Goal: Task Accomplishment & Management: Manage account settings

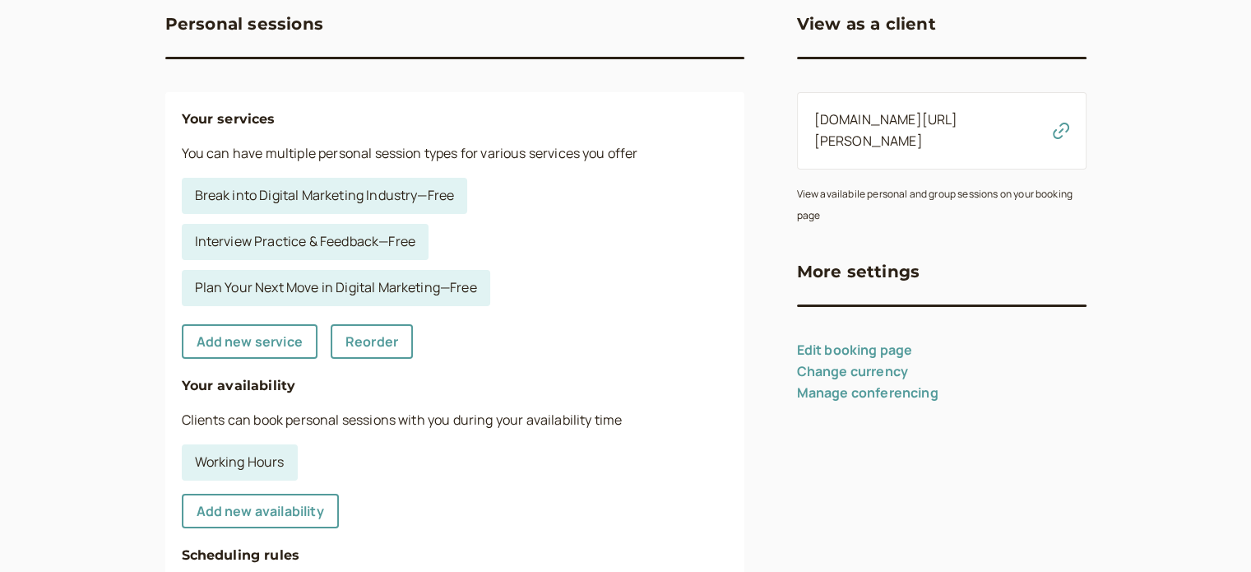
scroll to position [165, 0]
click at [275, 338] on link "Add new service" at bounding box center [250, 341] width 136 height 35
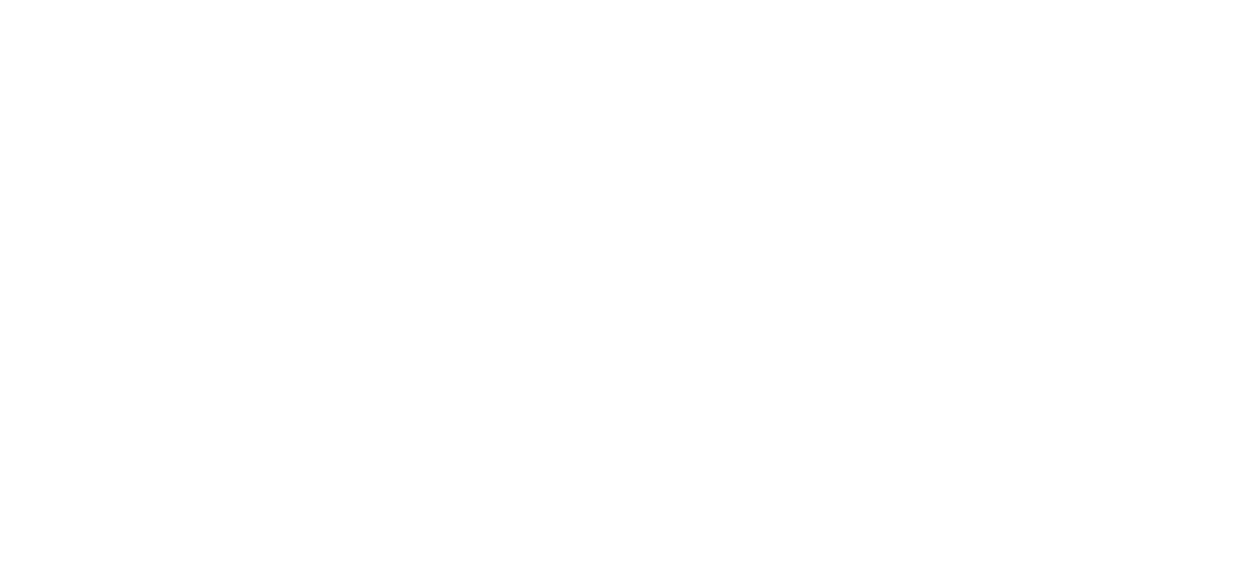
select select "30"
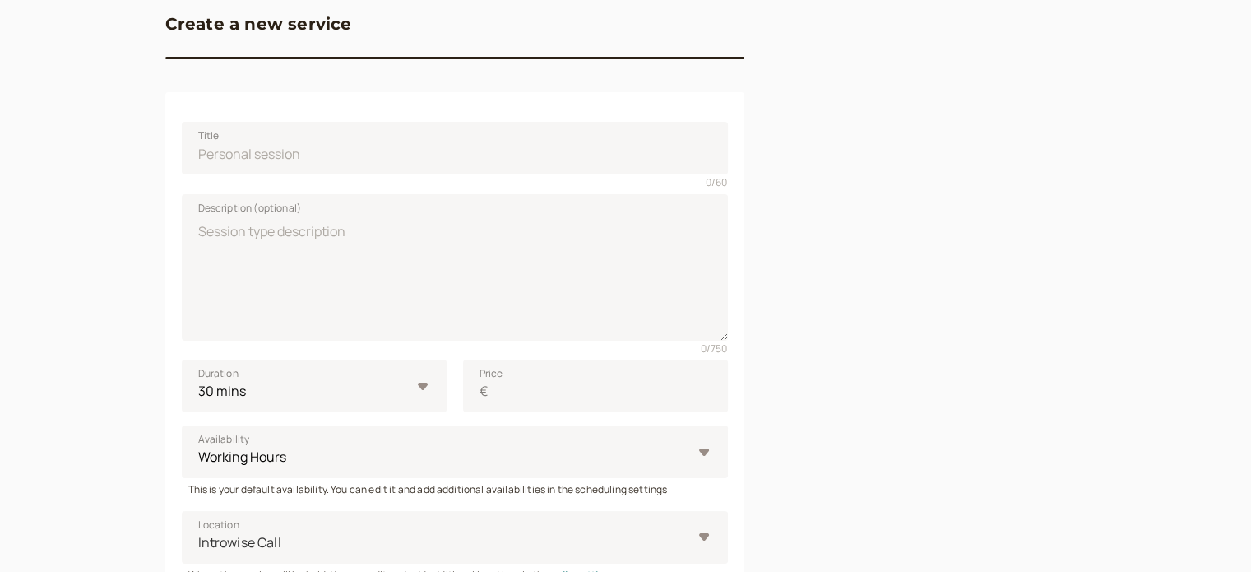
scroll to position [82, 0]
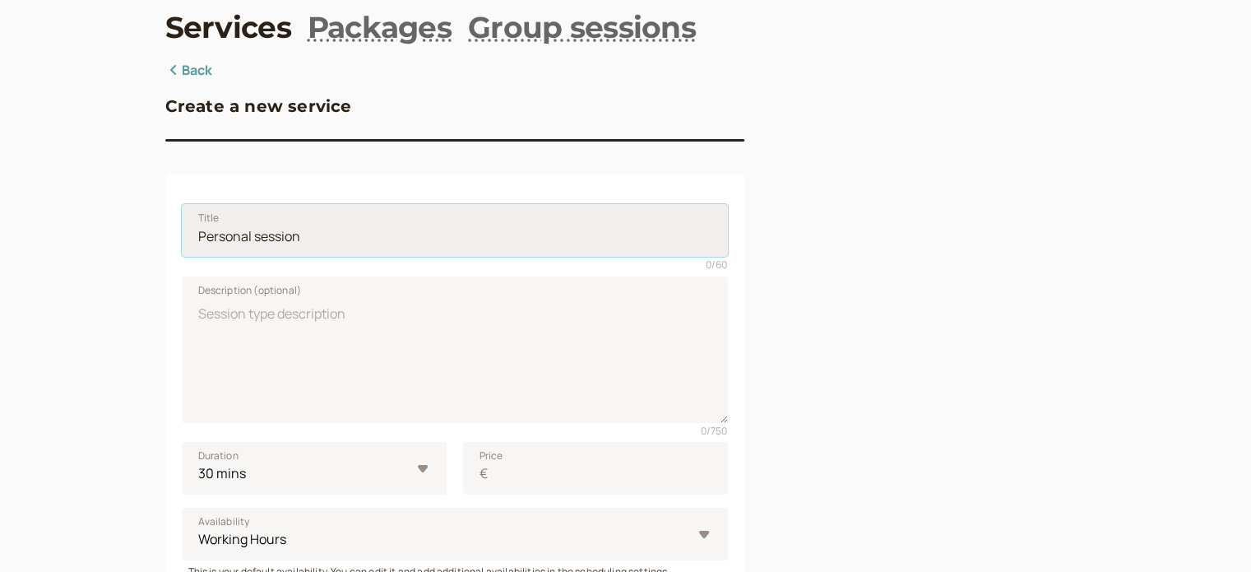
click at [574, 234] on input "Title" at bounding box center [455, 230] width 546 height 53
type input "Podcast Chat"
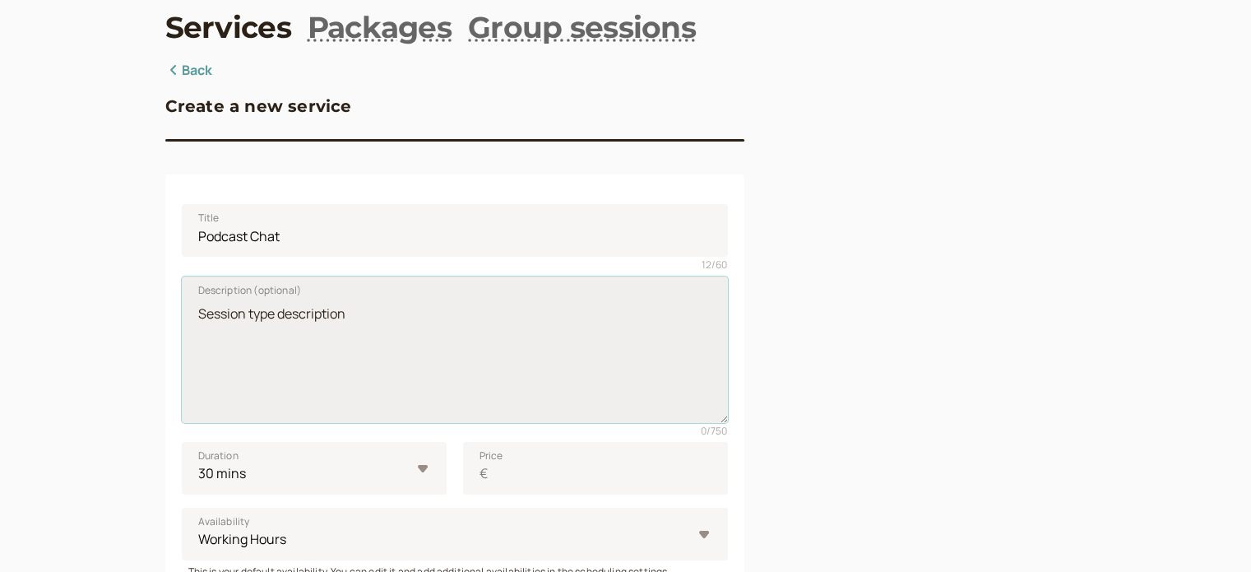
click at [241, 335] on textarea "Description (optional)" at bounding box center [455, 349] width 546 height 146
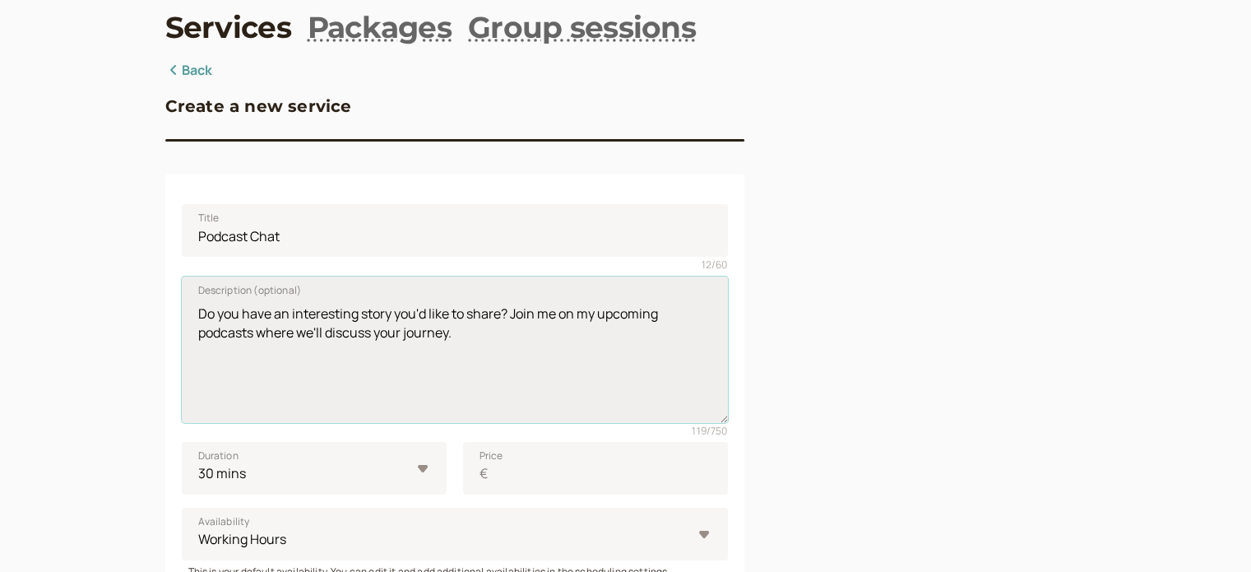
click at [471, 355] on textarea "Do you have an interesting story you'd like to share? Join me on my upcoming po…" at bounding box center [455, 349] width 546 height 146
paste textarea "I’m working on a personal podcast to share stories of leadership, change, socia…"
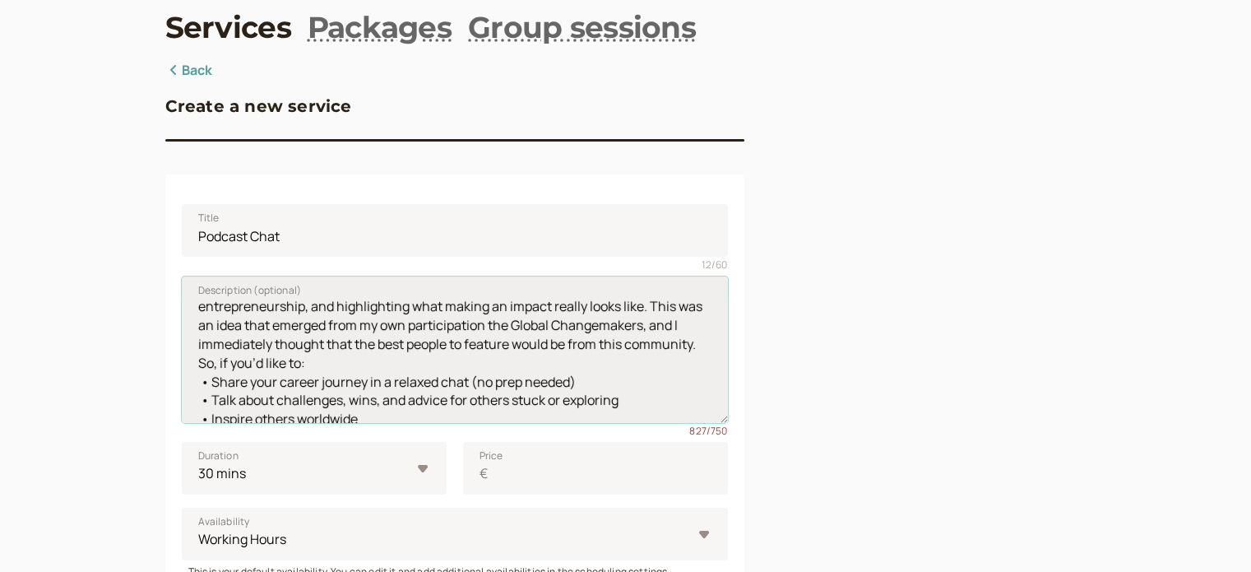
drag, startPoint x: 651, startPoint y: 387, endPoint x: 445, endPoint y: 364, distance: 207.0
click at [445, 364] on textarea "Do you have an interesting story you'd like to share? Join me on my upcoming po…" at bounding box center [455, 349] width 546 height 146
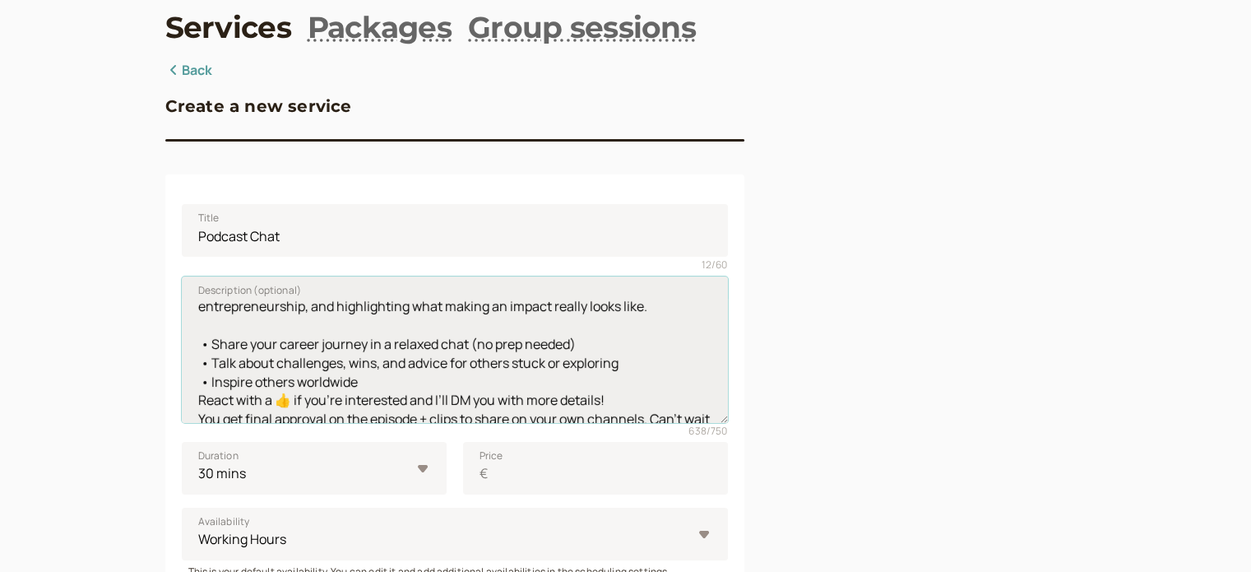
scroll to position [0, 0]
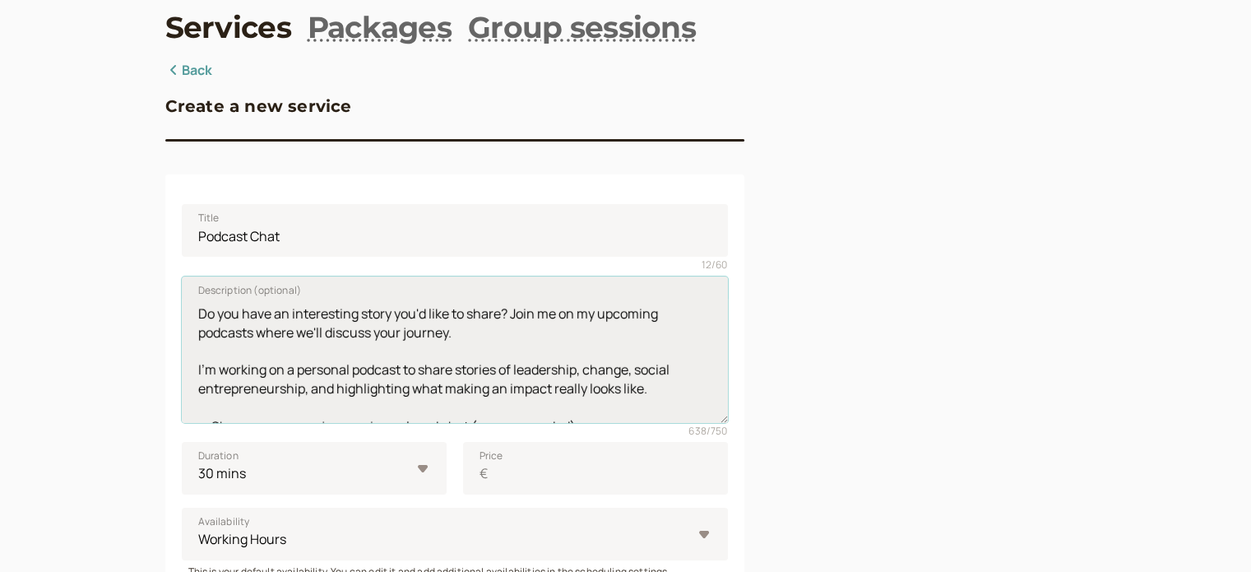
drag, startPoint x: 479, startPoint y: 332, endPoint x: 260, endPoint y: 337, distance: 218.9
click at [260, 337] on textarea "Do you have an interesting story you'd like to share? Join me on my upcoming po…" at bounding box center [455, 349] width 546 height 146
drag, startPoint x: 415, startPoint y: 364, endPoint x: 182, endPoint y: 362, distance: 232.8
click at [182, 362] on textarea "Do you have an interesting story you'd like to share? Join me on my upcoming po…" at bounding box center [455, 349] width 546 height 146
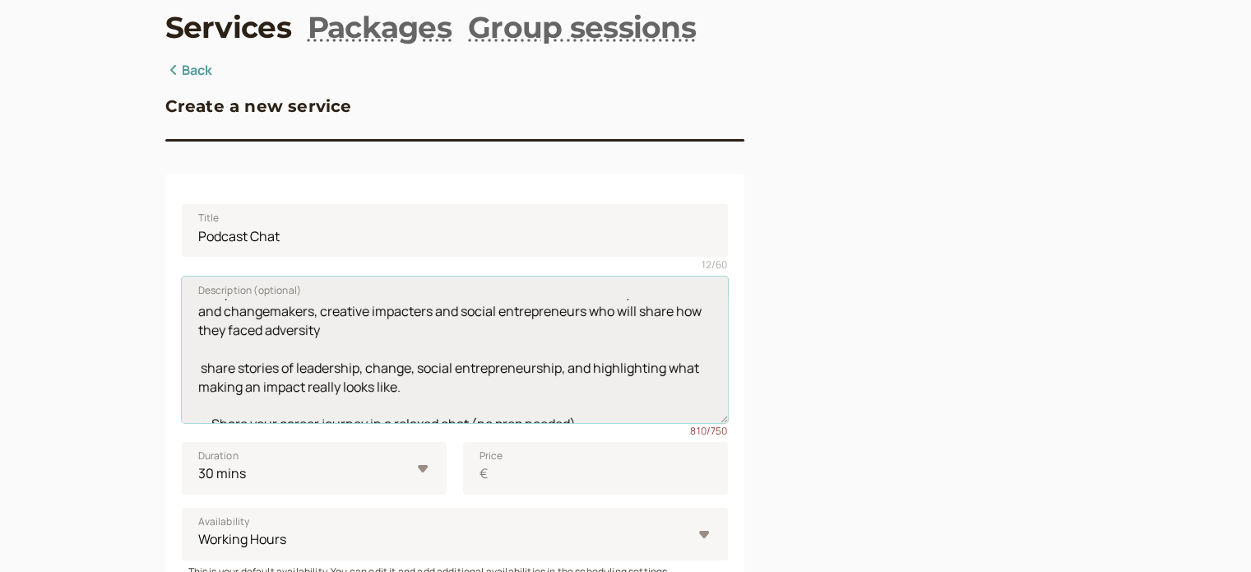
scroll to position [78, 0]
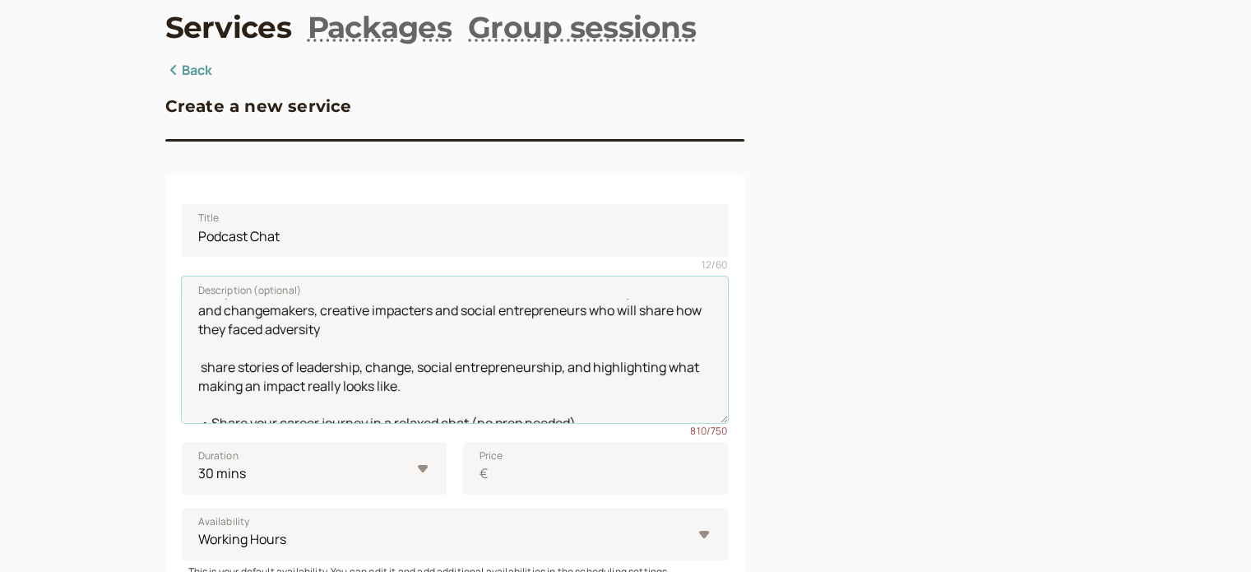
type textarea "Do you have an interesting story you'd like to share? Join me on my upcoming po…"
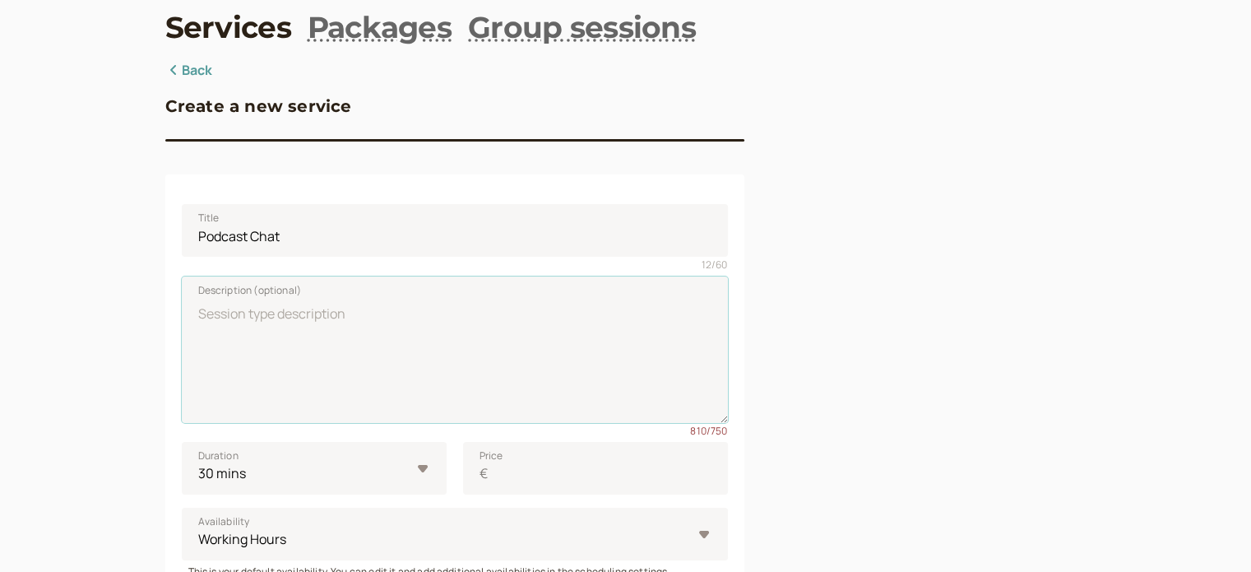
scroll to position [0, 0]
paste textarea "Have an interesting story to share? Join me on my upcoming podcast to discuss y…"
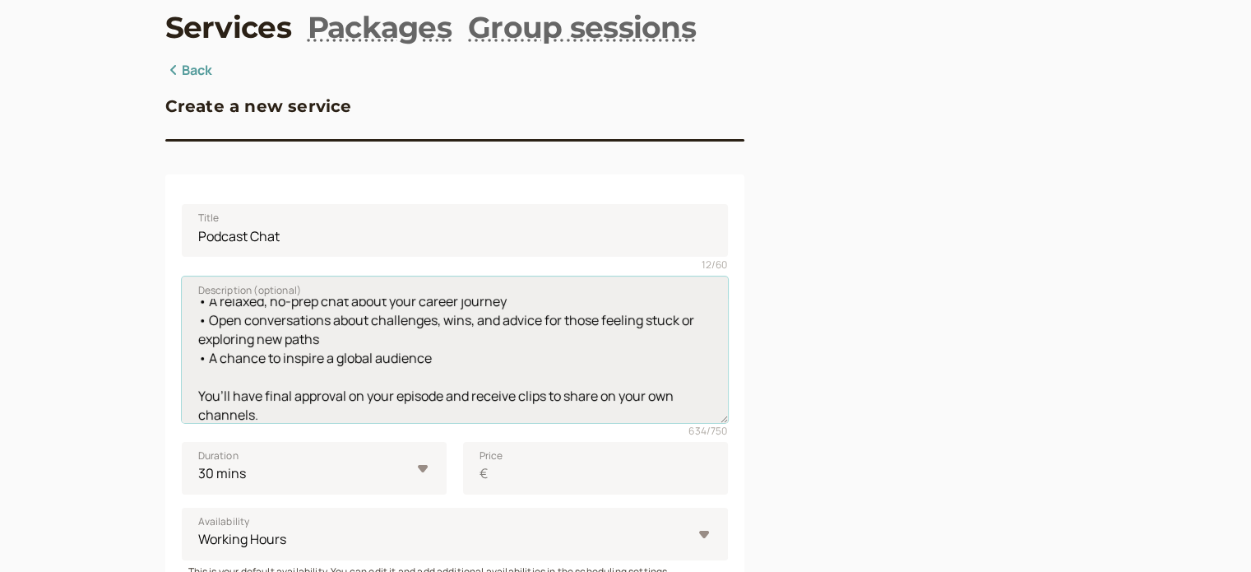
scroll to position [188, 0]
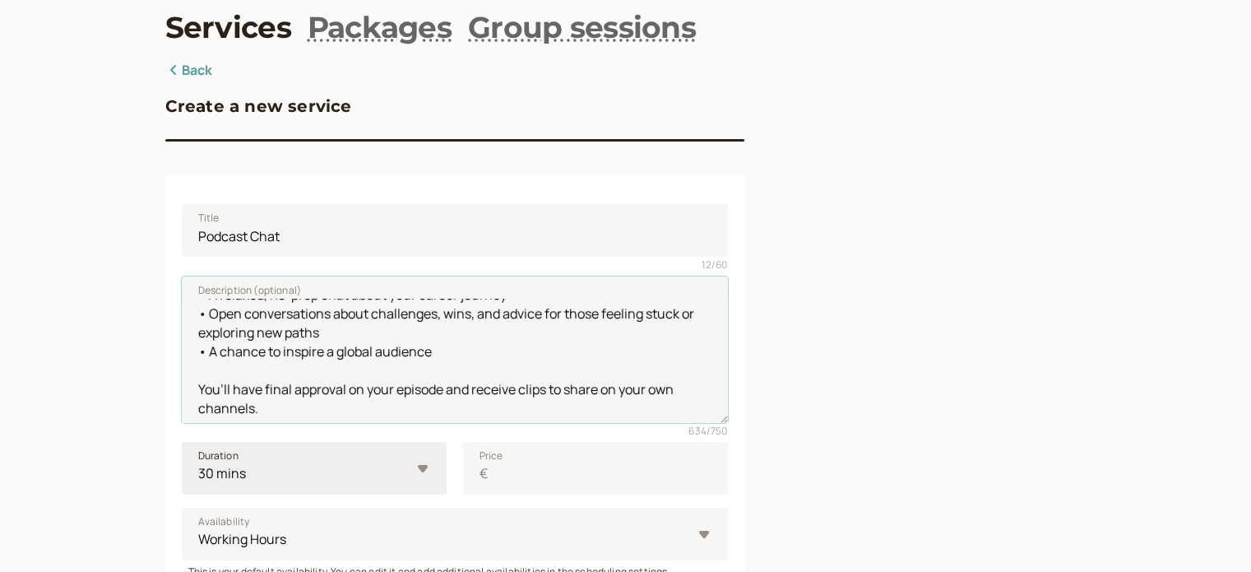
type textarea "Have an interesting story to share? Join me on my upcoming podcast to discuss y…"
click at [349, 468] on select "10 mins 15 mins 30 mins 45 mins 1 hour 1.5 hours 2 hours Custom…" at bounding box center [314, 468] width 265 height 53
click at [408, 467] on select "10 mins 15 mins 30 mins 45 mins 1 hour 1.5 hours 2 hours Custom…" at bounding box center [314, 468] width 265 height 53
select select "60"
click at [182, 442] on select "10 mins 15 mins 30 mins 45 mins 1 hour 1.5 hours 2 hours Custom…" at bounding box center [314, 468] width 265 height 53
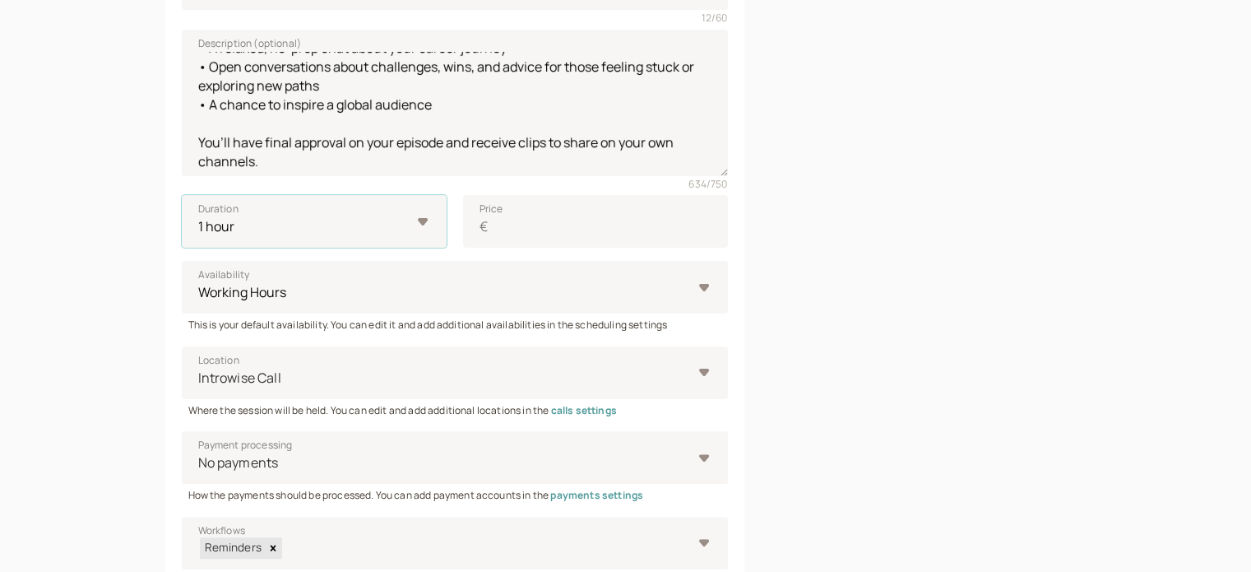
scroll to position [494, 0]
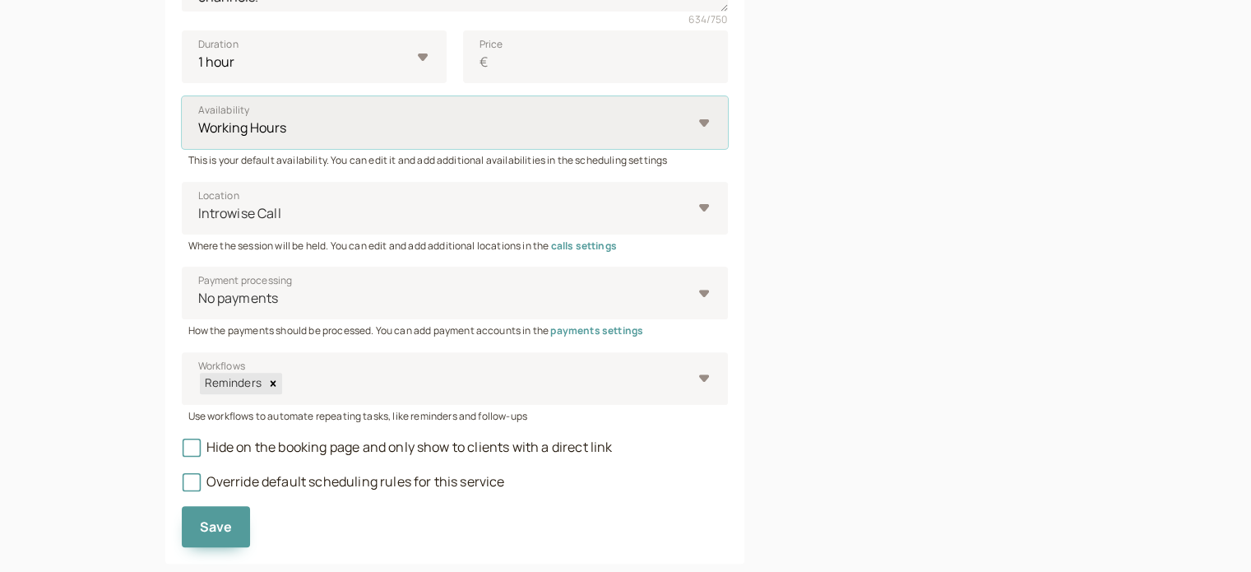
click at [373, 128] on select "Working Hours" at bounding box center [455, 122] width 546 height 53
click at [865, 177] on div at bounding box center [942, 106] width 290 height 915
click at [481, 221] on div at bounding box center [444, 213] width 495 height 22
click at [199, 221] on input "Location Introwise Call" at bounding box center [198, 213] width 2 height 19
click at [842, 216] on div at bounding box center [942, 106] width 290 height 915
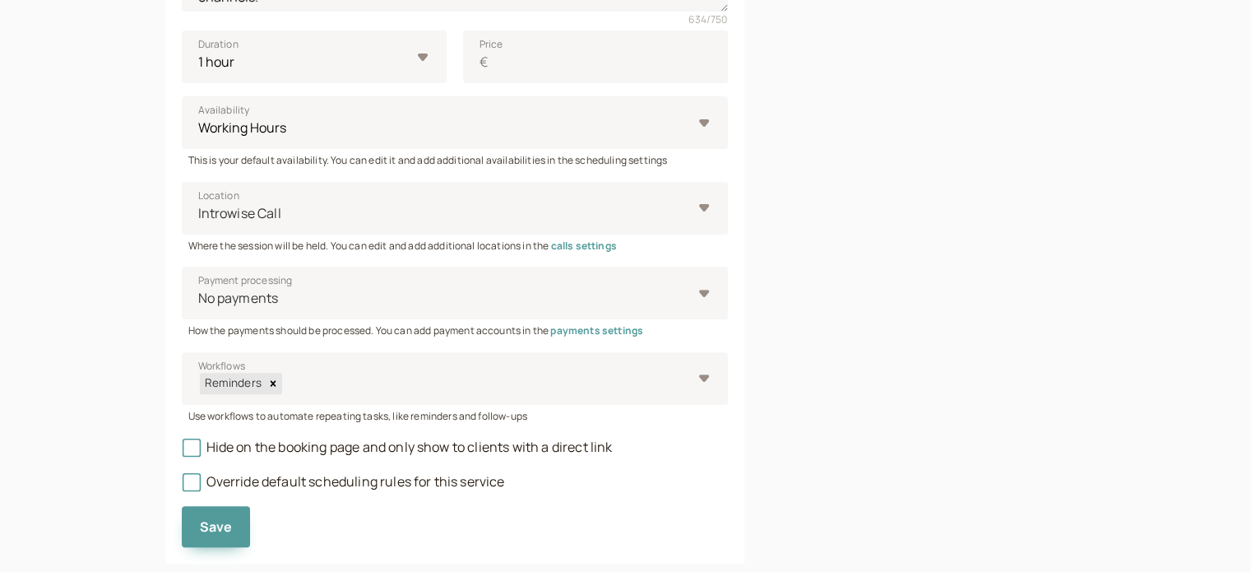
click at [51, 480] on div "introwise Dashboard Dashboard Booking page Booking Scheduling Scheduling Paymen…" at bounding box center [625, 57] width 1251 height 1103
click at [189, 448] on icon at bounding box center [191, 447] width 18 height 18
click at [182, 452] on input "Hide on the booking page and only show to clients with a direct link" at bounding box center [182, 452] width 0 height 0
click at [332, 220] on div at bounding box center [444, 213] width 495 height 22
click at [199, 220] on input "Location Introwise Call" at bounding box center [198, 213] width 2 height 19
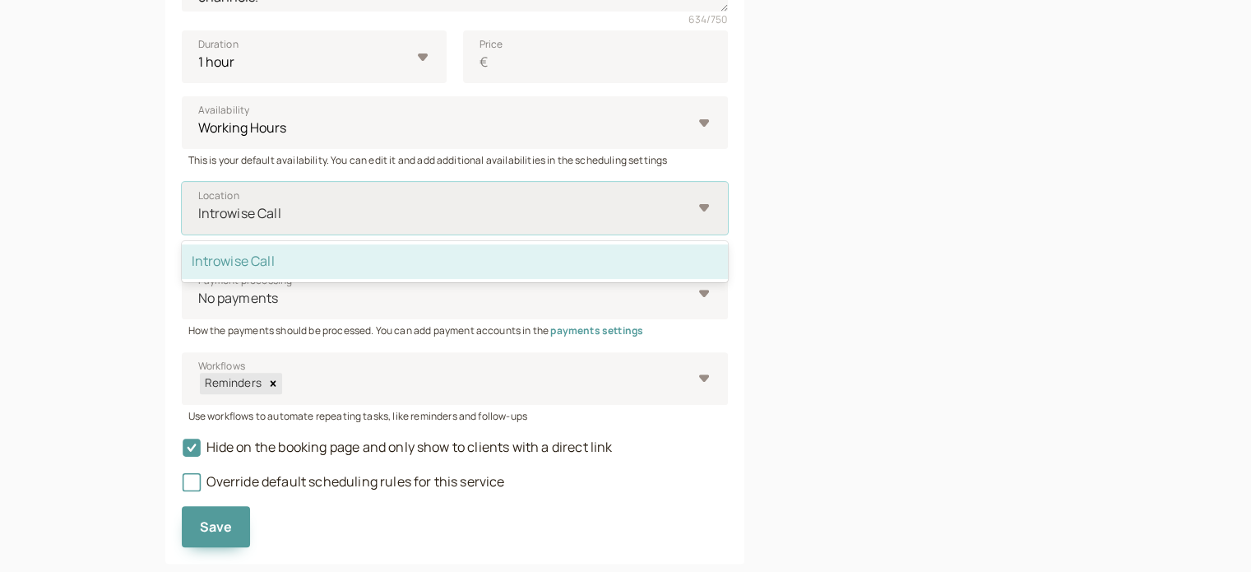
click at [335, 250] on div "Introwise Call" at bounding box center [455, 261] width 546 height 35
click at [199, 223] on input "Location option Introwise Call selected, 1 of 1. 1 result available. Use Up and…" at bounding box center [198, 213] width 2 height 19
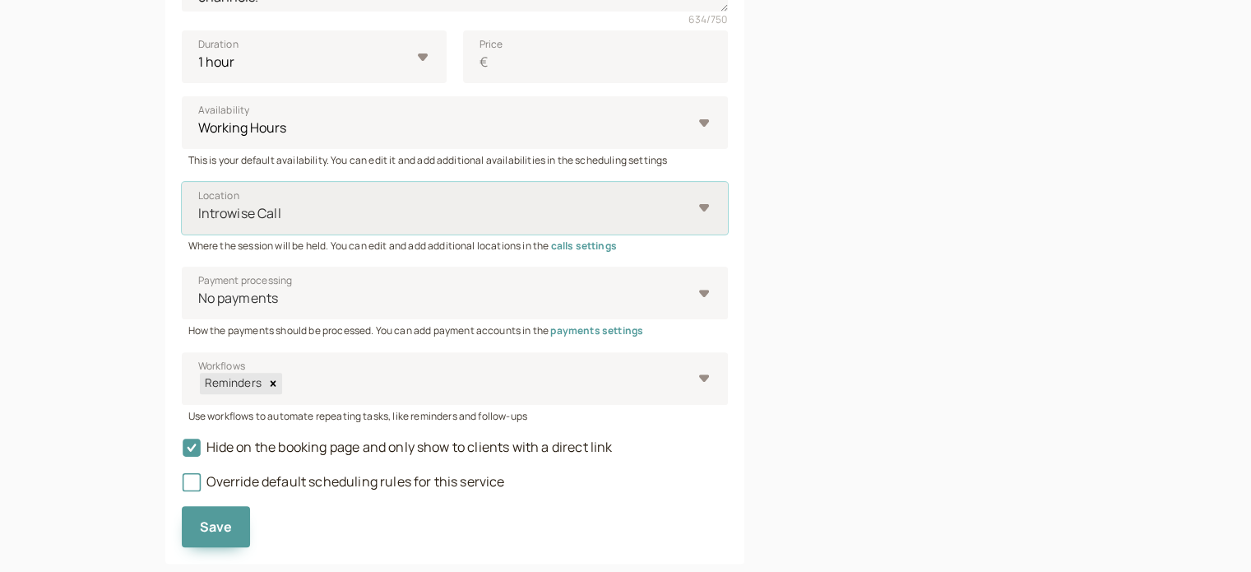
scroll to position [411, 0]
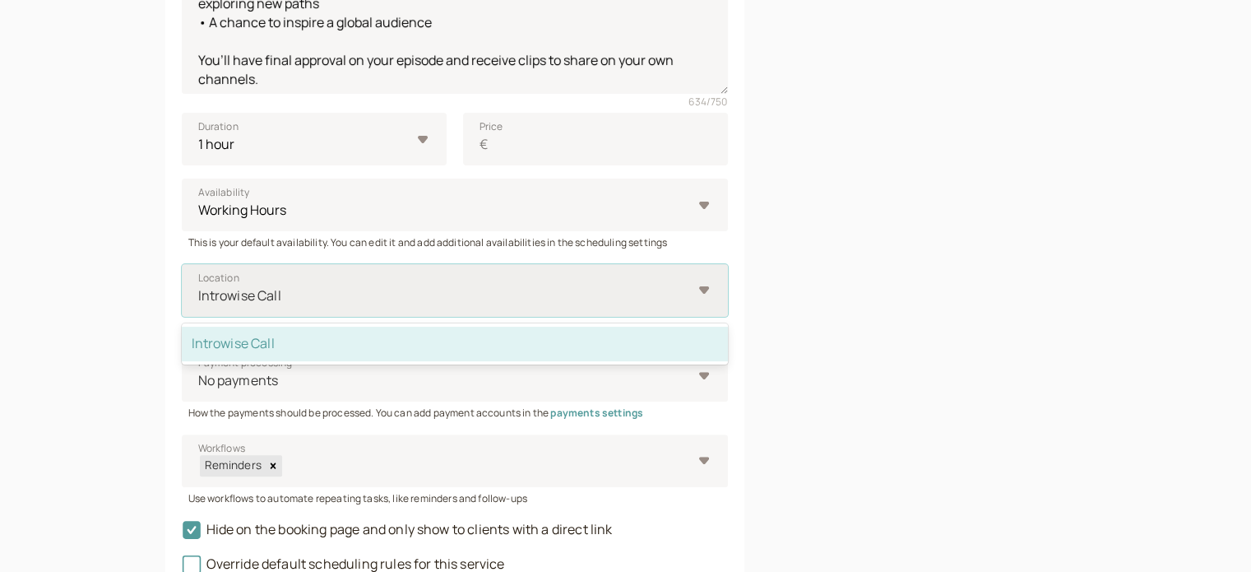
click at [552, 281] on div "Introwise Call" at bounding box center [445, 296] width 495 height 30
click at [199, 286] on input "Location option Introwise Call, selected. option Introwise Call selected, 1 of …" at bounding box center [198, 295] width 2 height 19
click at [332, 339] on div "Introwise Call" at bounding box center [455, 344] width 546 height 35
click at [199, 305] on input "Location option Introwise Call, selected. option Introwise Call selected, 1 of …" at bounding box center [198, 295] width 2 height 19
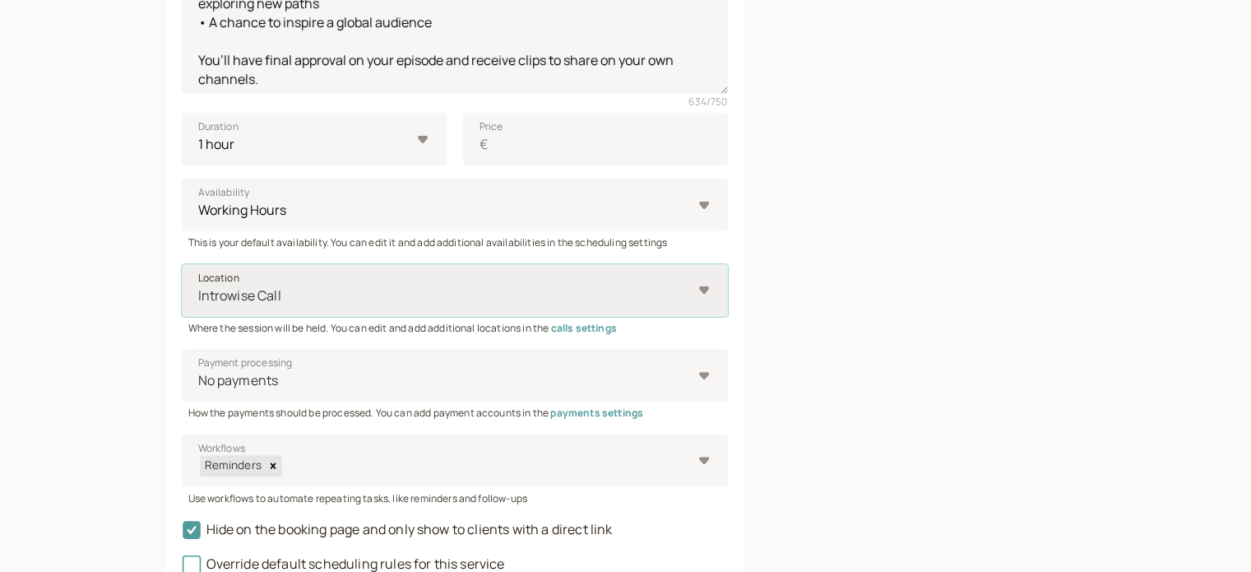
click at [609, 323] on link "calls settings" at bounding box center [583, 328] width 66 height 14
click at [336, 300] on div at bounding box center [444, 296] width 495 height 22
click at [199, 300] on input "Location Introwise Call" at bounding box center [198, 295] width 2 height 19
click at [820, 234] on div at bounding box center [942, 188] width 290 height 915
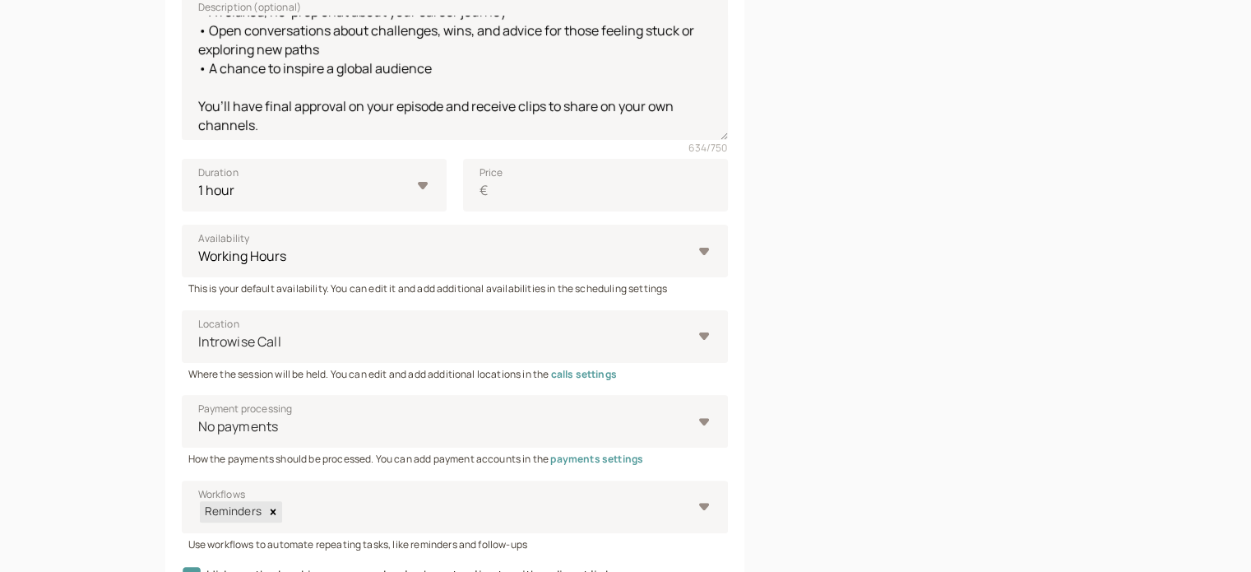
scroll to position [530, 0]
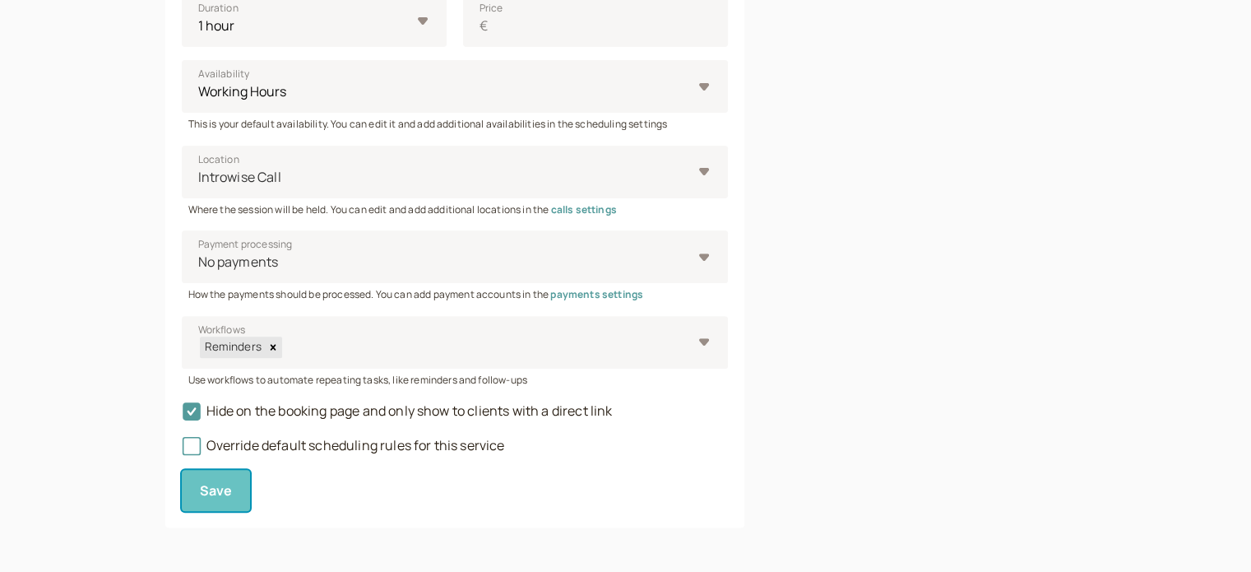
click at [232, 486] on button "Save" at bounding box center [216, 490] width 69 height 41
type input "0"
click at [214, 497] on span "Save" at bounding box center [216, 490] width 33 height 18
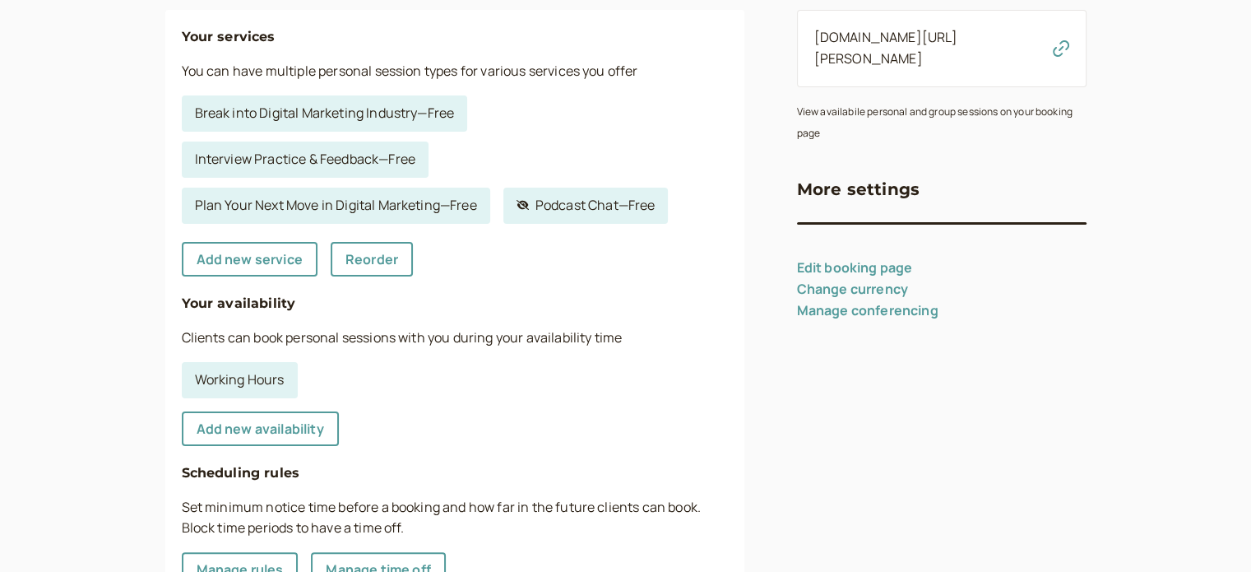
scroll to position [329, 0]
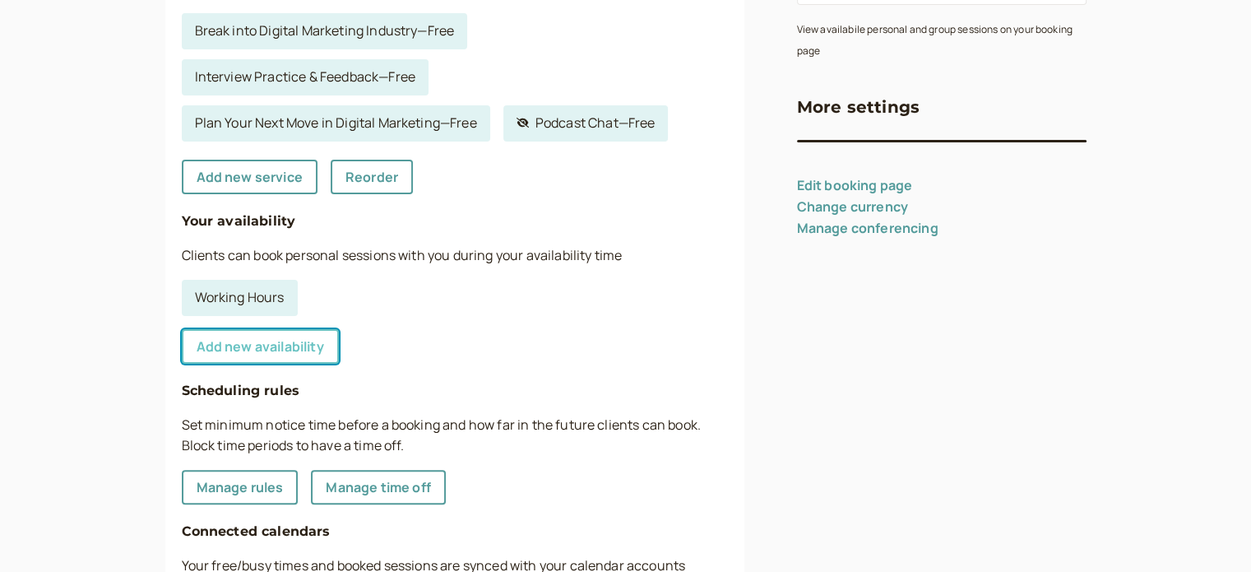
click at [286, 357] on link "Add new availability" at bounding box center [260, 346] width 157 height 35
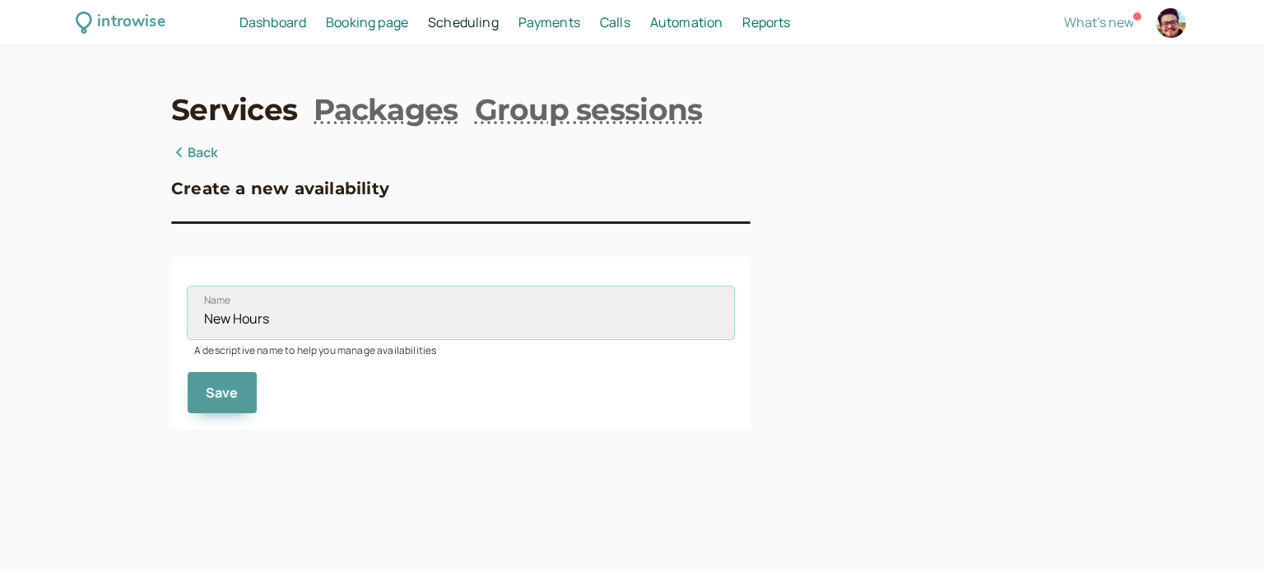
click at [320, 326] on input "New Hours" at bounding box center [461, 312] width 546 height 53
type input "Podcast Availability"
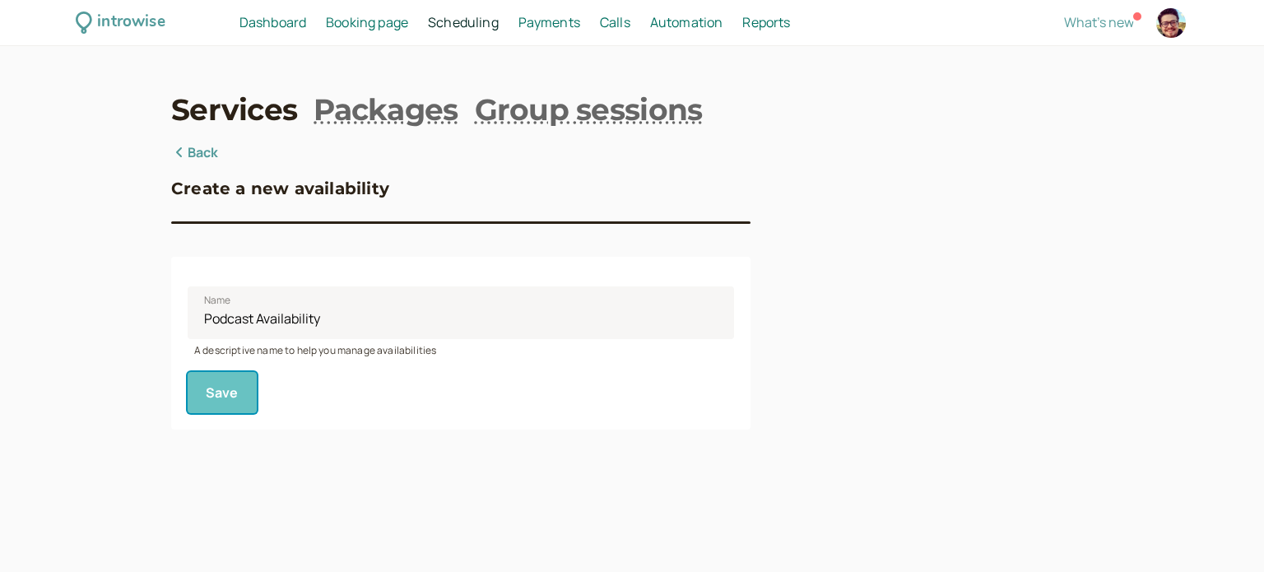
click at [227, 402] on button "Save" at bounding box center [222, 392] width 69 height 41
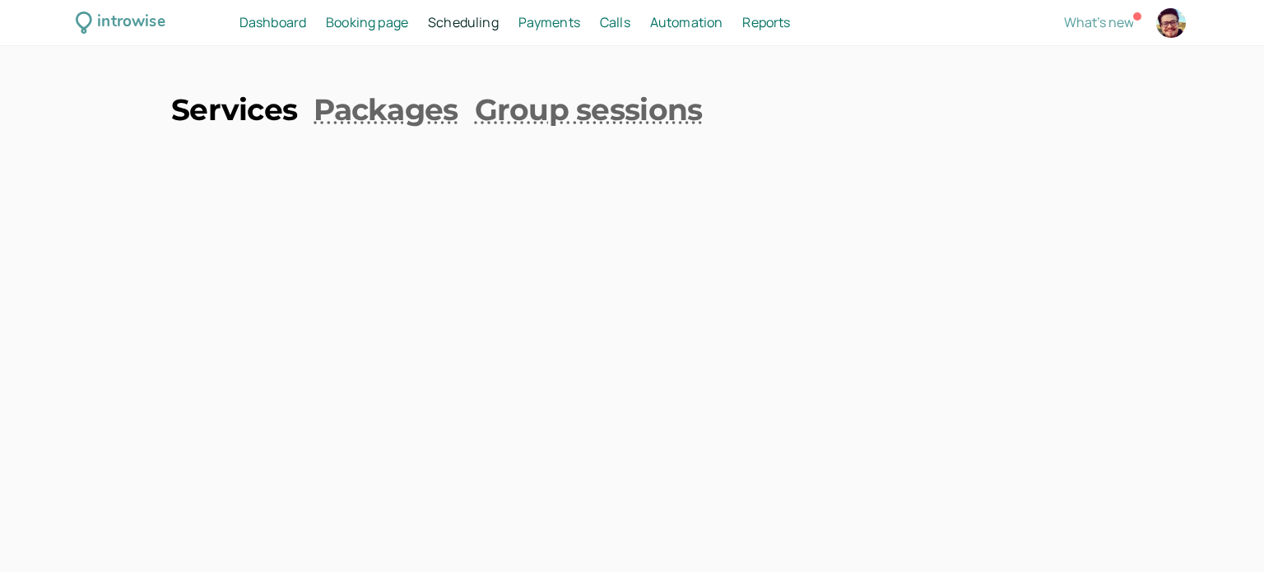
click at [244, 121] on link "Services" at bounding box center [234, 109] width 126 height 41
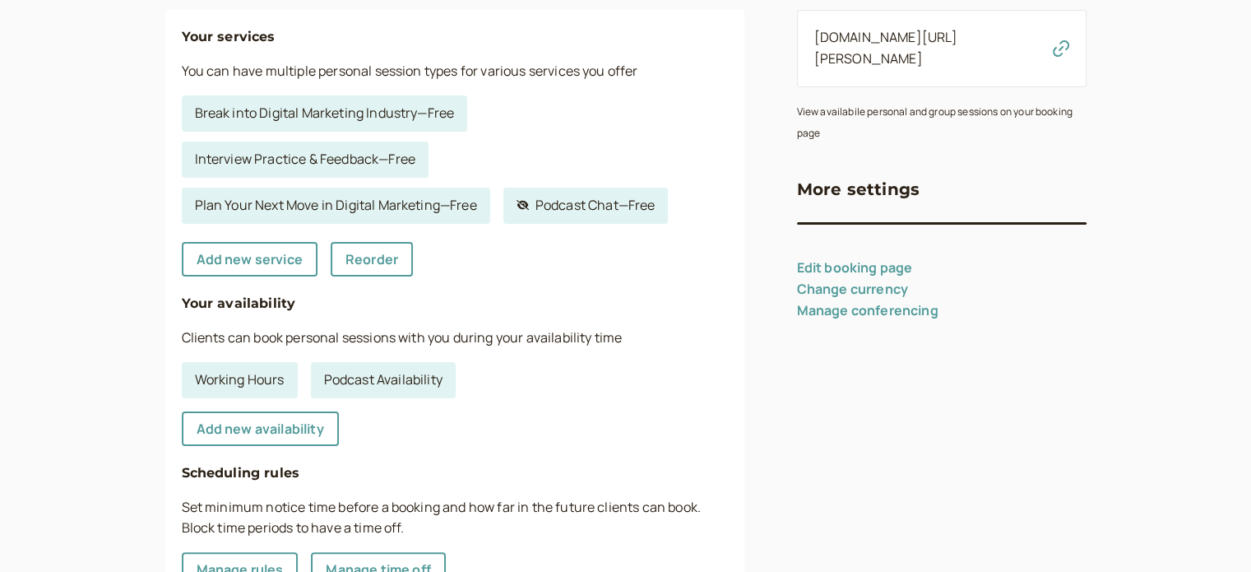
scroll to position [329, 0]
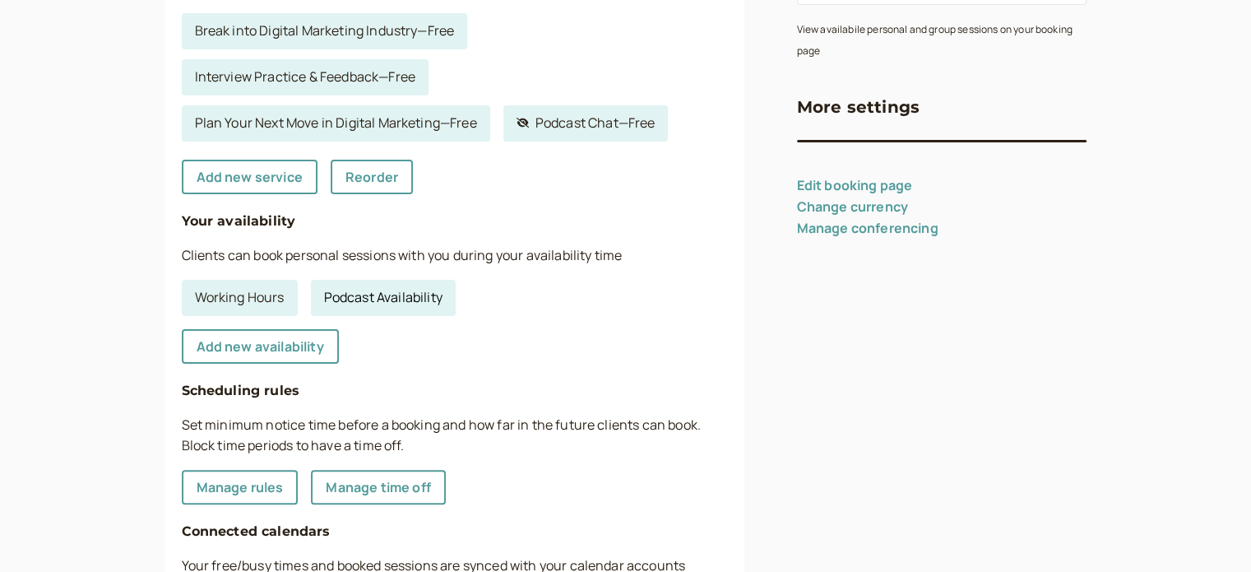
click at [441, 304] on link "Podcast Availability" at bounding box center [383, 298] width 145 height 36
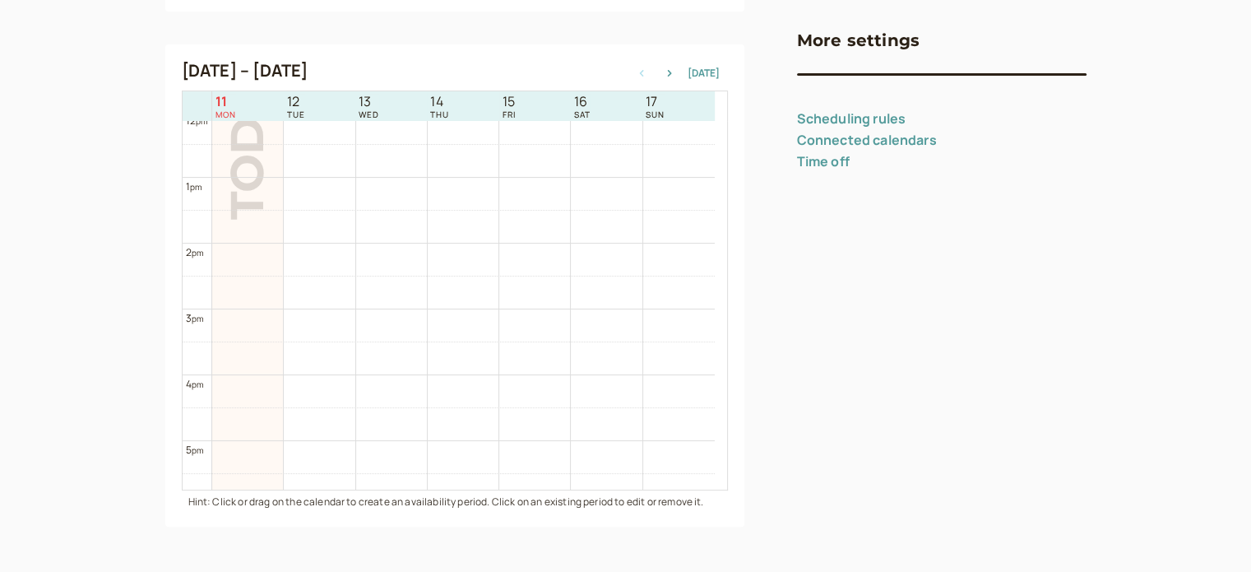
scroll to position [881, 0]
click at [925, 137] on link "Connected calendars" at bounding box center [867, 140] width 140 height 18
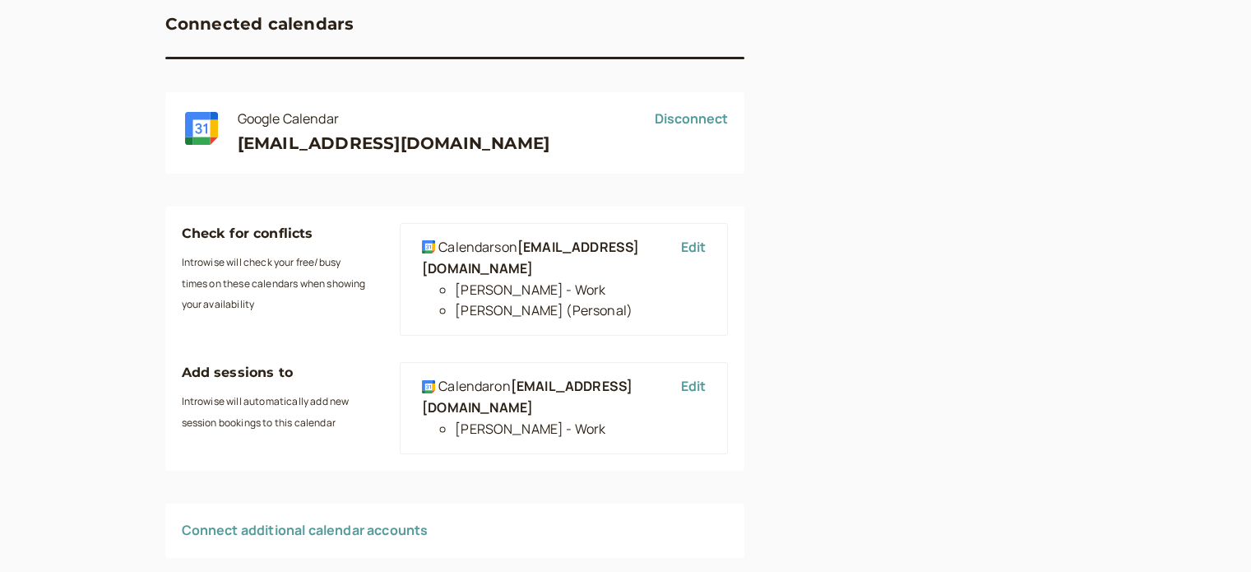
scroll to position [196, 0]
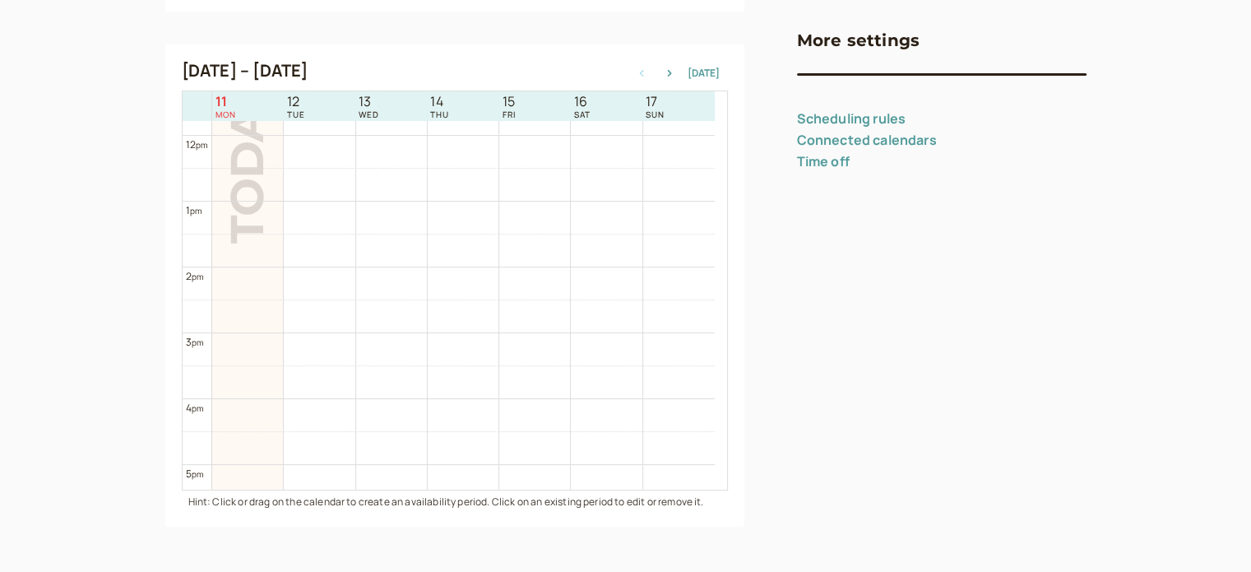
scroll to position [939, 0]
drag, startPoint x: 299, startPoint y: 301, endPoint x: 546, endPoint y: 322, distance: 248.5
click at [591, 315] on td at bounding box center [463, 316] width 503 height 33
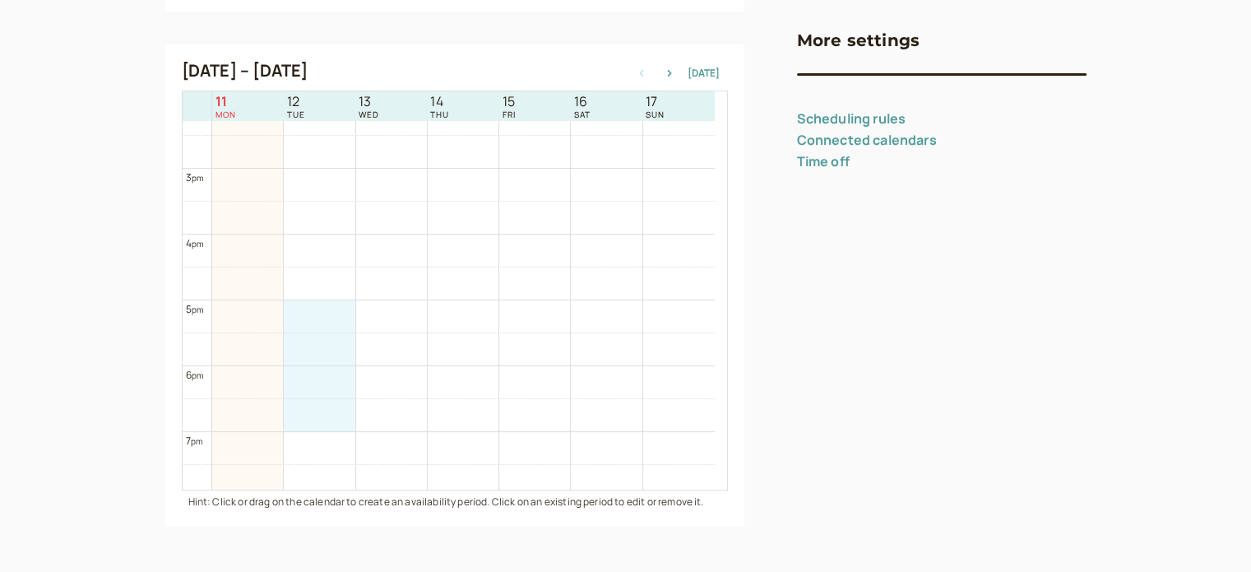
scroll to position [1104, 0]
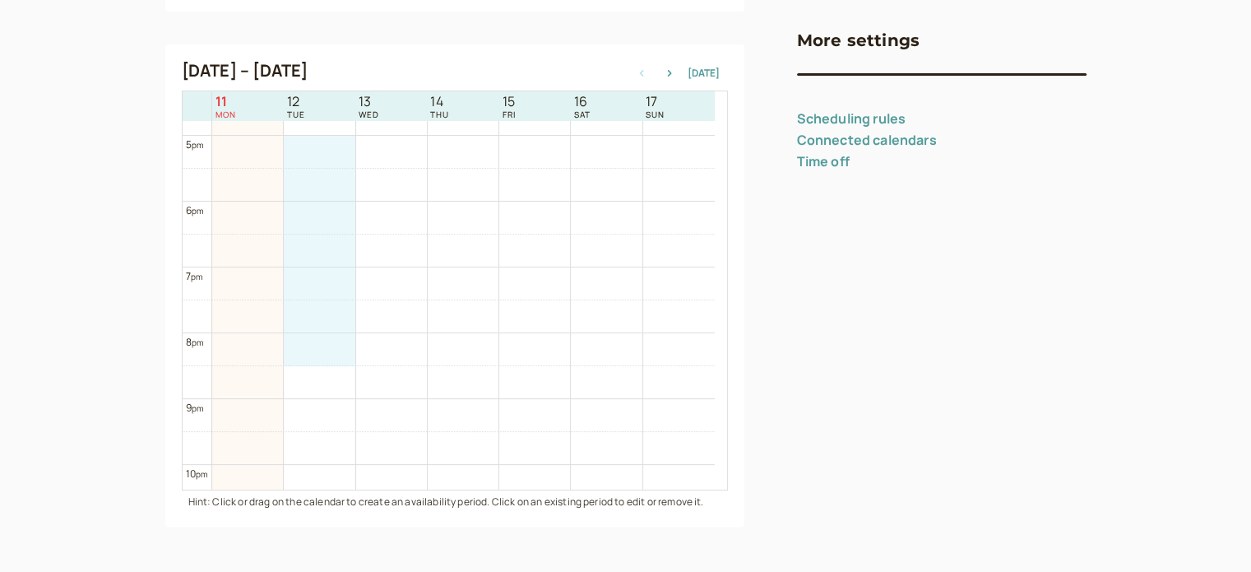
drag, startPoint x: 313, startPoint y: 306, endPoint x: 331, endPoint y: 349, distance: 46.1
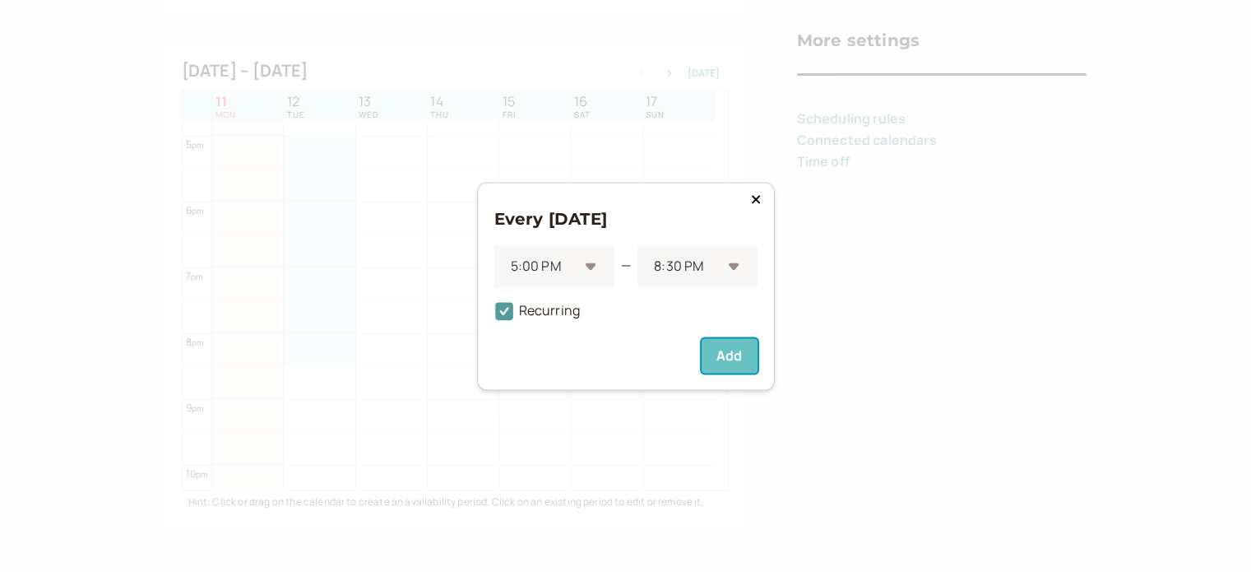
click at [723, 358] on button "Add" at bounding box center [729, 355] width 55 height 35
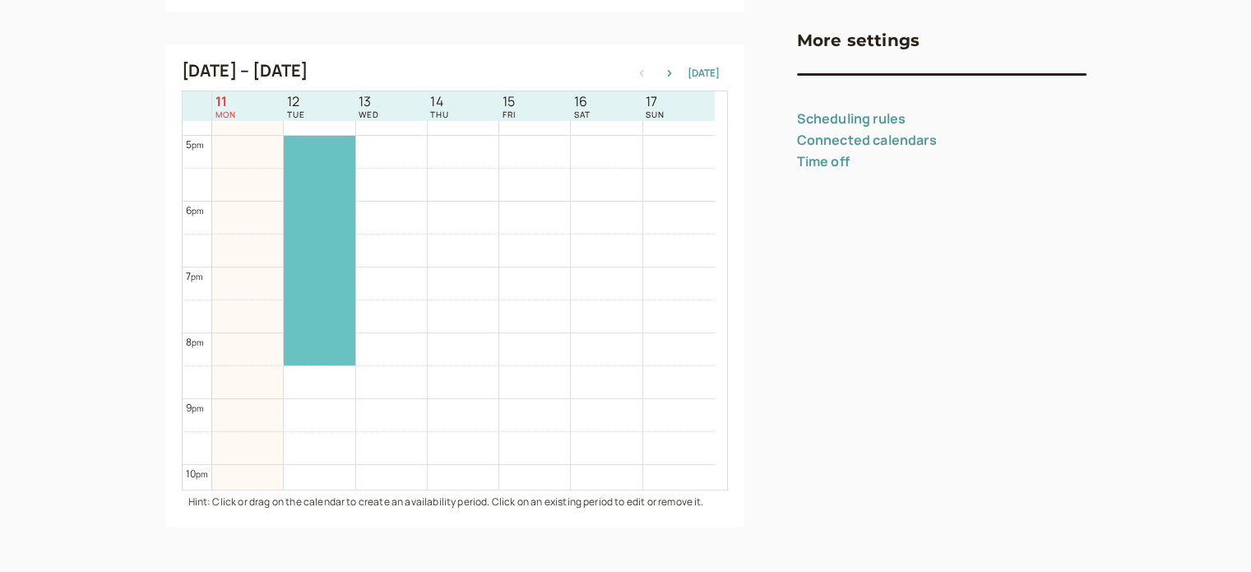
scroll to position [1022, 0]
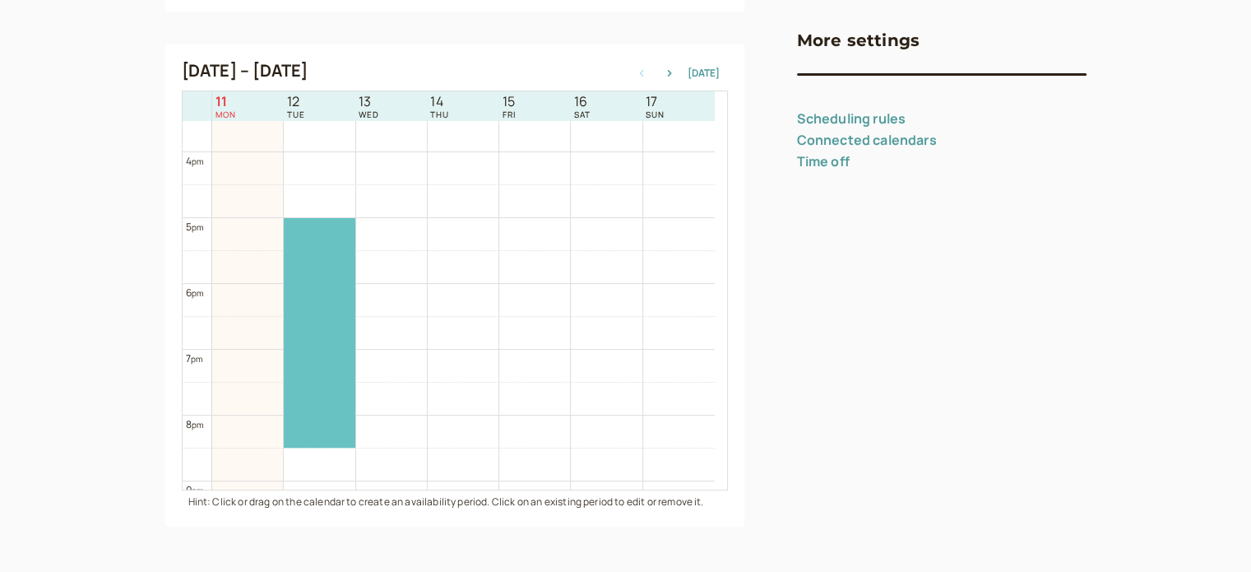
click at [332, 347] on div at bounding box center [319, 333] width 71 height 230
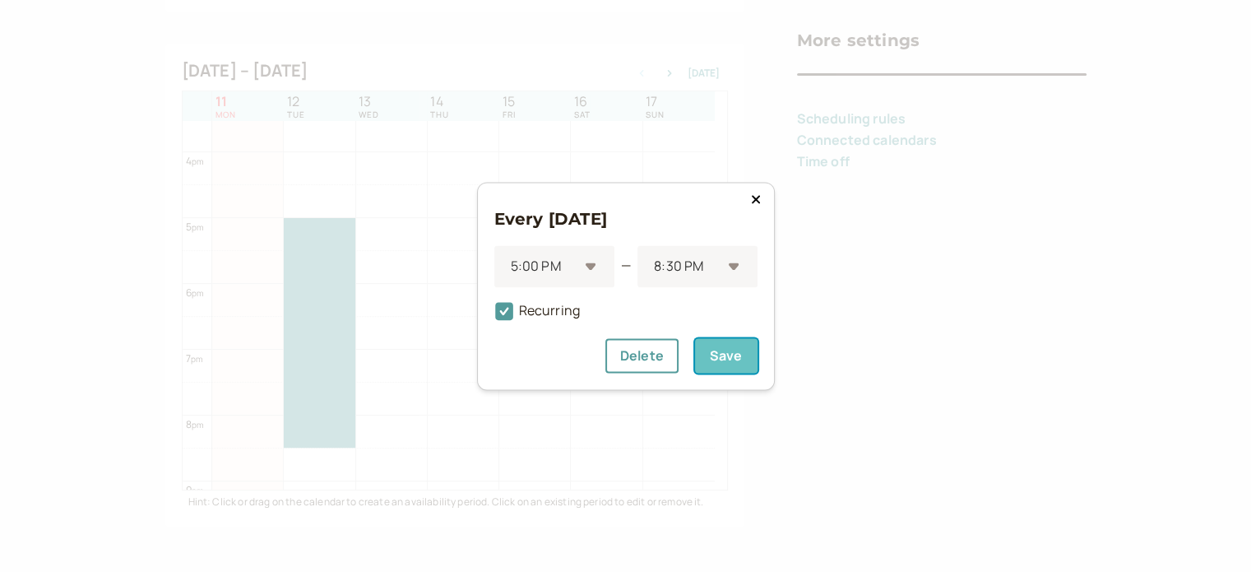
click at [702, 351] on button "Save" at bounding box center [726, 355] width 63 height 35
click at [760, 193] on icon at bounding box center [756, 199] width 10 height 13
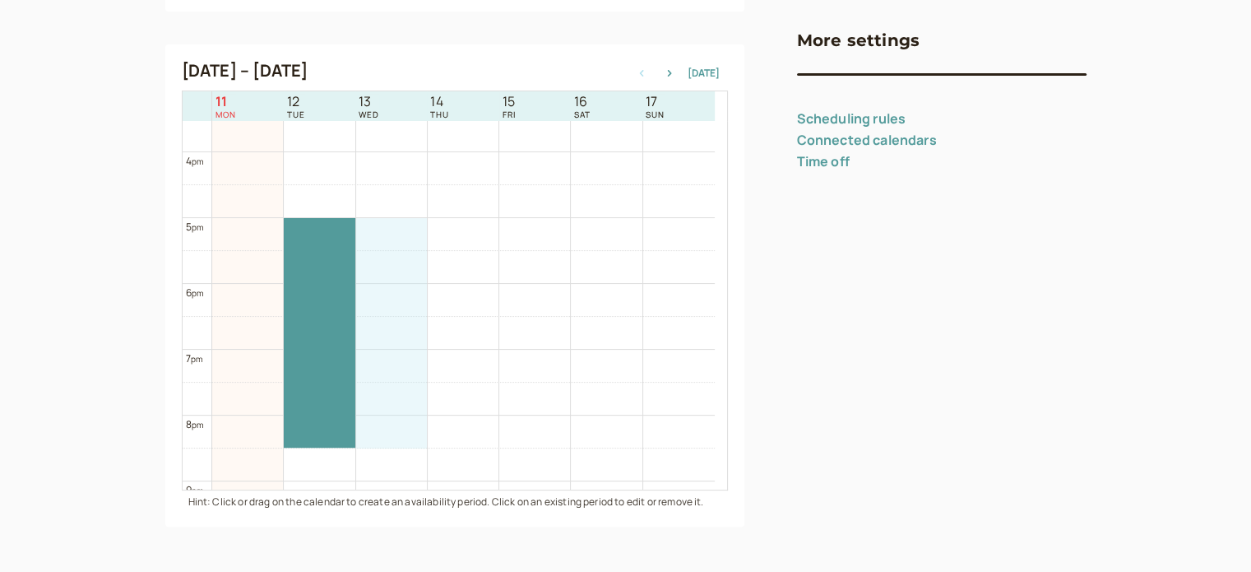
drag, startPoint x: 394, startPoint y: 221, endPoint x: 392, endPoint y: 425, distance: 204.0
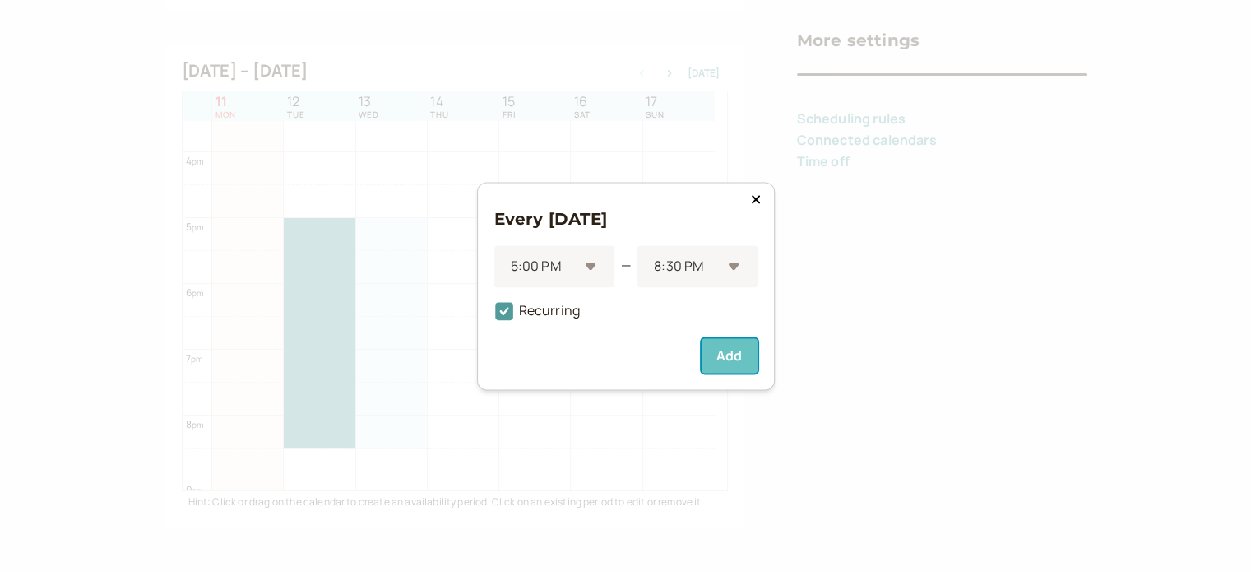
click at [721, 351] on button "Add" at bounding box center [729, 355] width 55 height 35
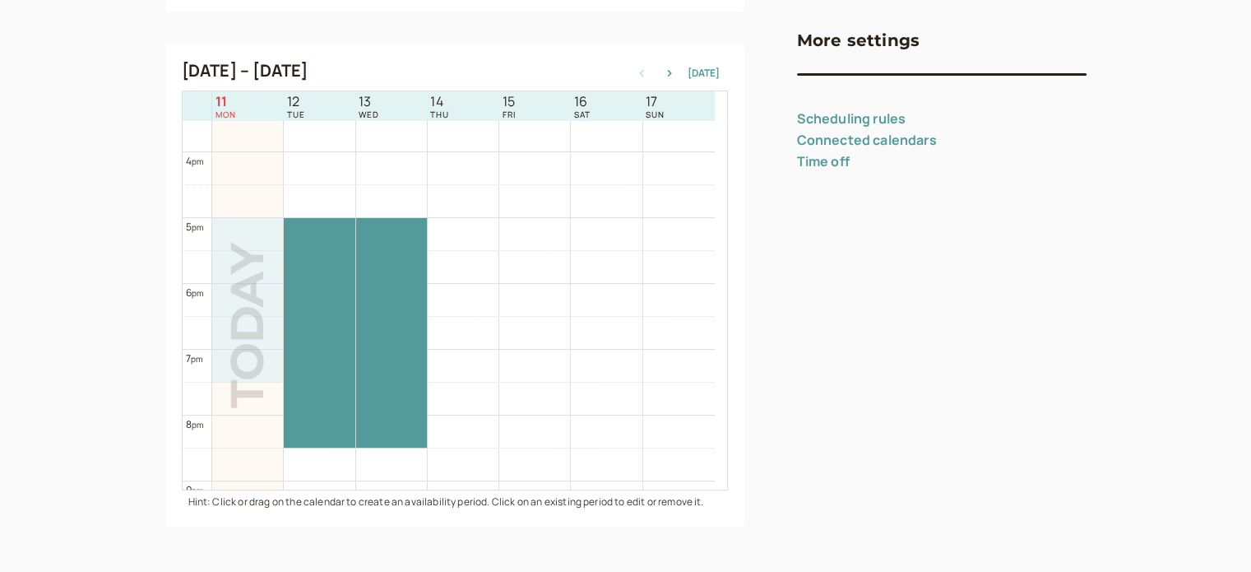
drag, startPoint x: 257, startPoint y: 222, endPoint x: 267, endPoint y: 368, distance: 145.9
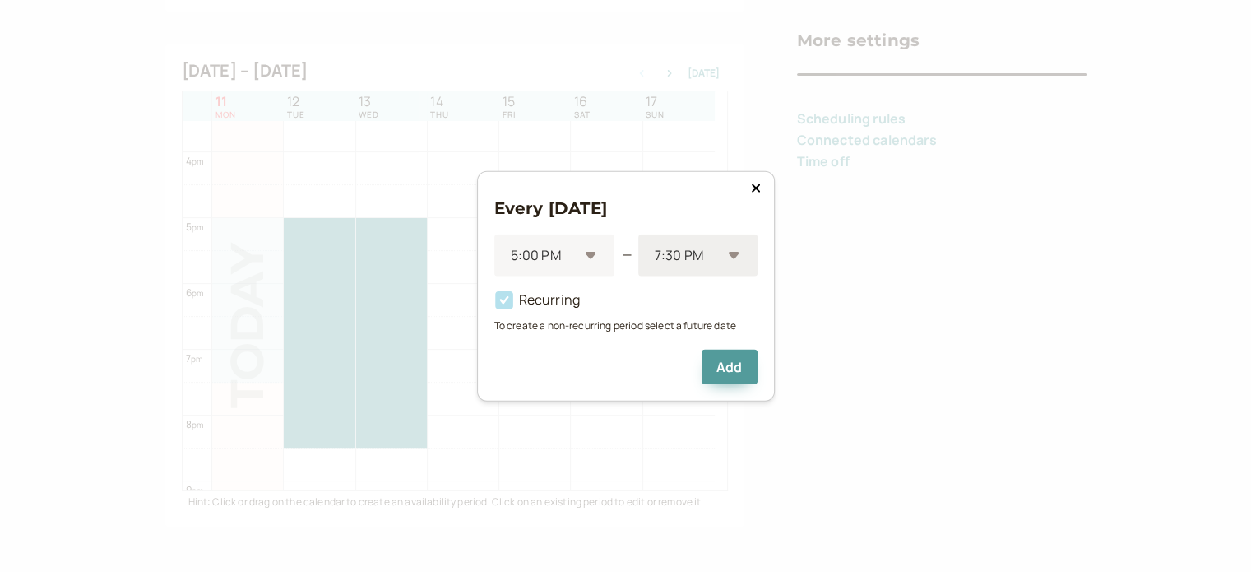
click at [703, 266] on div at bounding box center [687, 255] width 68 height 22
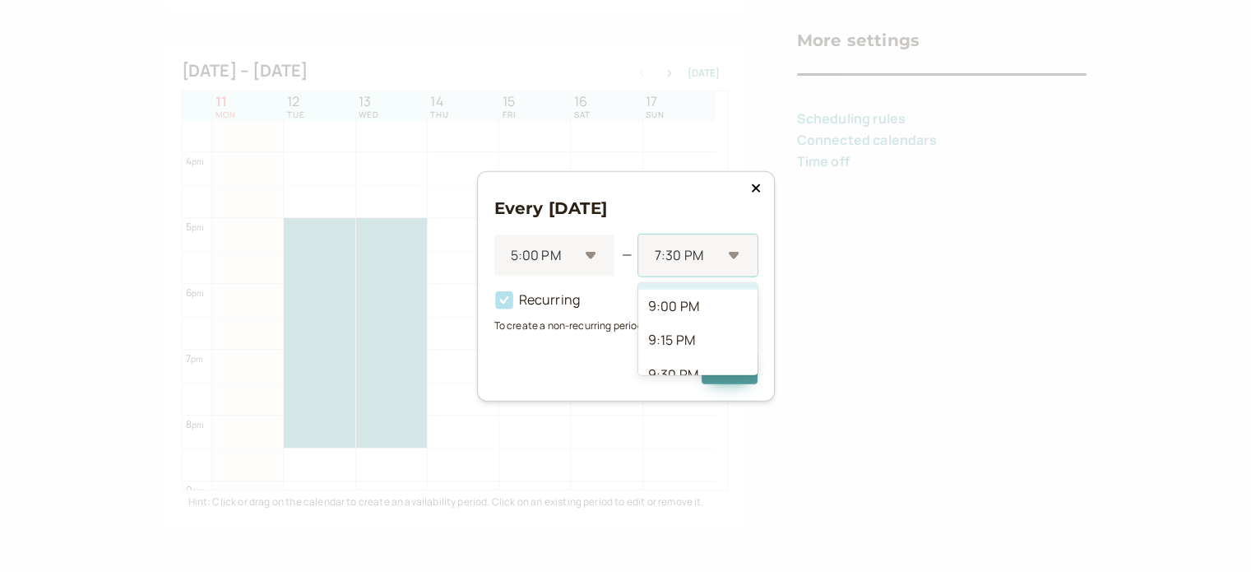
scroll to position [397, 0]
click at [705, 314] on div "8:30 PM" at bounding box center [697, 319] width 119 height 35
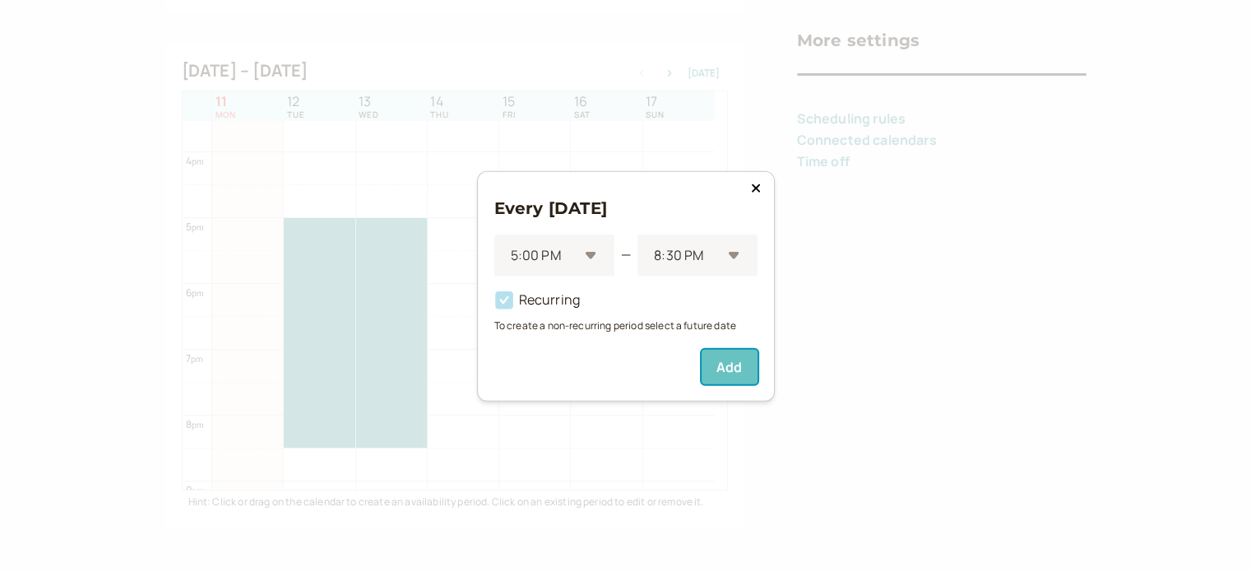
click at [717, 358] on button "Add" at bounding box center [729, 367] width 55 height 35
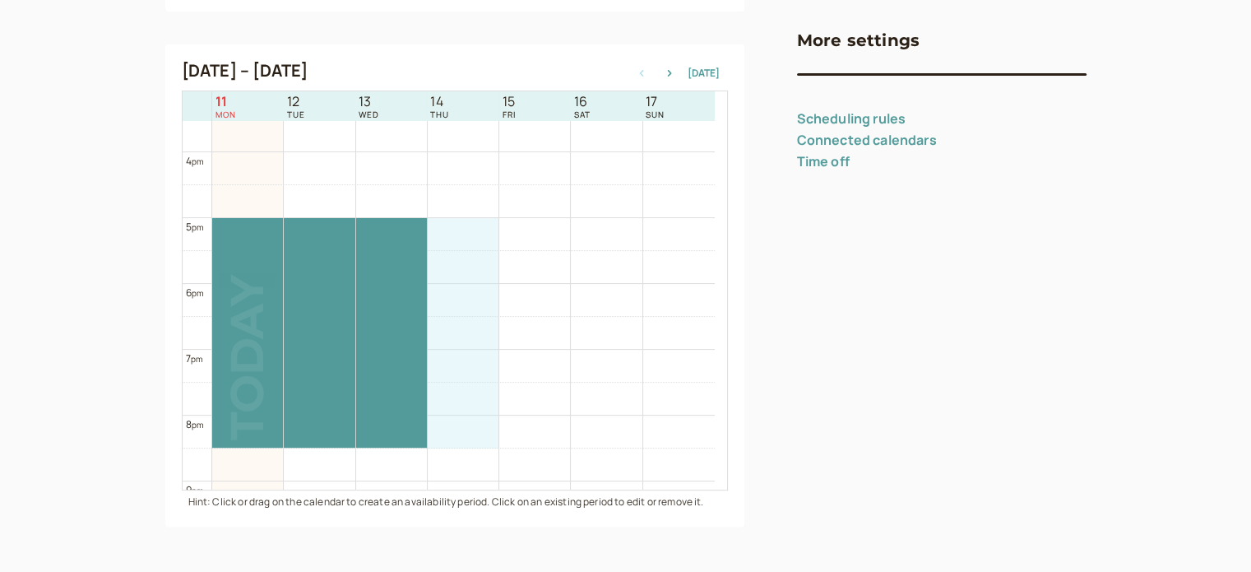
drag, startPoint x: 452, startPoint y: 228, endPoint x: 470, endPoint y: 436, distance: 208.9
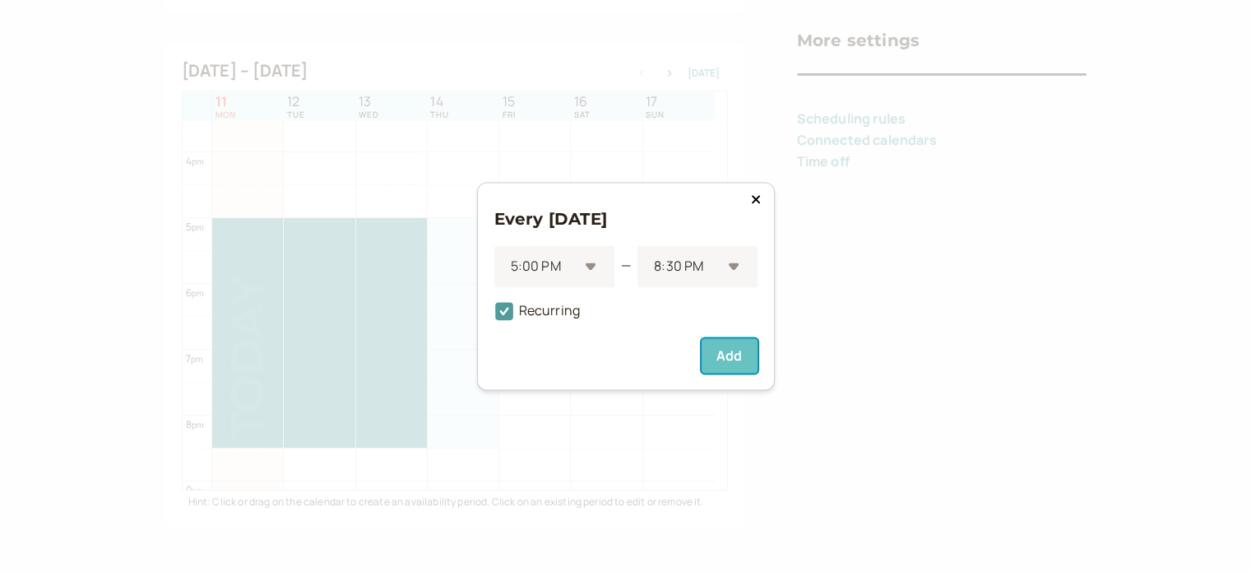
click at [742, 355] on button "Add" at bounding box center [729, 355] width 55 height 35
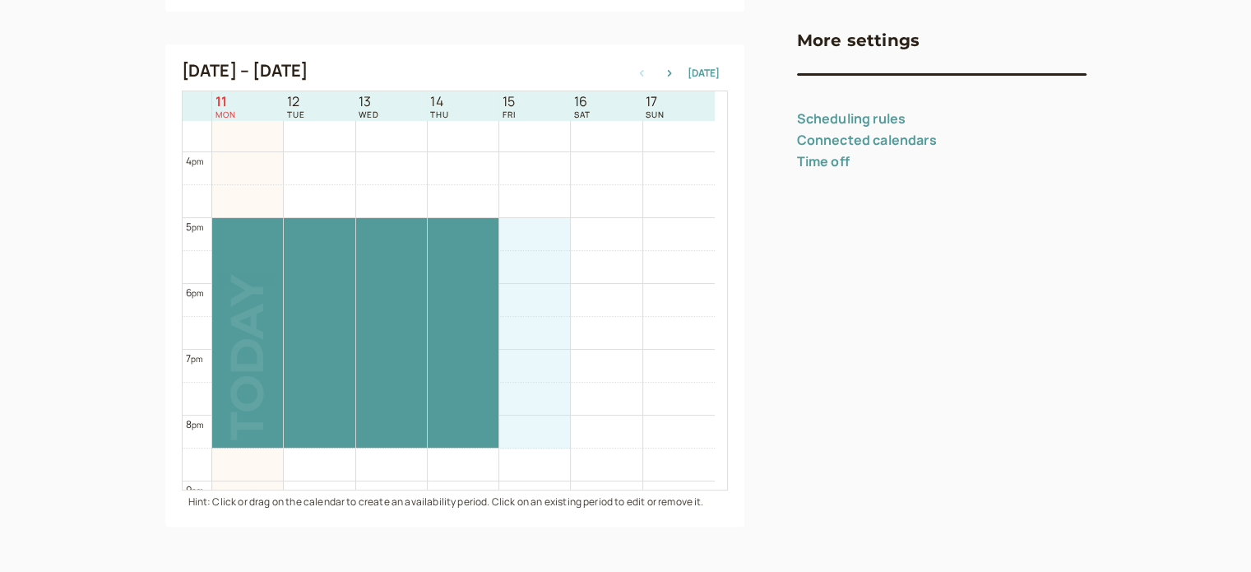
drag, startPoint x: 539, startPoint y: 224, endPoint x: 550, endPoint y: 437, distance: 213.4
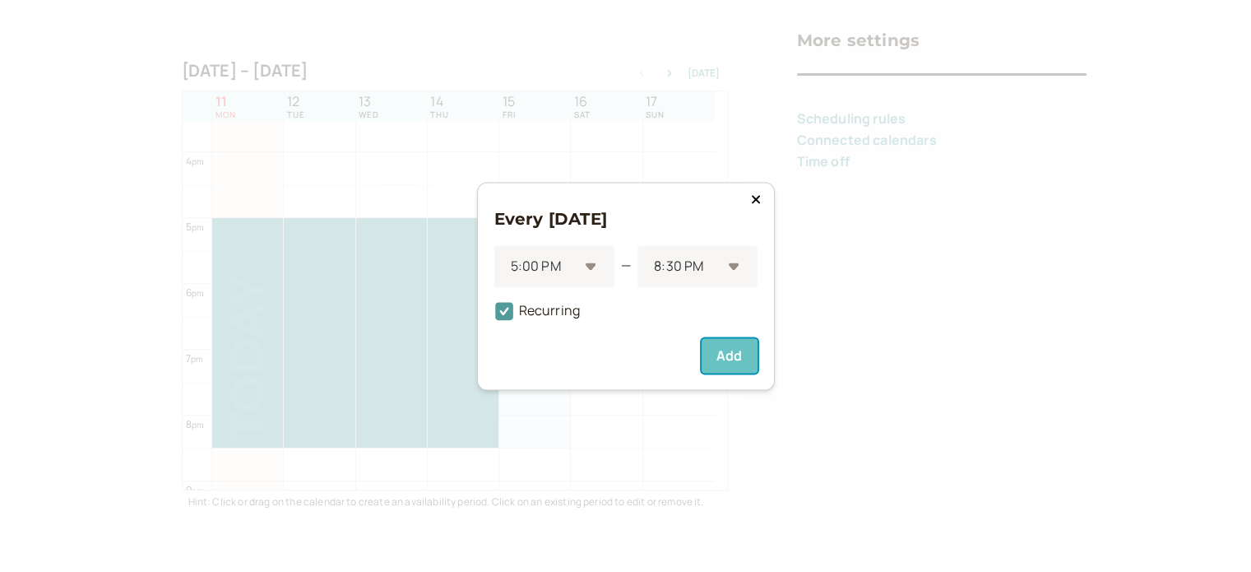
click at [721, 358] on button "Add" at bounding box center [729, 355] width 55 height 35
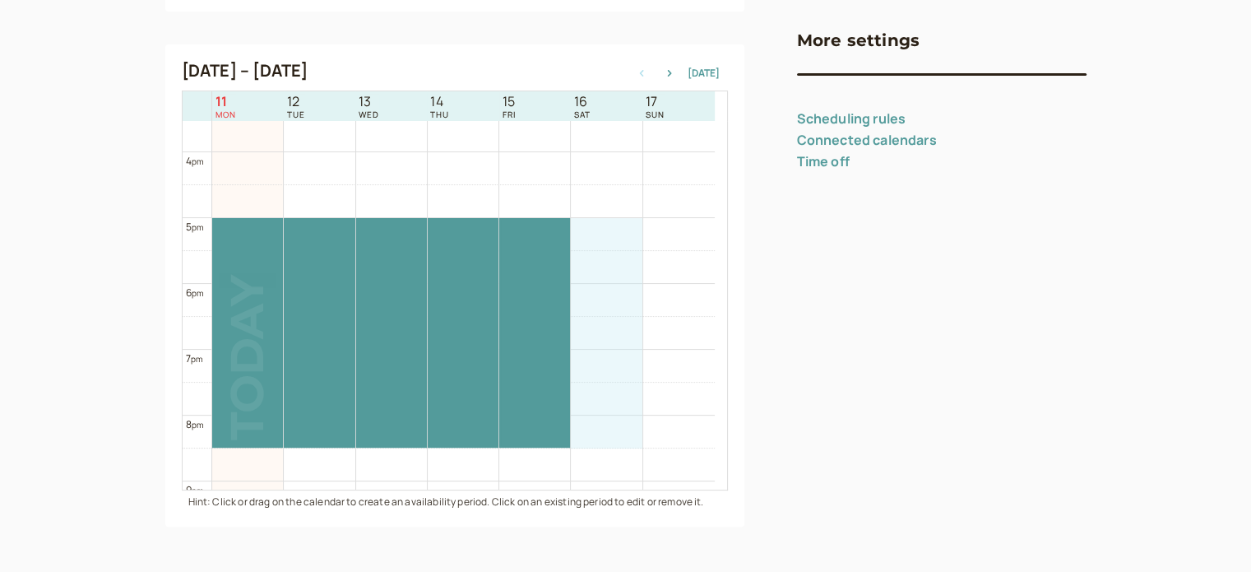
drag, startPoint x: 605, startPoint y: 230, endPoint x: 605, endPoint y: 433, distance: 203.2
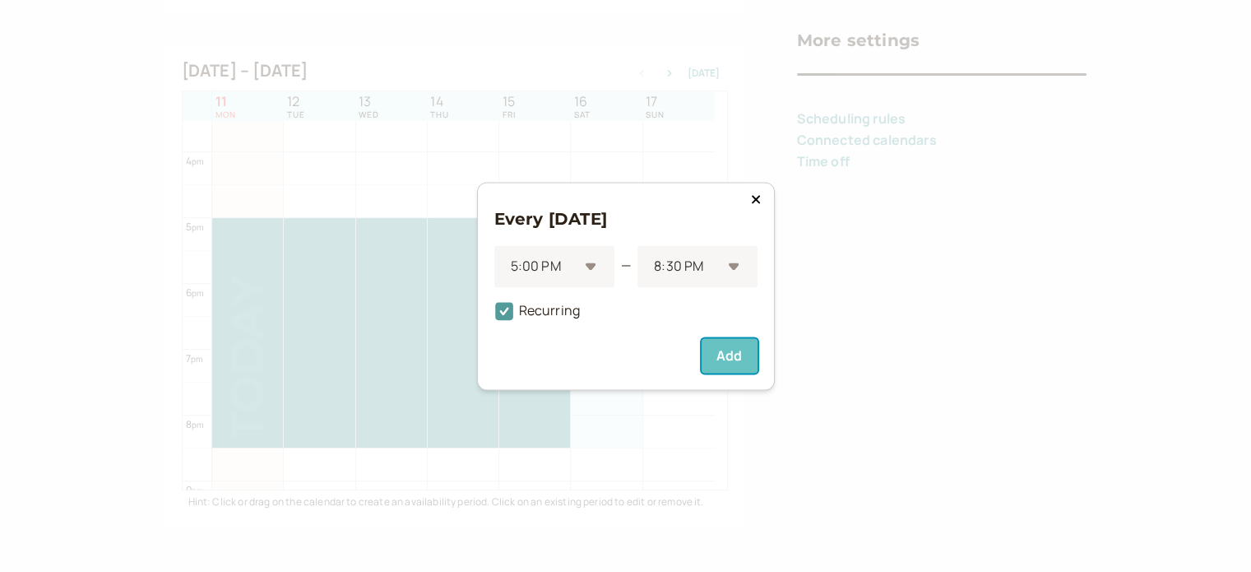
click at [745, 352] on button "Add" at bounding box center [729, 355] width 55 height 35
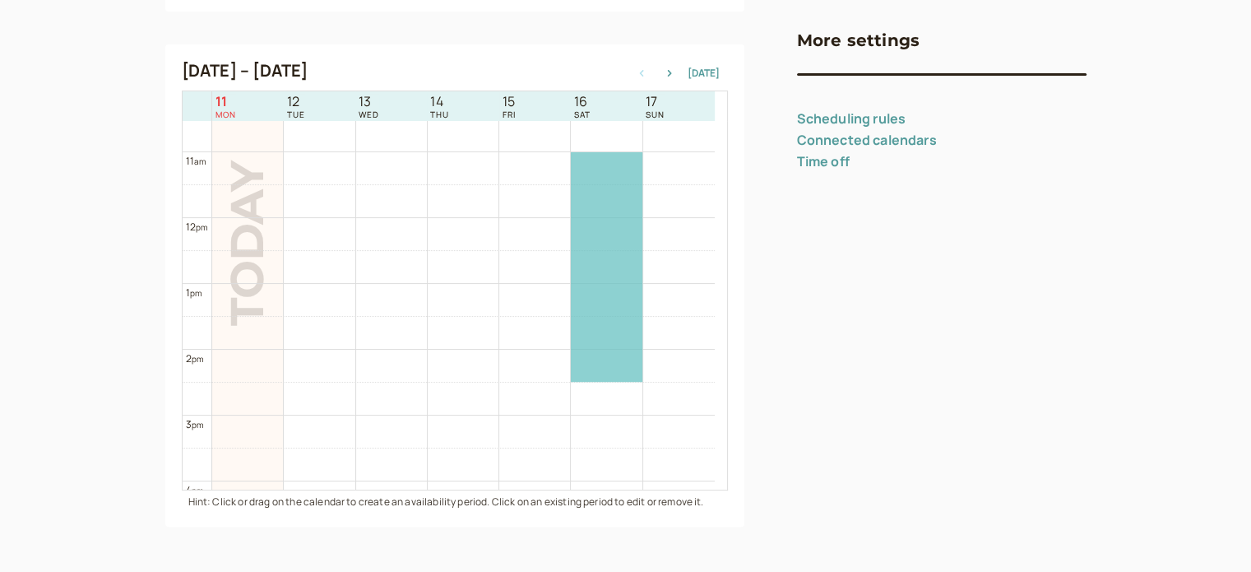
scroll to position [610, 0]
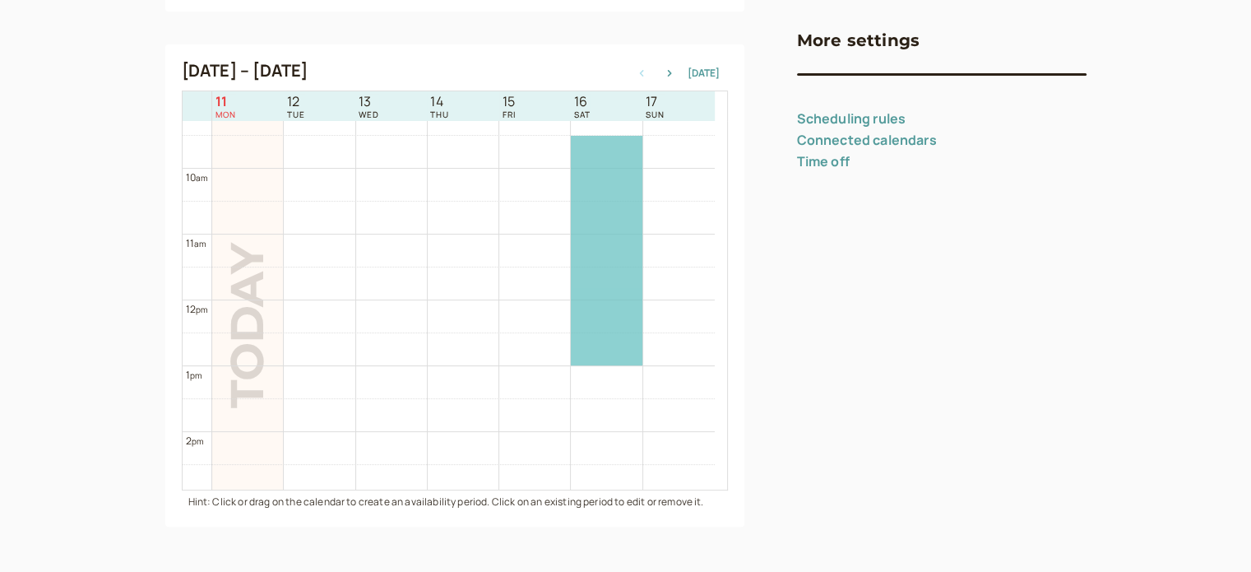
drag, startPoint x: 609, startPoint y: 410, endPoint x: 615, endPoint y: 169, distance: 241.1
click at [615, 169] on div at bounding box center [606, 301] width 71 height 1580
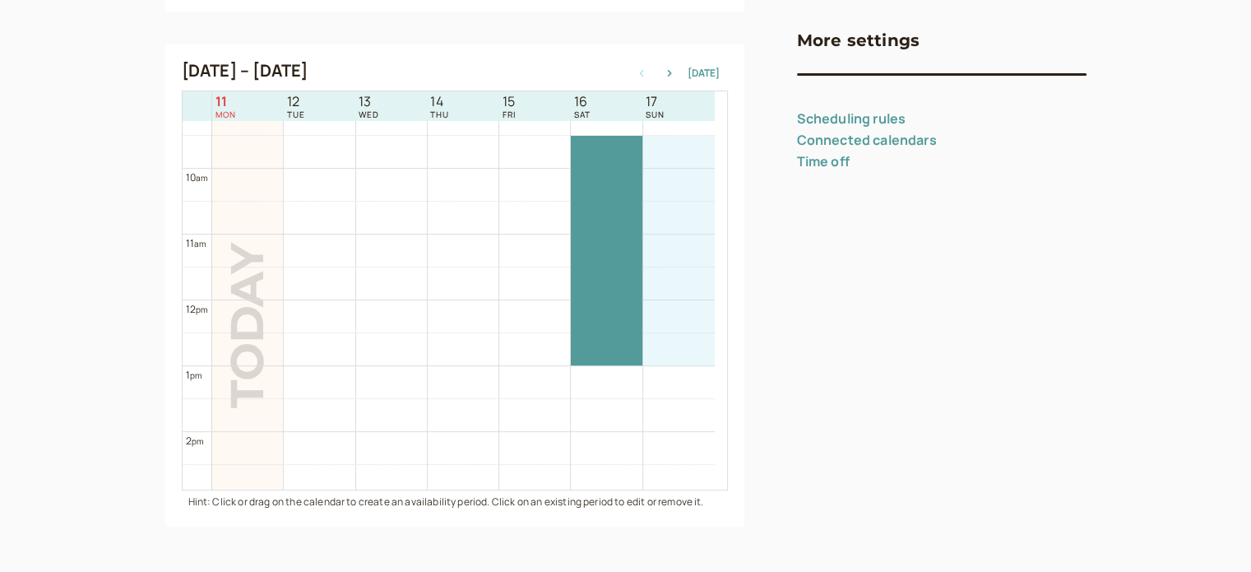
drag, startPoint x: 681, startPoint y: 144, endPoint x: 680, endPoint y: 333, distance: 189.2
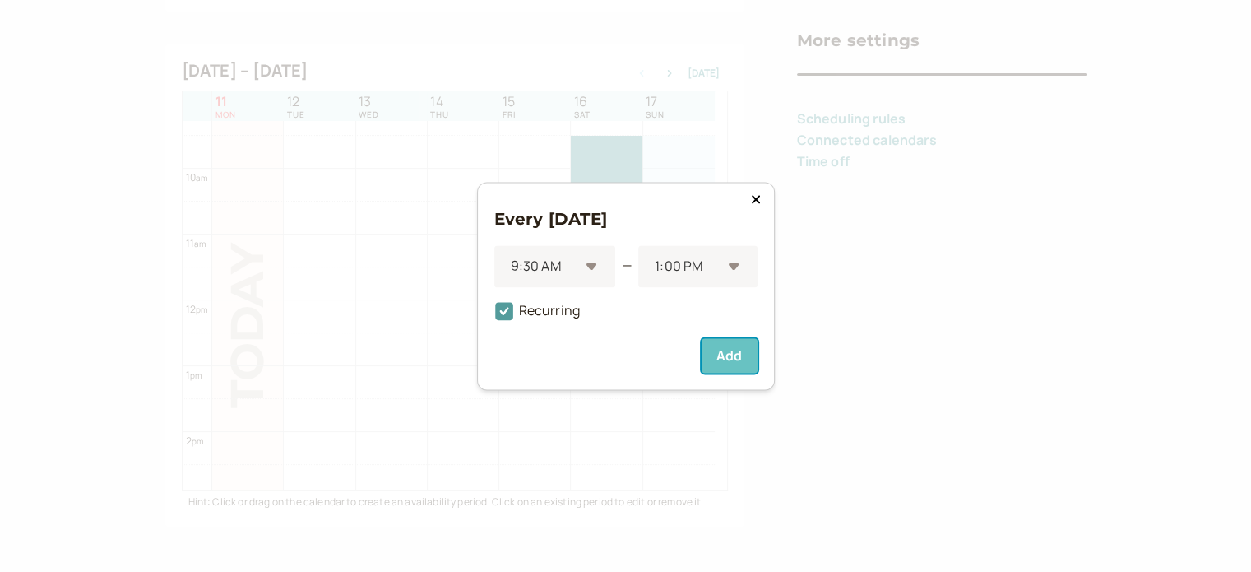
click at [717, 352] on button "Add" at bounding box center [729, 355] width 55 height 35
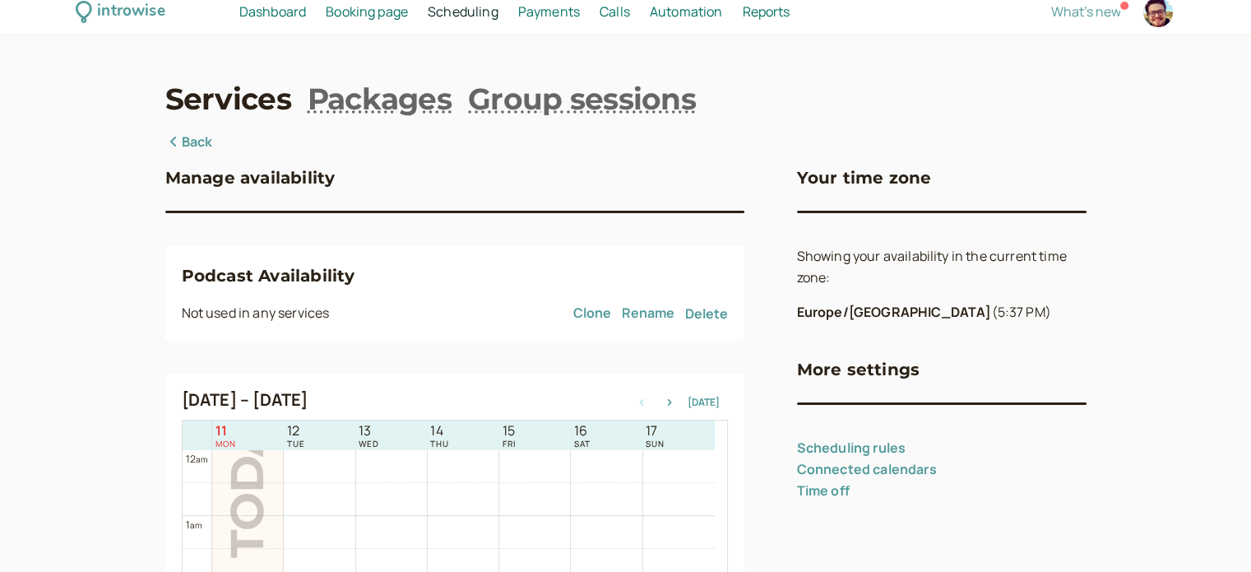
scroll to position [0, 0]
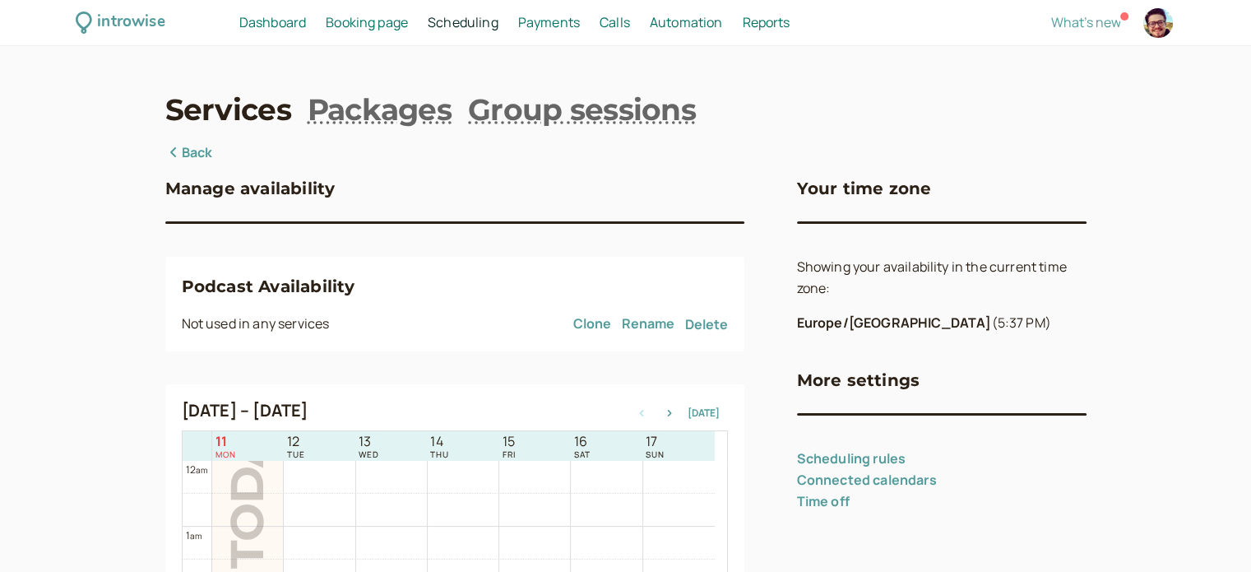
click at [283, 25] on span "Dashboard" at bounding box center [272, 22] width 67 height 18
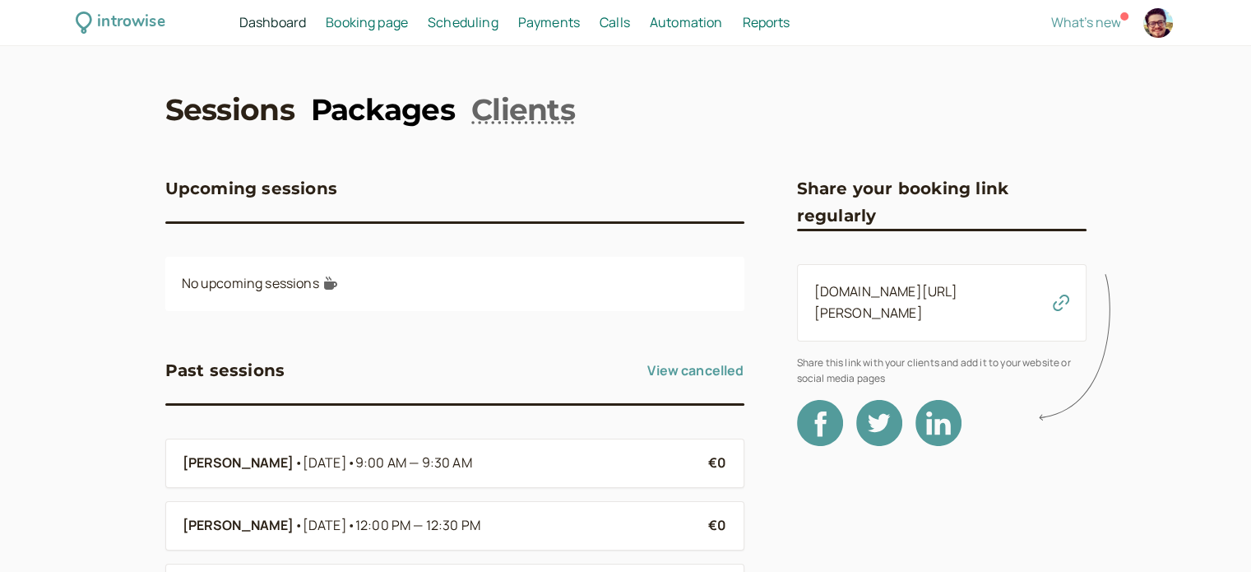
click at [393, 100] on link "Packages" at bounding box center [383, 109] width 144 height 41
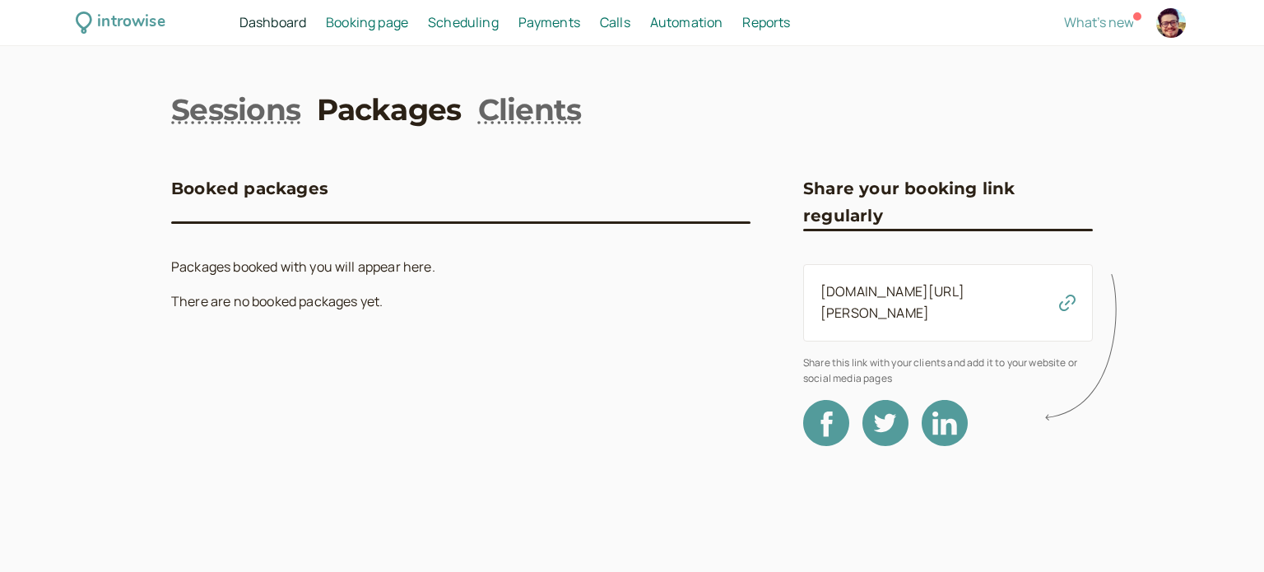
click at [383, 21] on span "Booking page" at bounding box center [367, 22] width 82 height 18
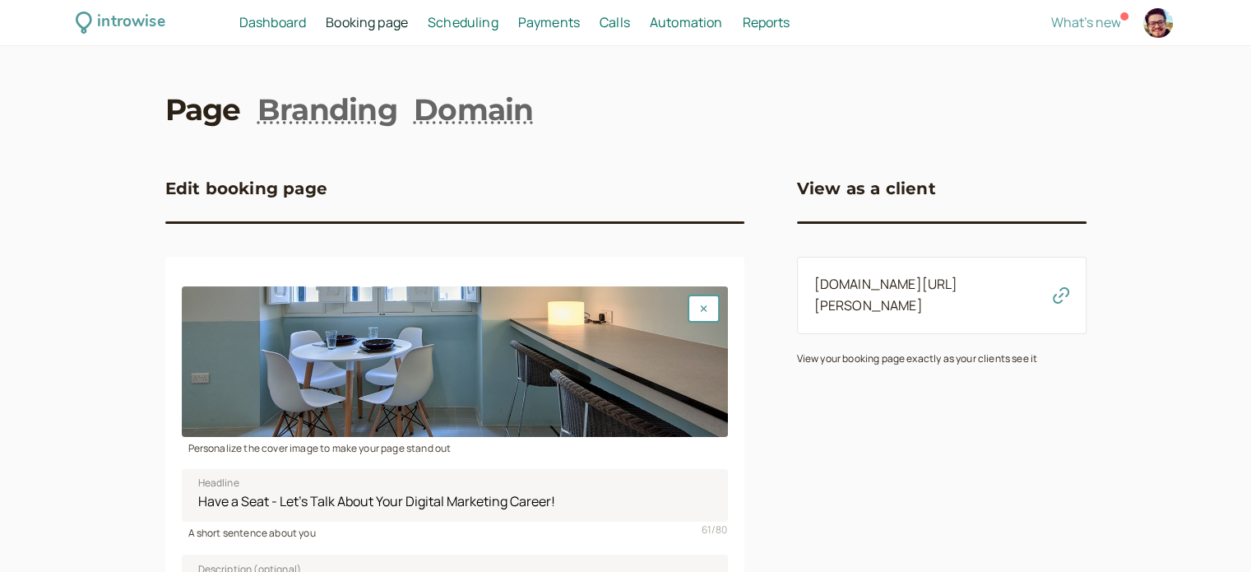
click at [290, 26] on span "Dashboard" at bounding box center [272, 22] width 67 height 18
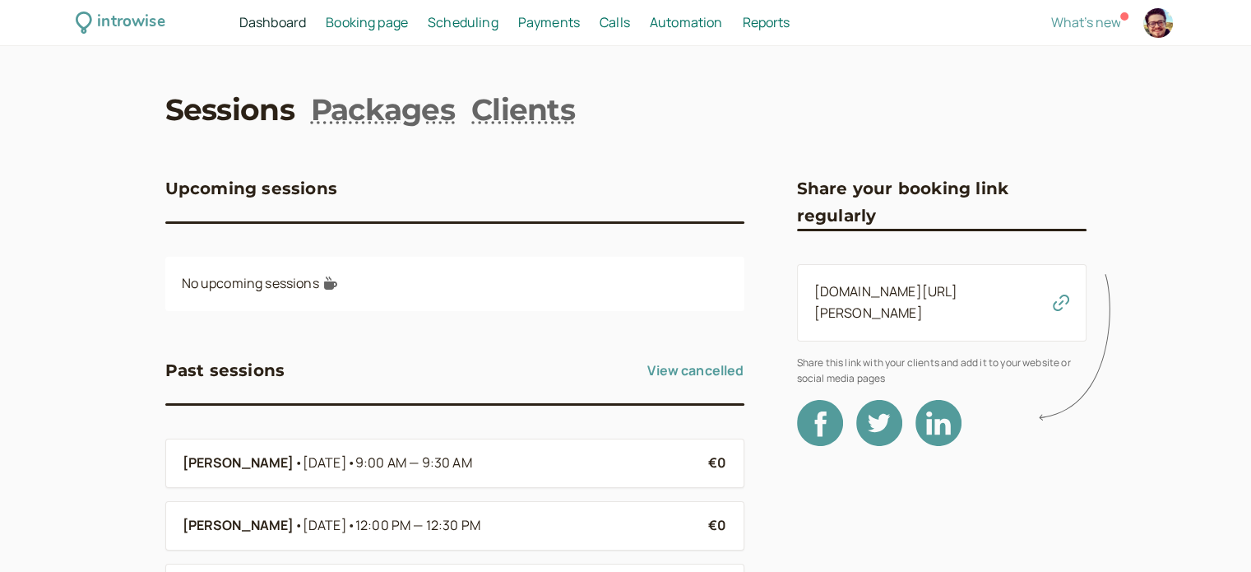
click at [146, 29] on div "introwise" at bounding box center [130, 23] width 67 height 26
click at [606, 21] on span "Calls" at bounding box center [615, 22] width 30 height 18
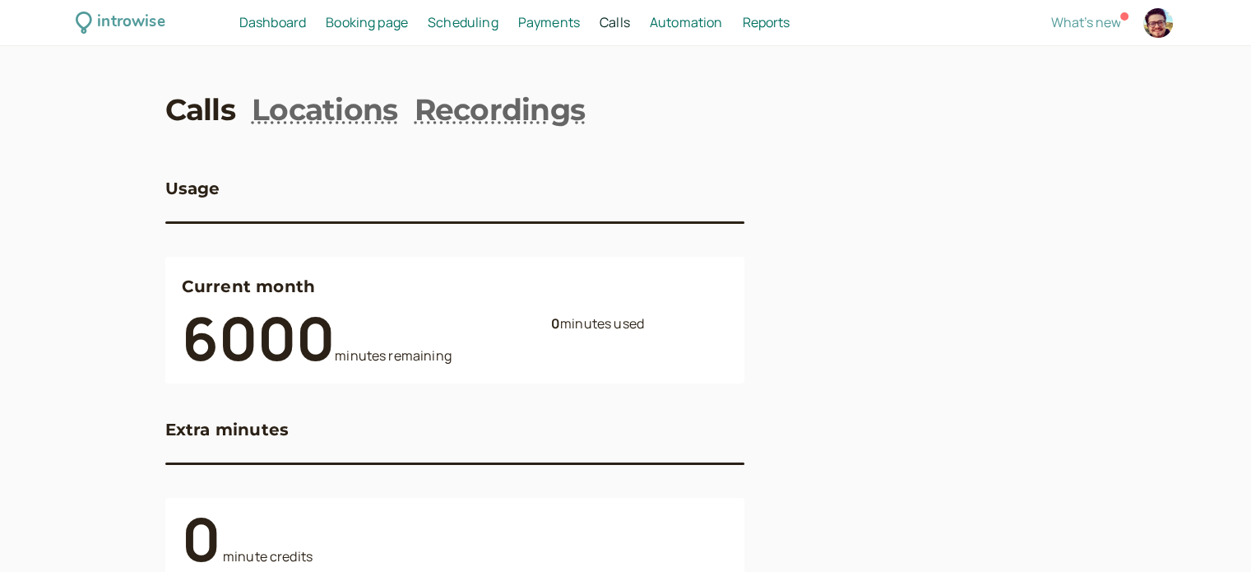
click at [392, 25] on span "Booking page" at bounding box center [367, 22] width 82 height 18
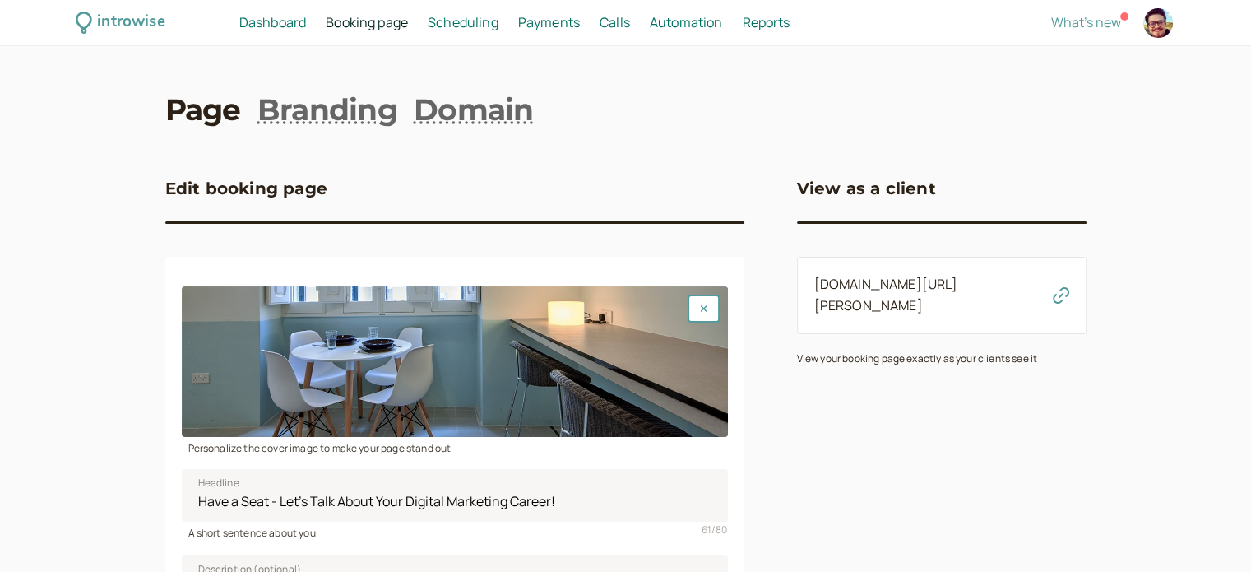
click at [468, 25] on span "Scheduling" at bounding box center [463, 22] width 71 height 18
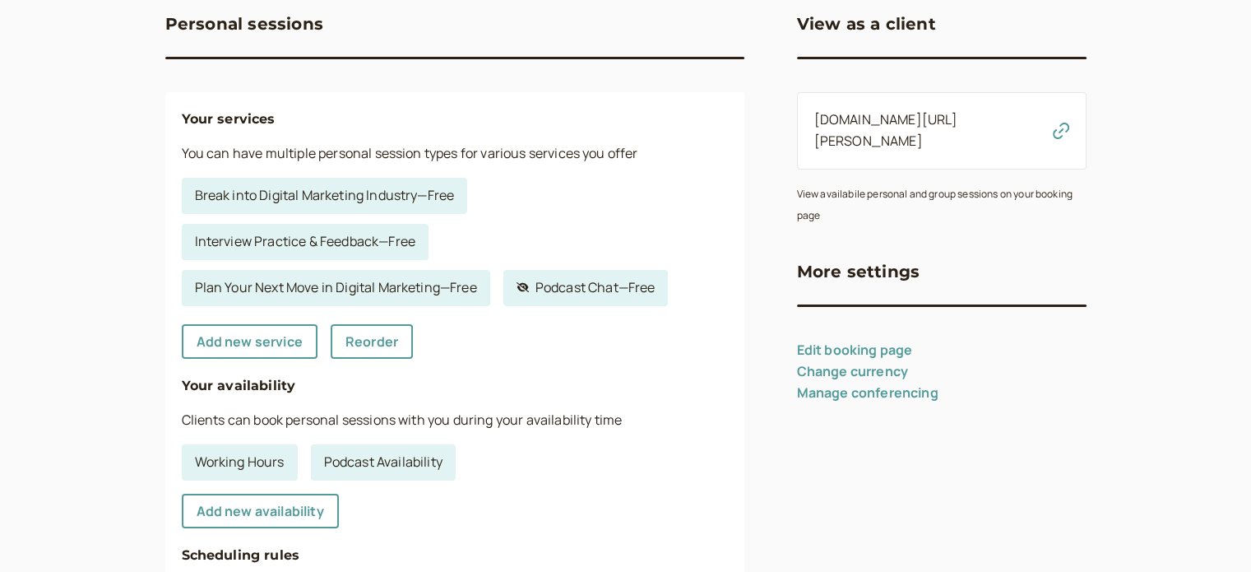
scroll to position [247, 0]
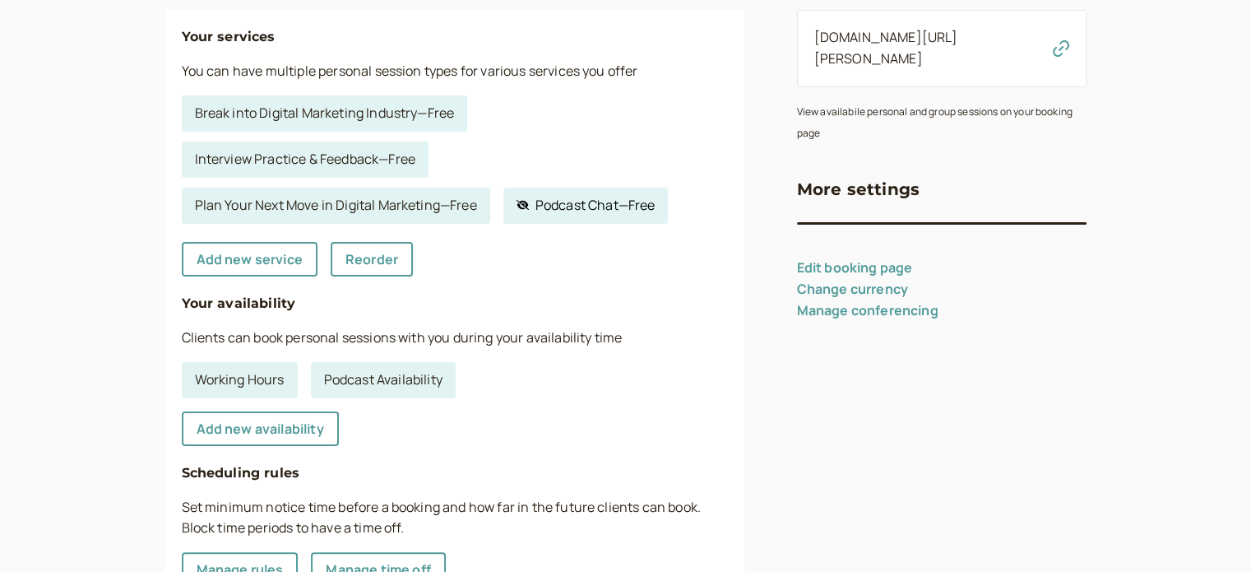
click at [622, 212] on link "Hidden service Podcast Chat — Free" at bounding box center [585, 206] width 165 height 36
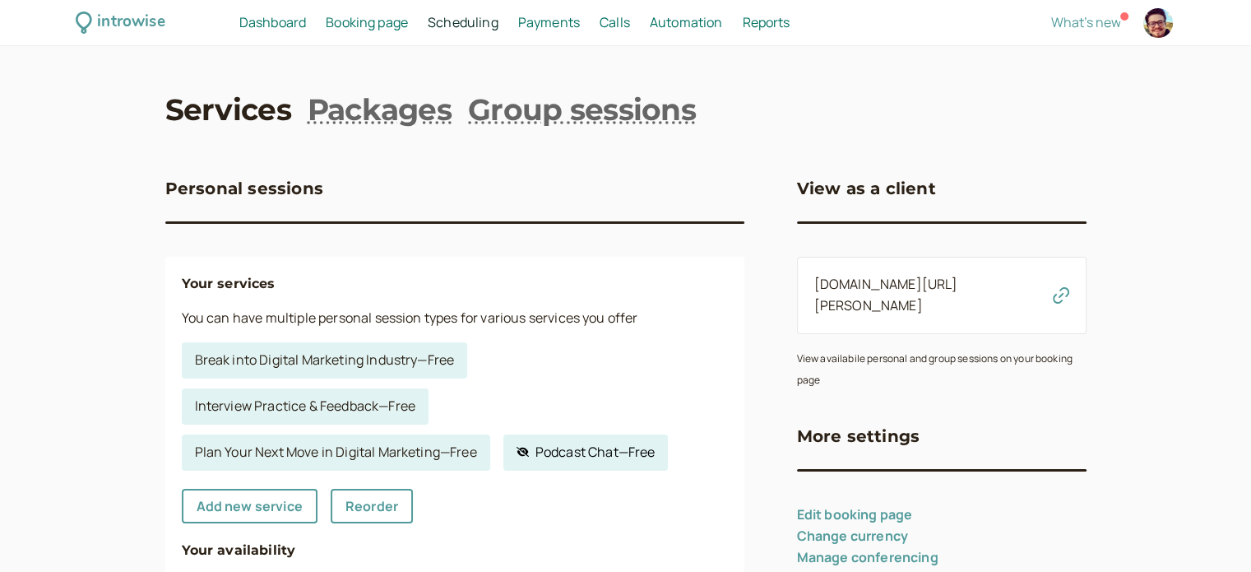
select select "60"
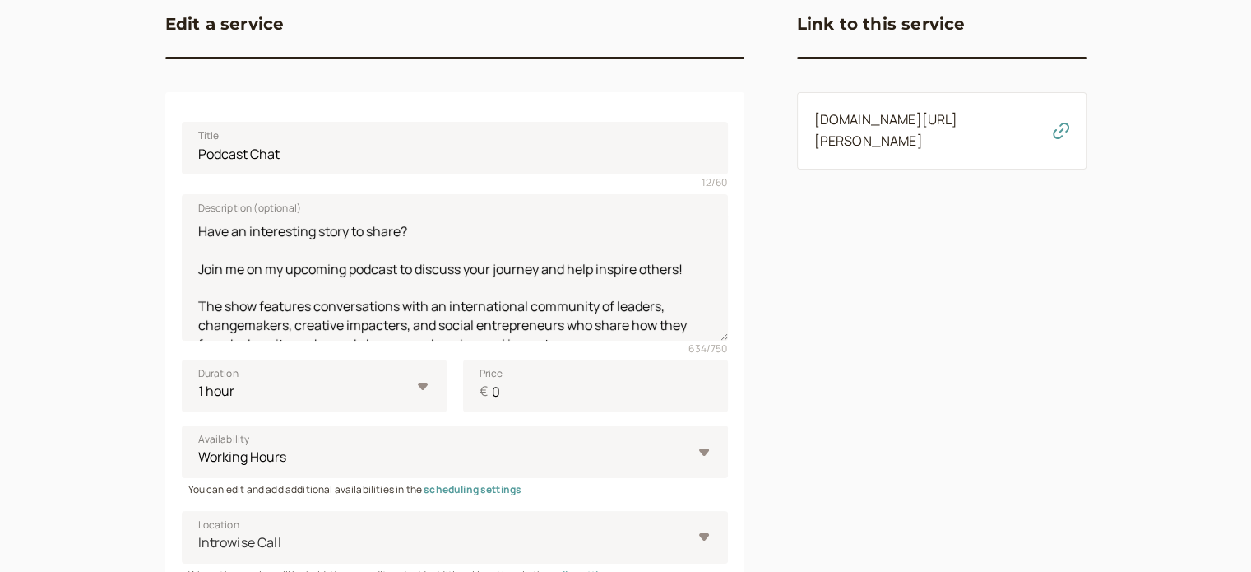
scroll to position [411, 0]
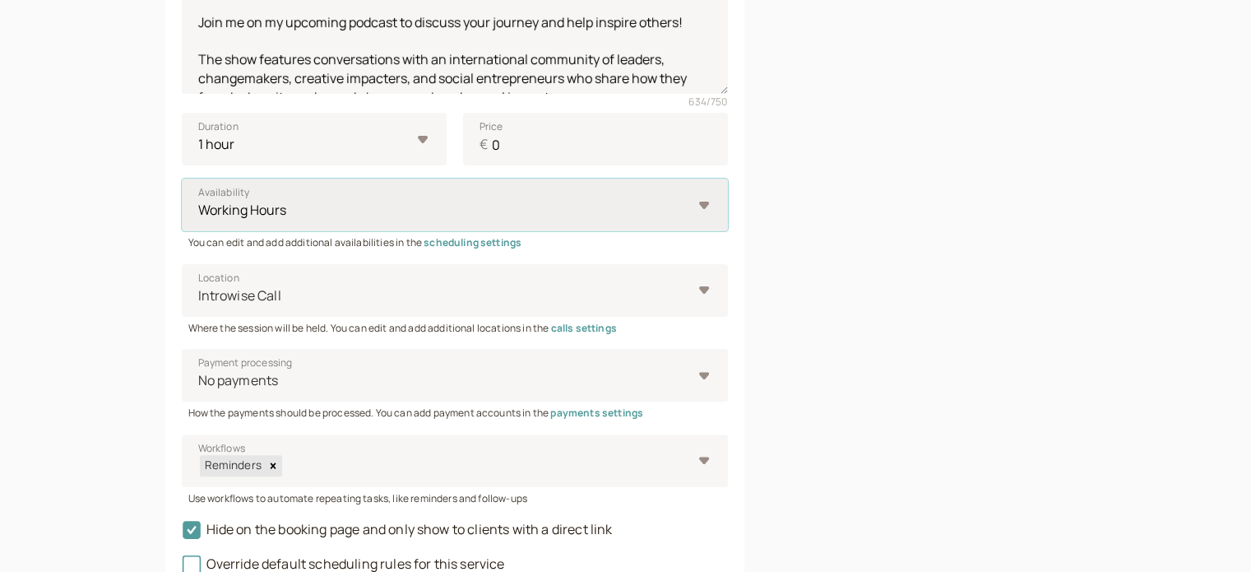
click at [704, 197] on select "Working Hours Podcast Availability" at bounding box center [455, 205] width 546 height 53
select select "9BVSjJsLNpyAjsQ6sTob"
click at [182, 179] on select "Working Hours Podcast Availability" at bounding box center [455, 205] width 546 height 53
click at [688, 285] on div at bounding box center [444, 296] width 495 height 22
click at [199, 286] on input "Location Introwise Call" at bounding box center [198, 295] width 2 height 19
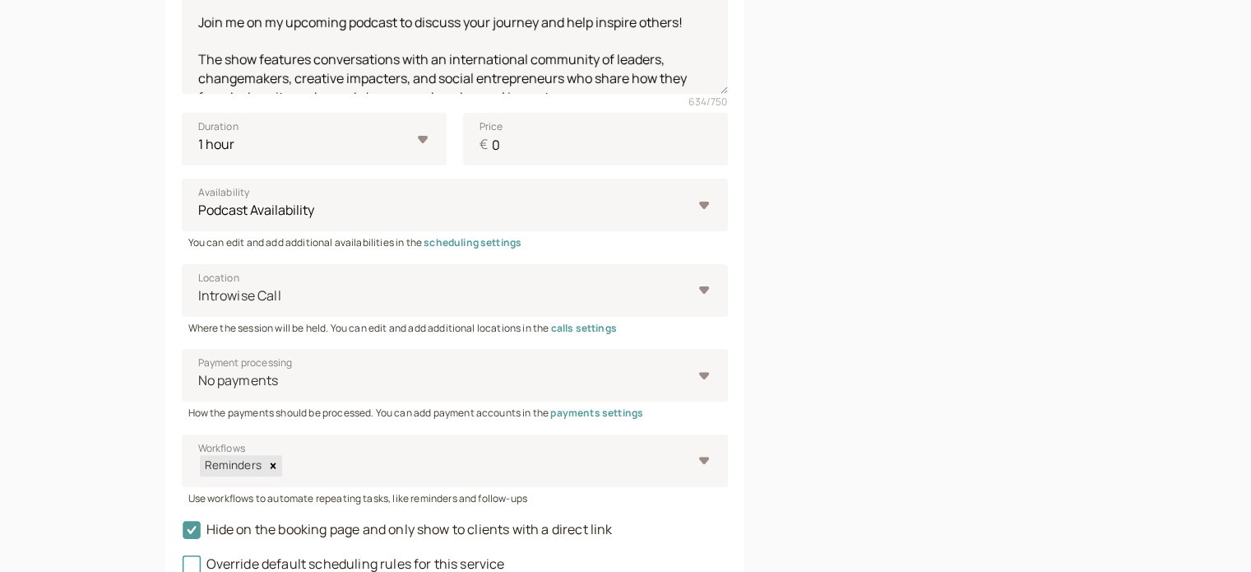
click at [921, 278] on div "Link to this service introwise.com/neville-bezzina/services/b260ce2038" at bounding box center [942, 188] width 290 height 915
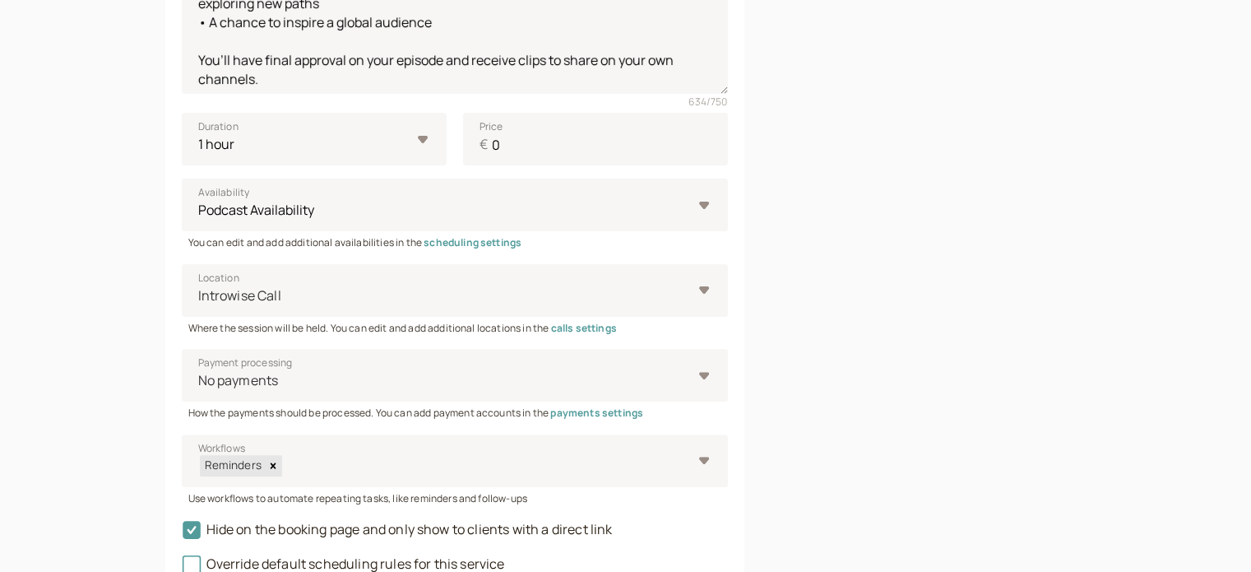
scroll to position [530, 0]
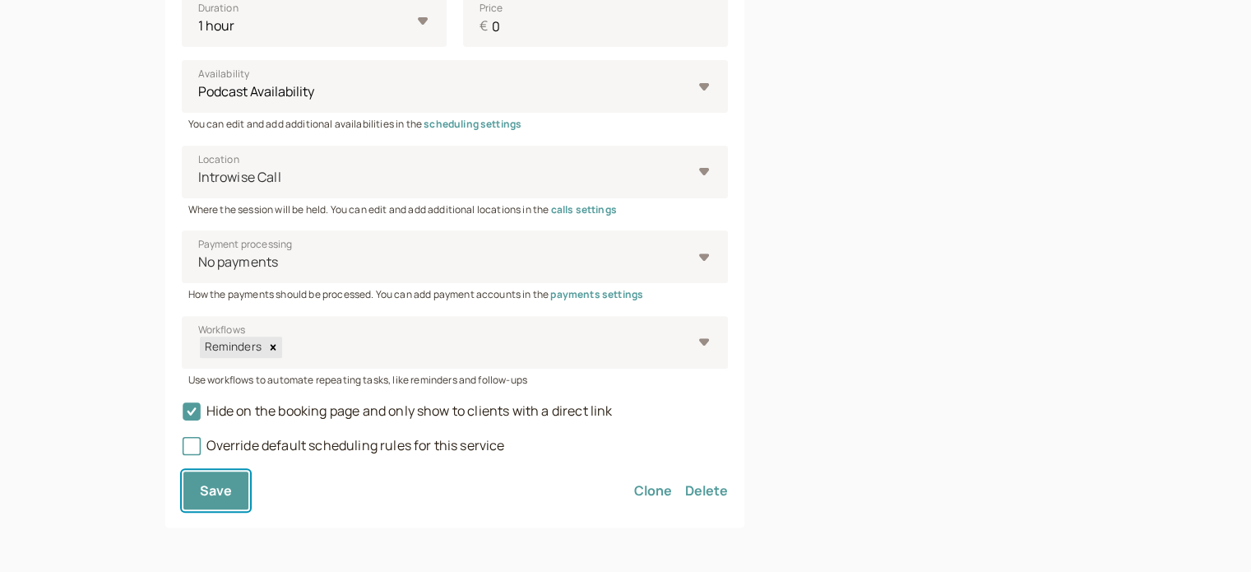
click at [240, 496] on button "Save" at bounding box center [216, 490] width 69 height 41
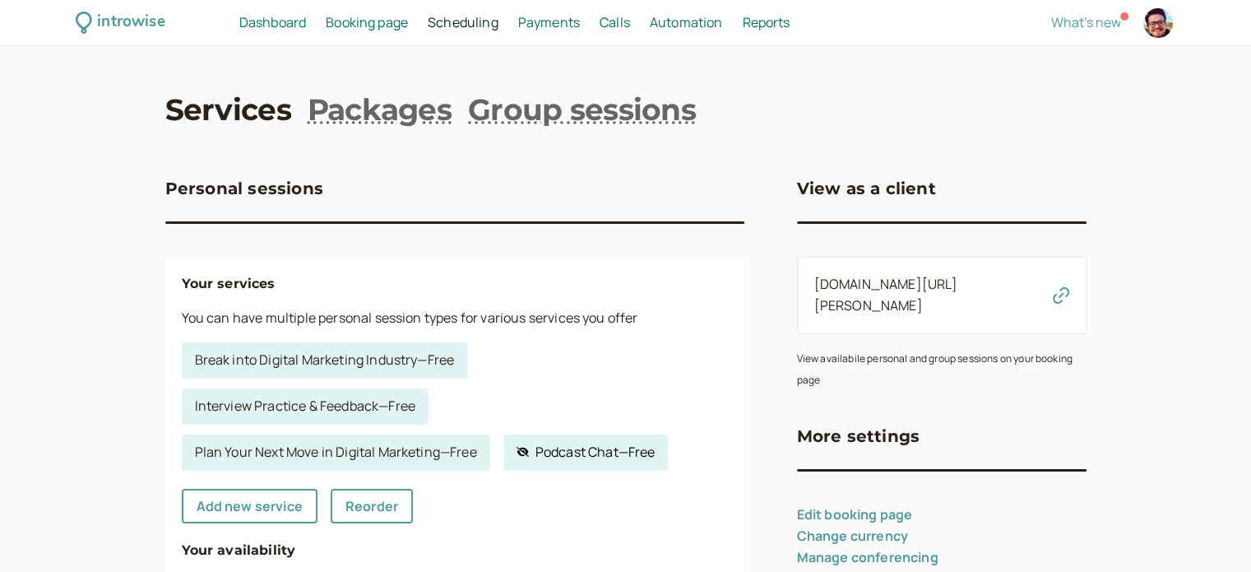
click at [586, 448] on link "Hidden service Podcast Chat — Free" at bounding box center [585, 452] width 165 height 36
select select "60"
select select "9BVSjJsLNpyAjsQ6sTob"
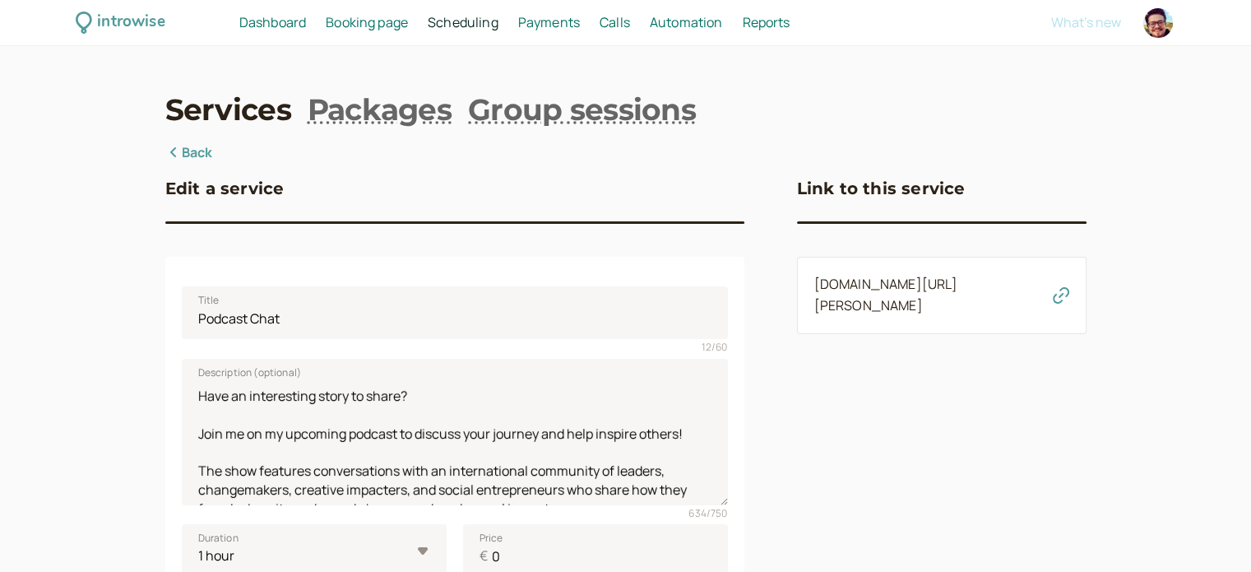
click at [1064, 298] on icon "button" at bounding box center [1061, 295] width 16 height 16
click at [1171, 19] on div at bounding box center [1158, 23] width 30 height 30
select select "Europe/Helsinki"
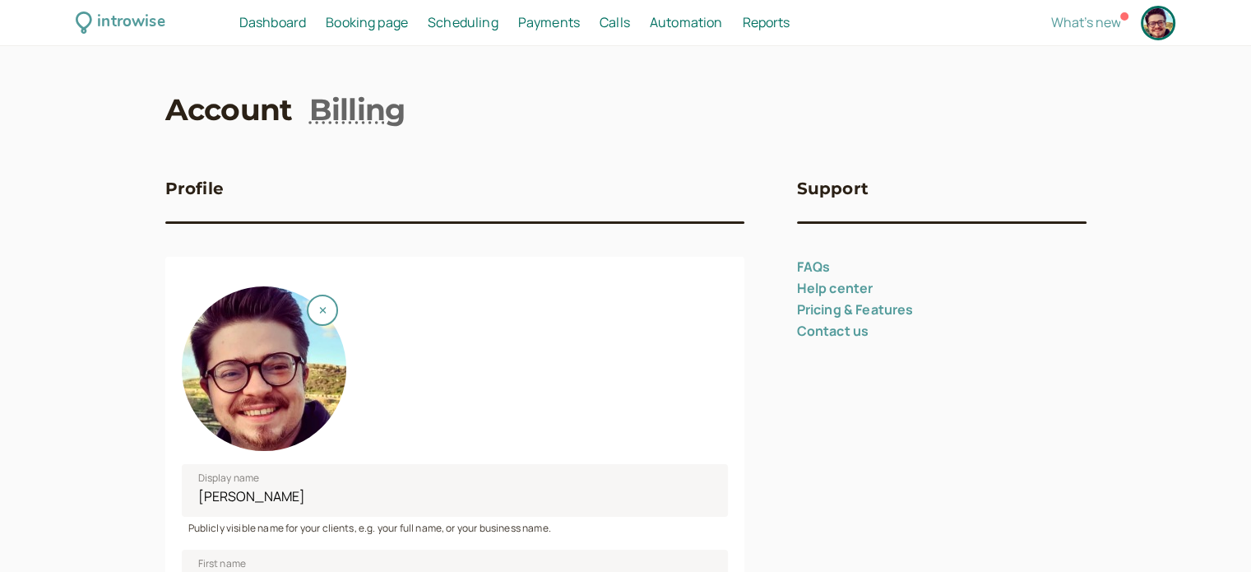
click at [461, 30] on span "Scheduling" at bounding box center [463, 22] width 71 height 18
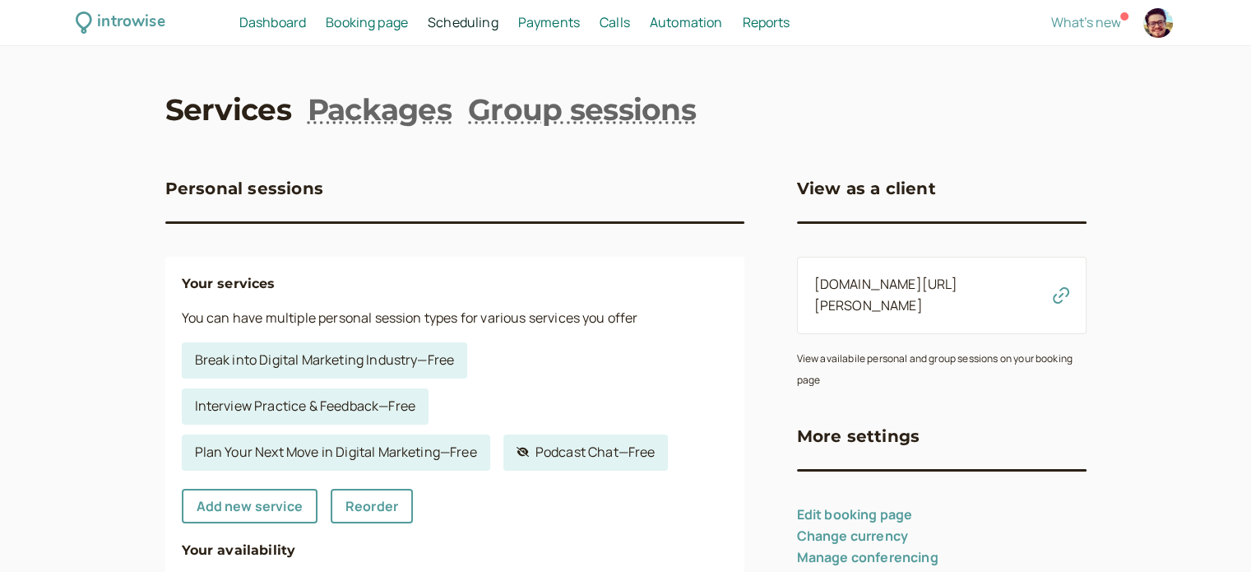
scroll to position [165, 0]
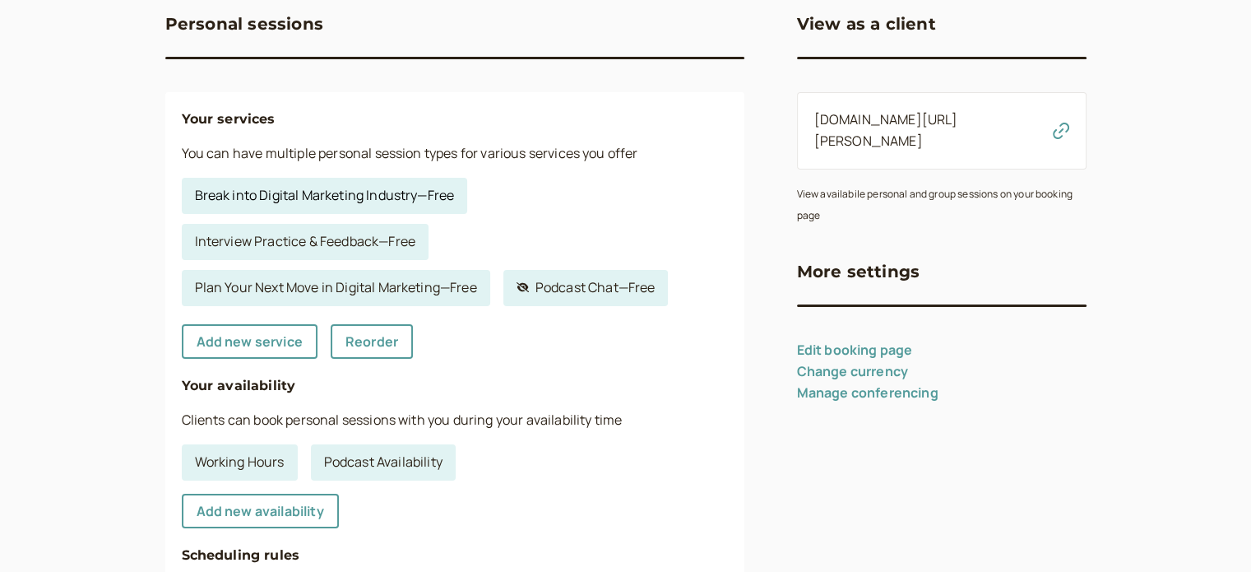
click at [431, 188] on link "Break into Digital Marketing Industry — Free" at bounding box center [325, 196] width 286 height 36
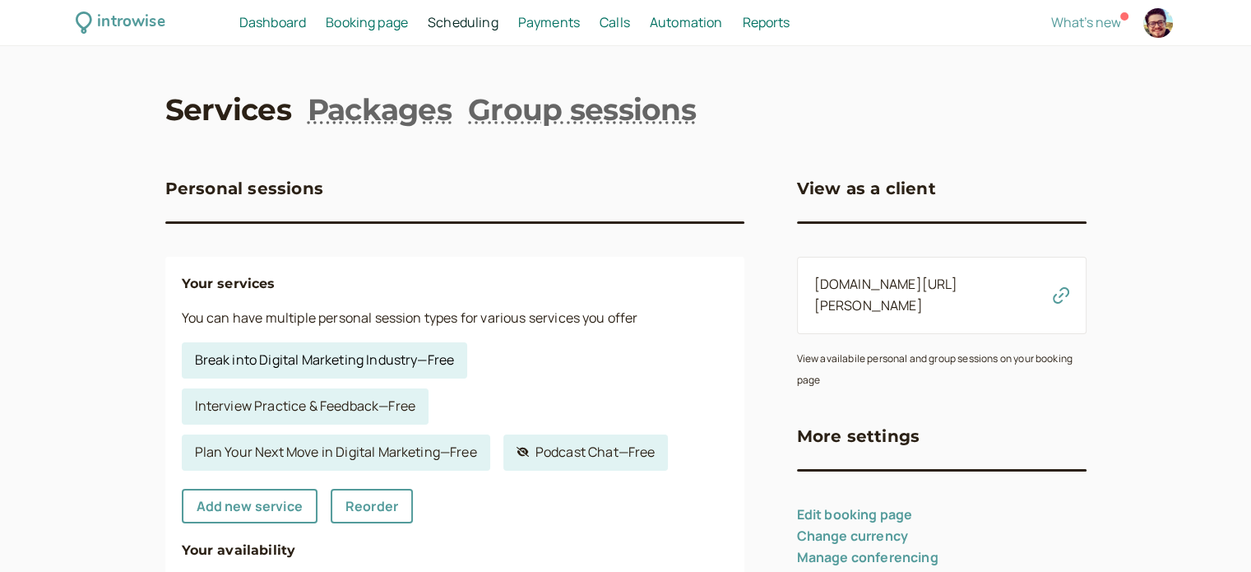
select select "30"
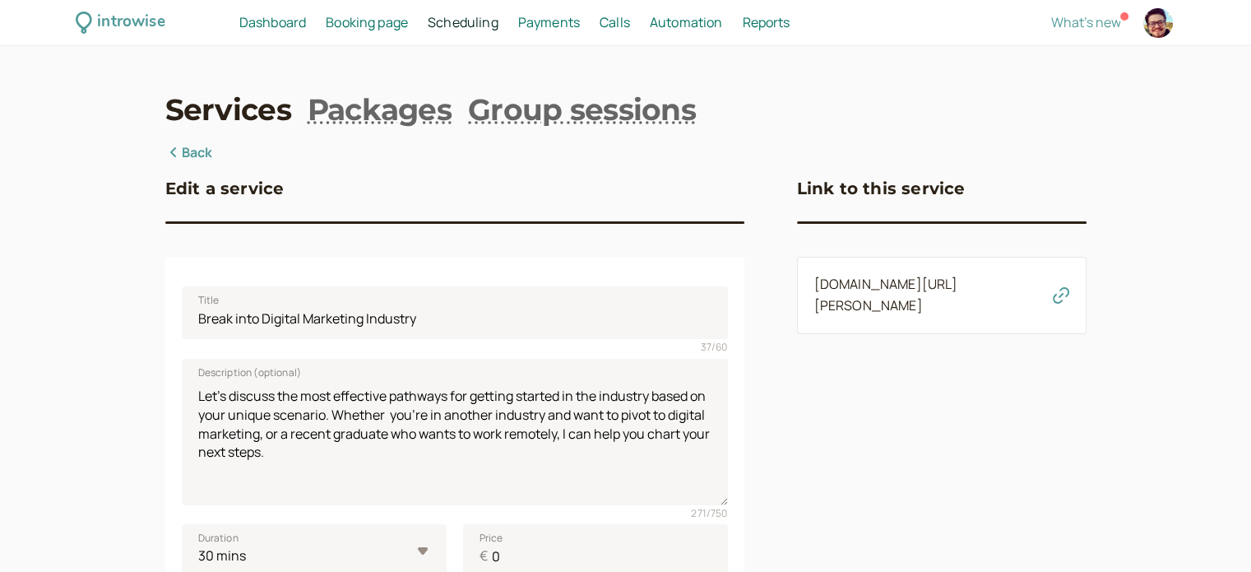
click at [489, 30] on span "Scheduling" at bounding box center [463, 22] width 71 height 18
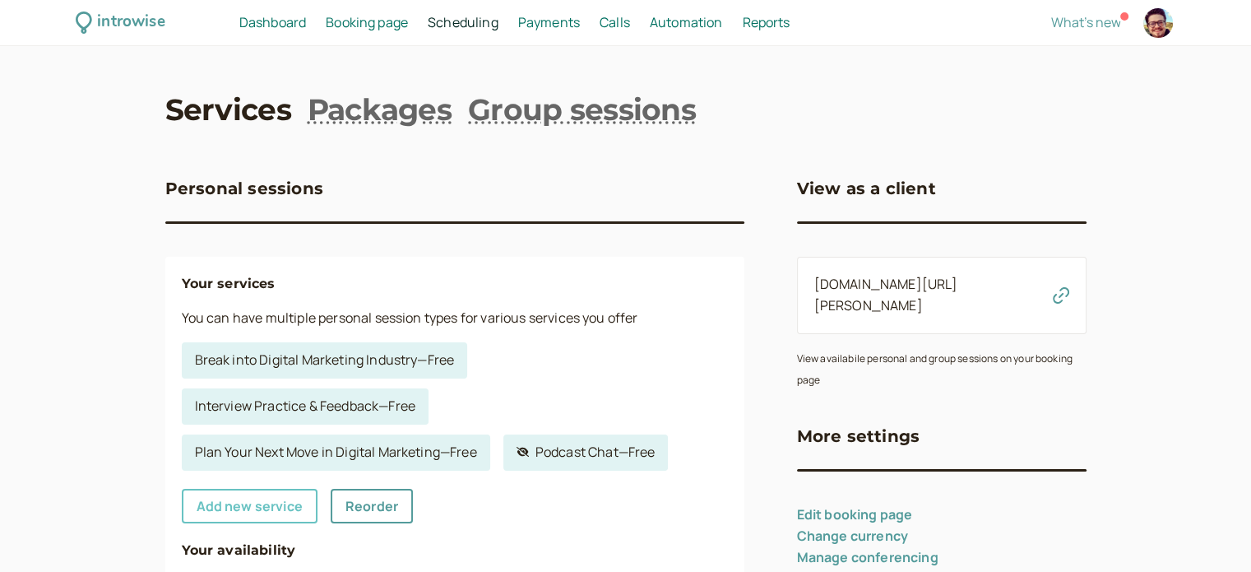
scroll to position [411, 0]
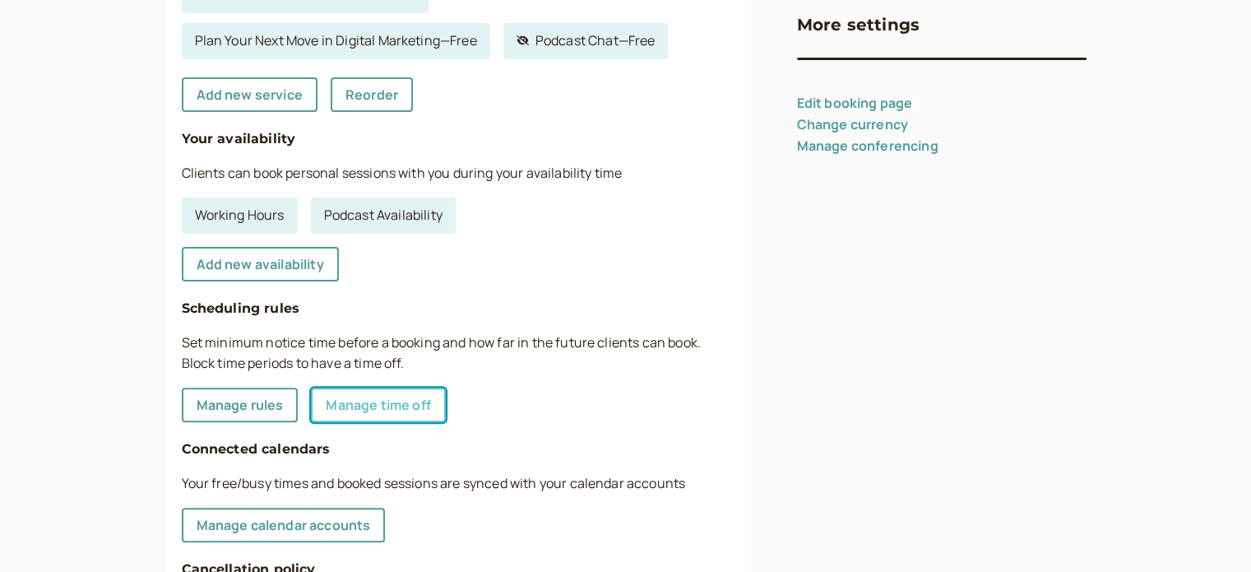
click at [419, 397] on link "Manage time off" at bounding box center [378, 404] width 134 height 35
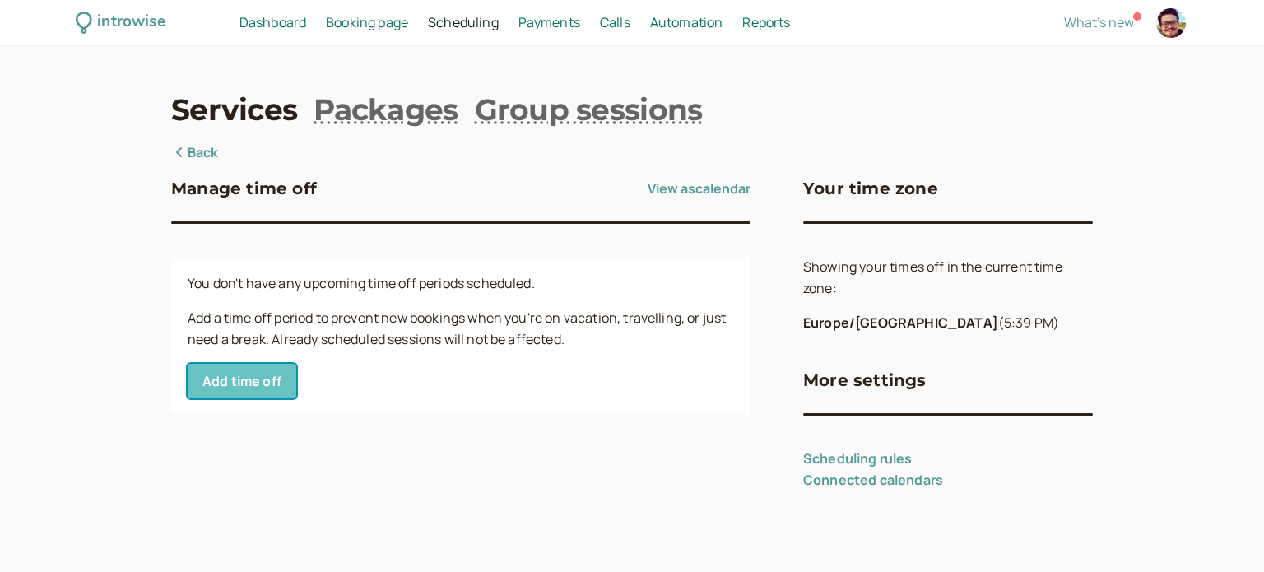
click at [271, 387] on button "Add time off" at bounding box center [242, 381] width 109 height 35
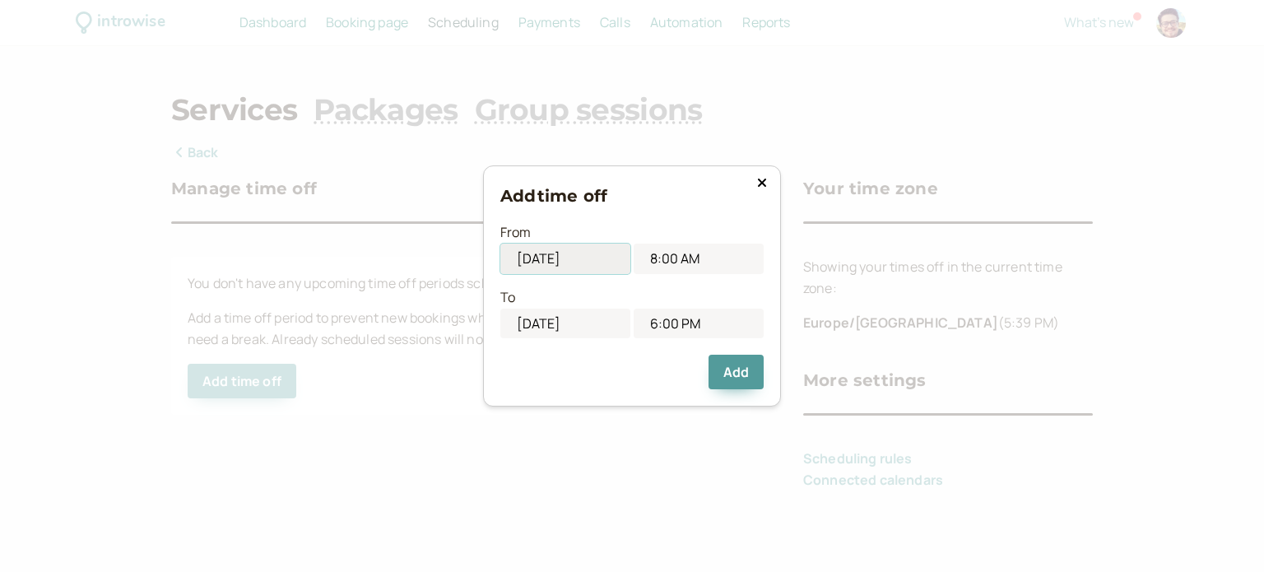
click at [568, 264] on input "08/12/2025" at bounding box center [565, 259] width 130 height 30
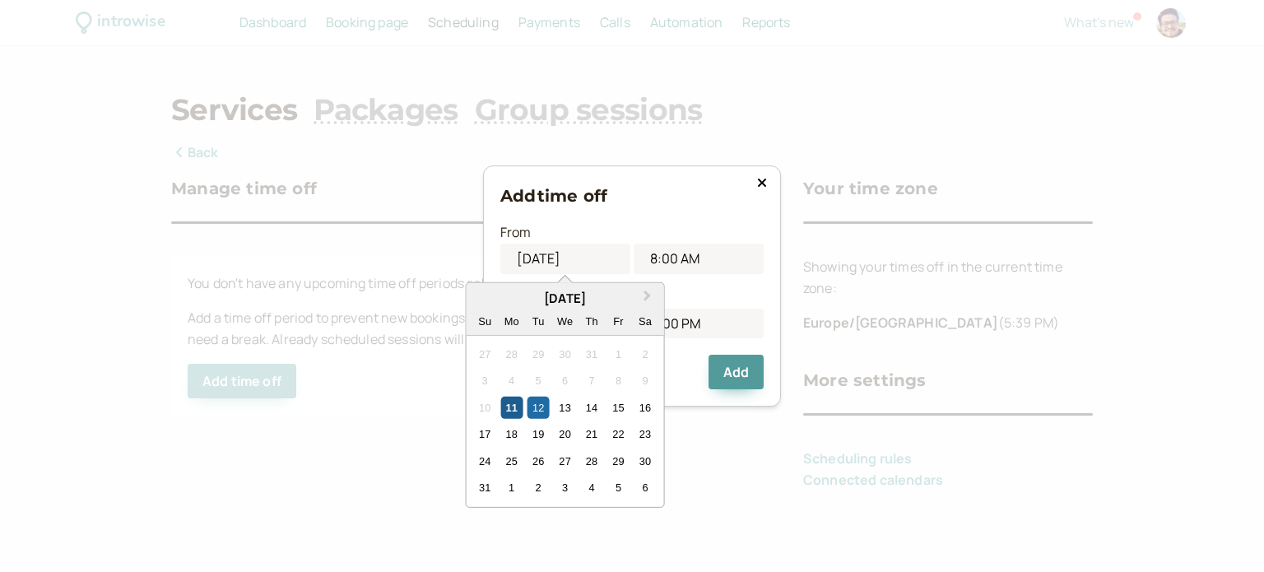
click at [507, 409] on div "11" at bounding box center [511, 408] width 22 height 22
type input "08/11/2025"
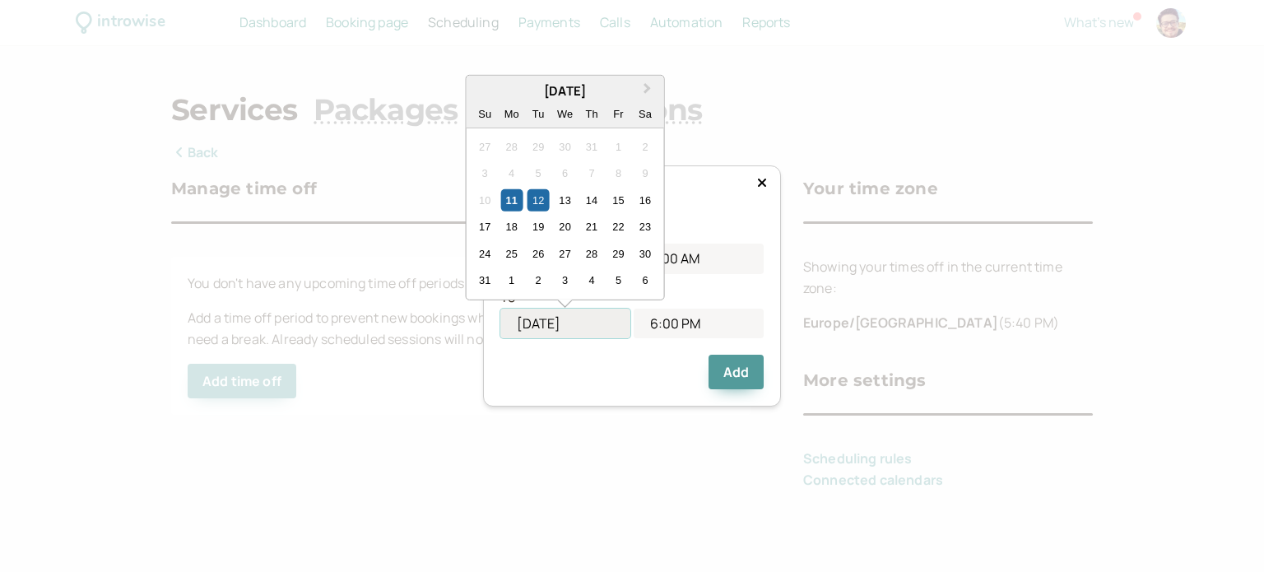
click at [579, 320] on input "08/12/2025" at bounding box center [565, 323] width 130 height 30
click at [626, 226] on div "22" at bounding box center [618, 227] width 22 height 22
type input "08/22/2025"
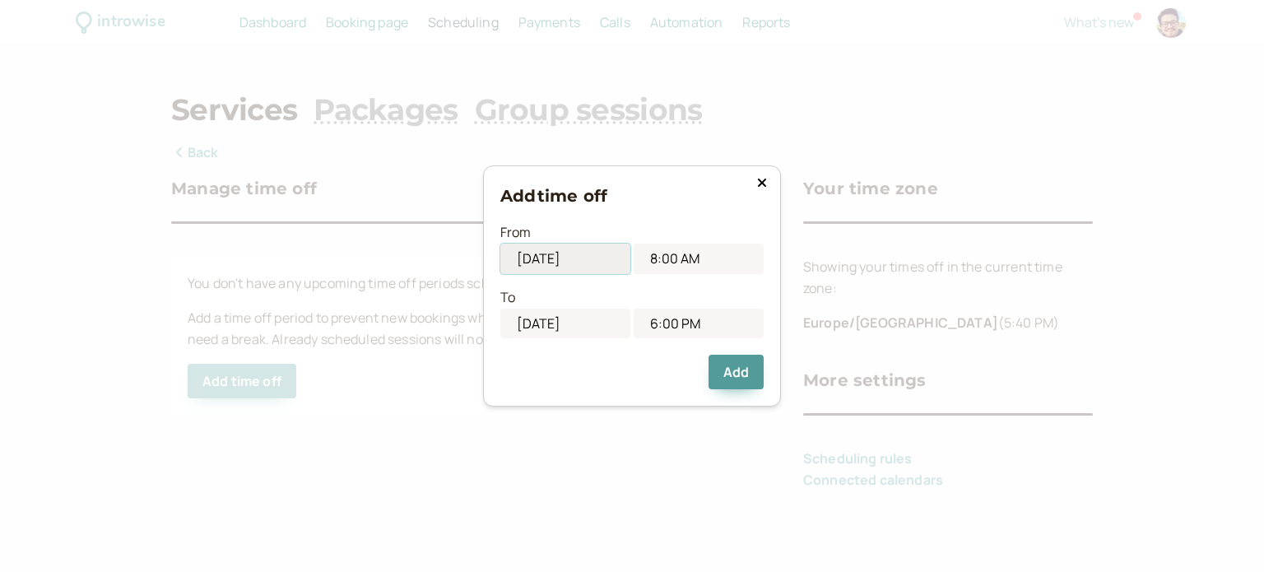
click at [547, 260] on input "08/11/2025" at bounding box center [565, 259] width 130 height 30
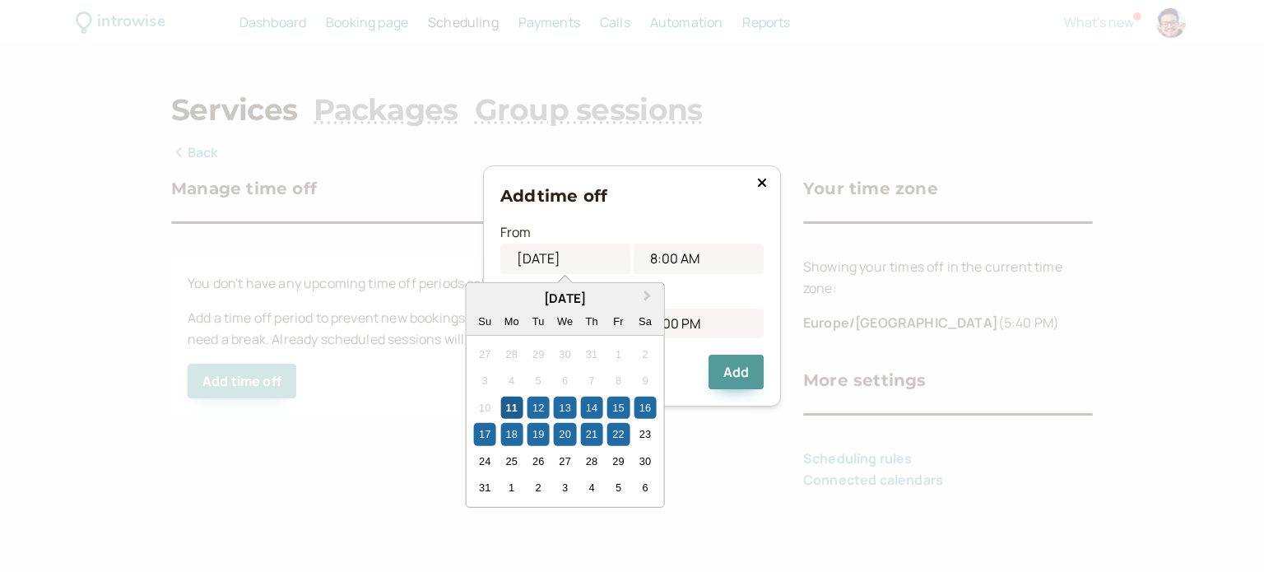
click at [505, 406] on div "11" at bounding box center [511, 408] width 22 height 22
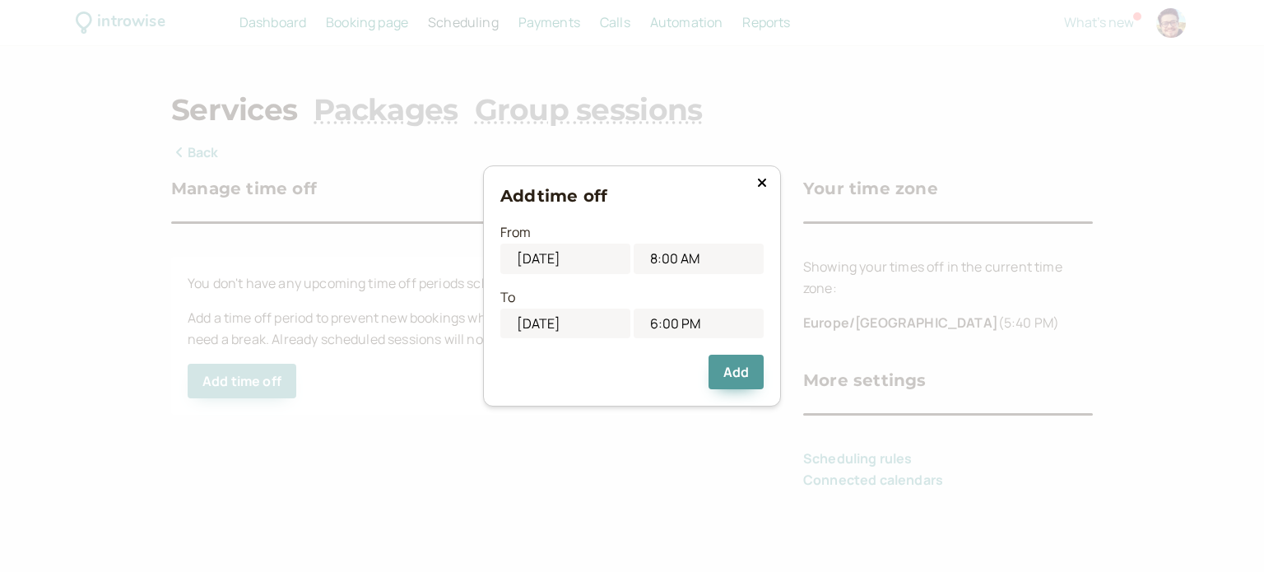
click at [761, 189] on icon at bounding box center [762, 182] width 10 height 13
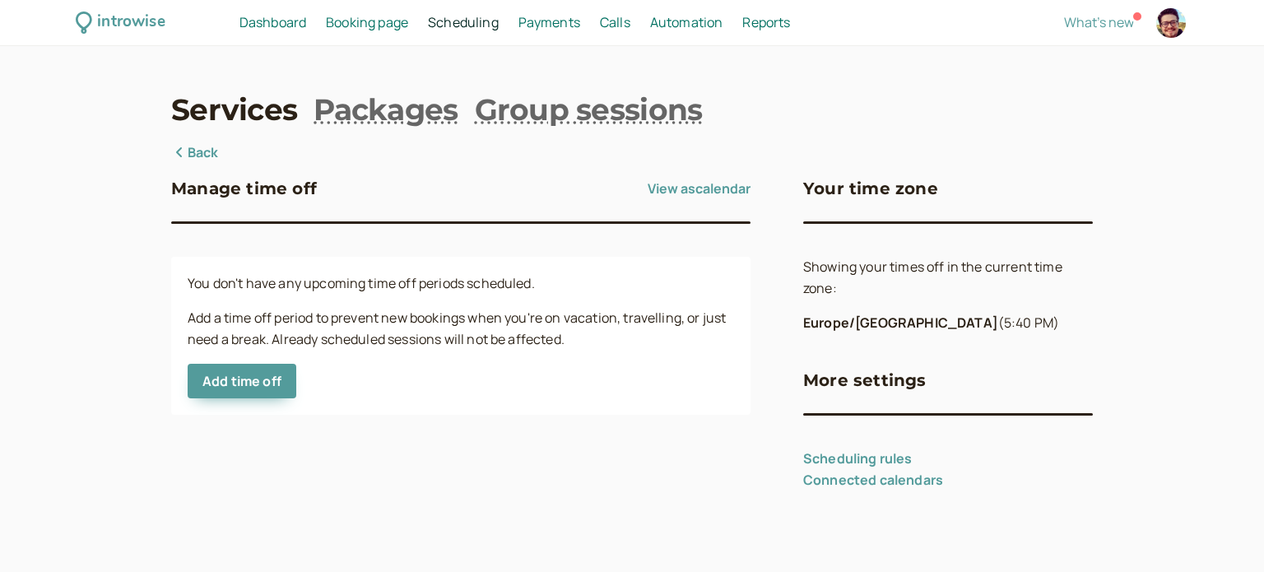
click at [190, 155] on link "Back" at bounding box center [195, 152] width 48 height 21
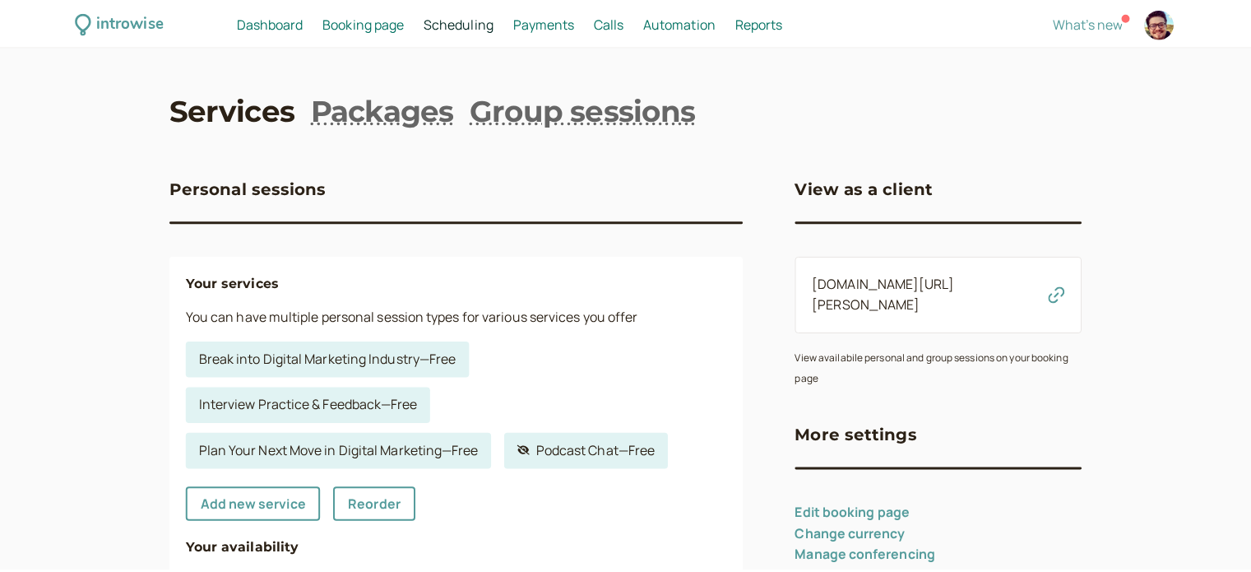
scroll to position [411, 0]
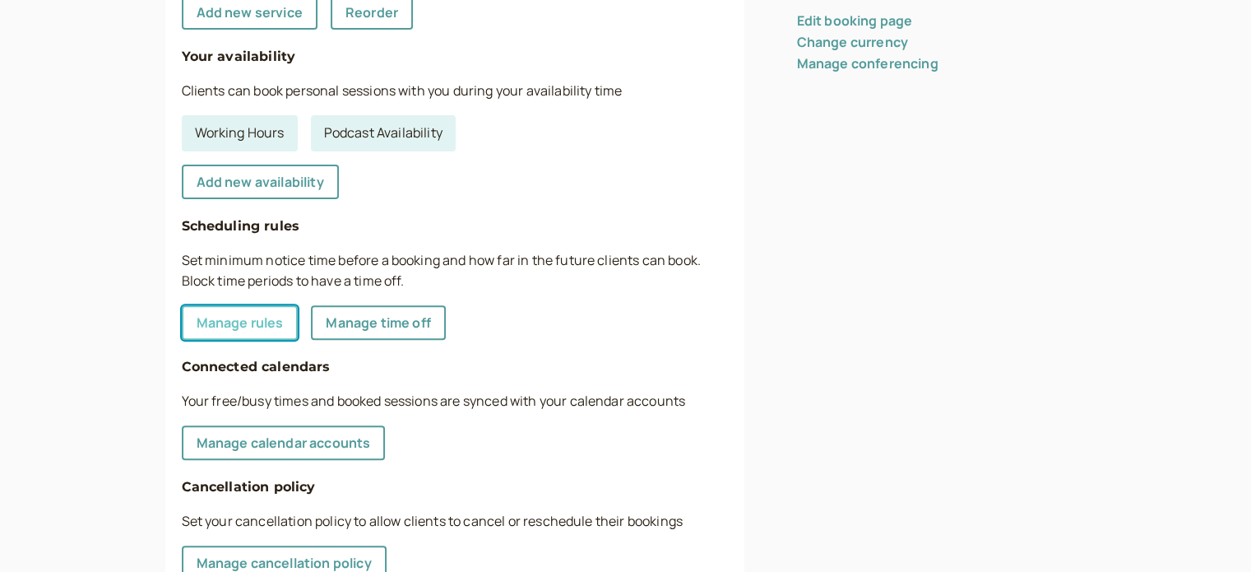
click at [260, 329] on link "Manage rules" at bounding box center [240, 322] width 117 height 35
select select "30"
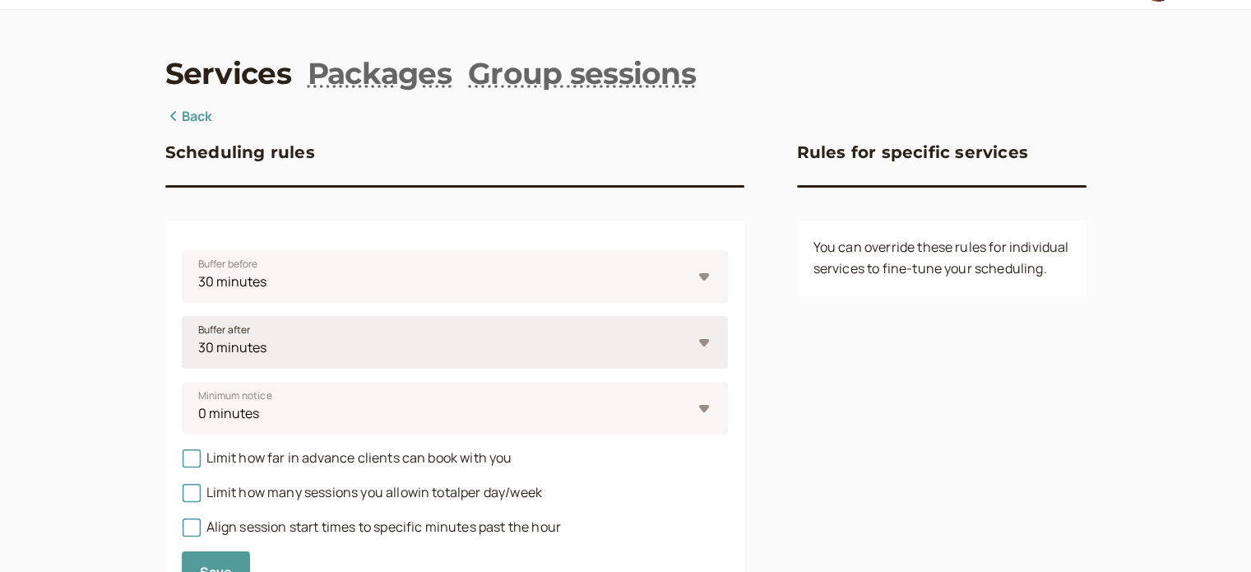
scroll to position [118, 0]
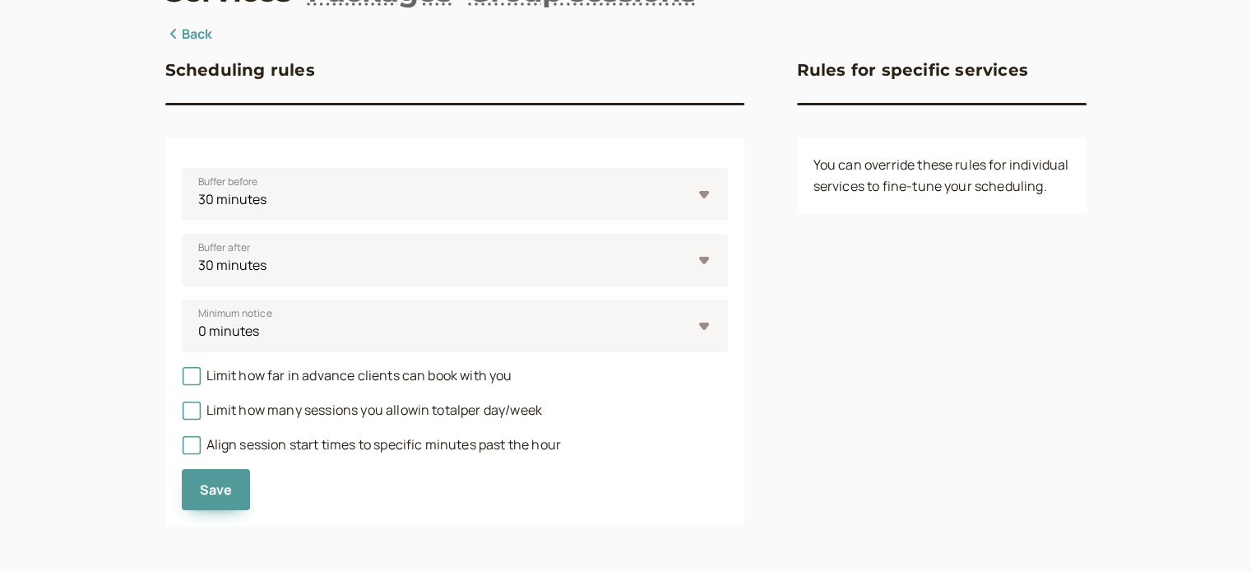
scroll to position [494, 0]
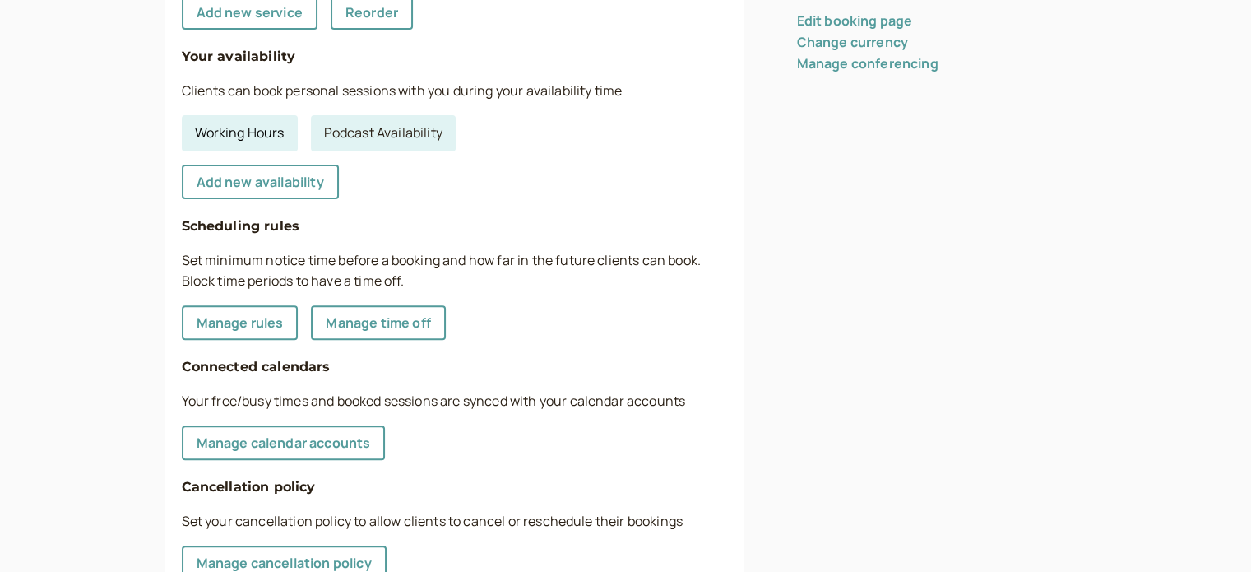
click at [276, 139] on link "Working Hours" at bounding box center [240, 133] width 116 height 36
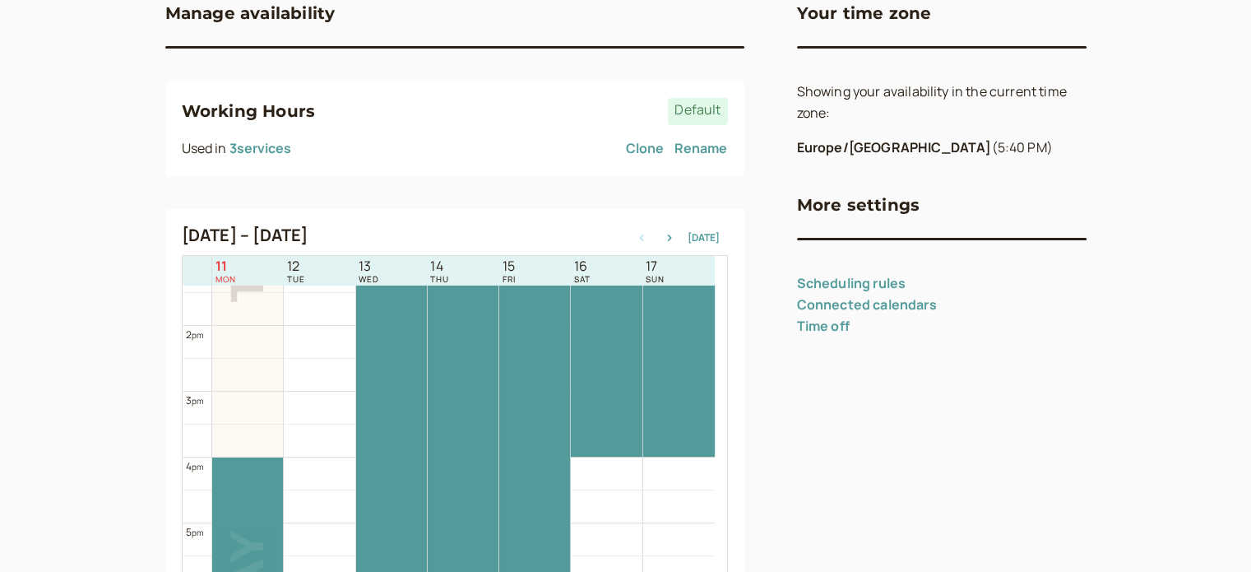
scroll to position [11, 0]
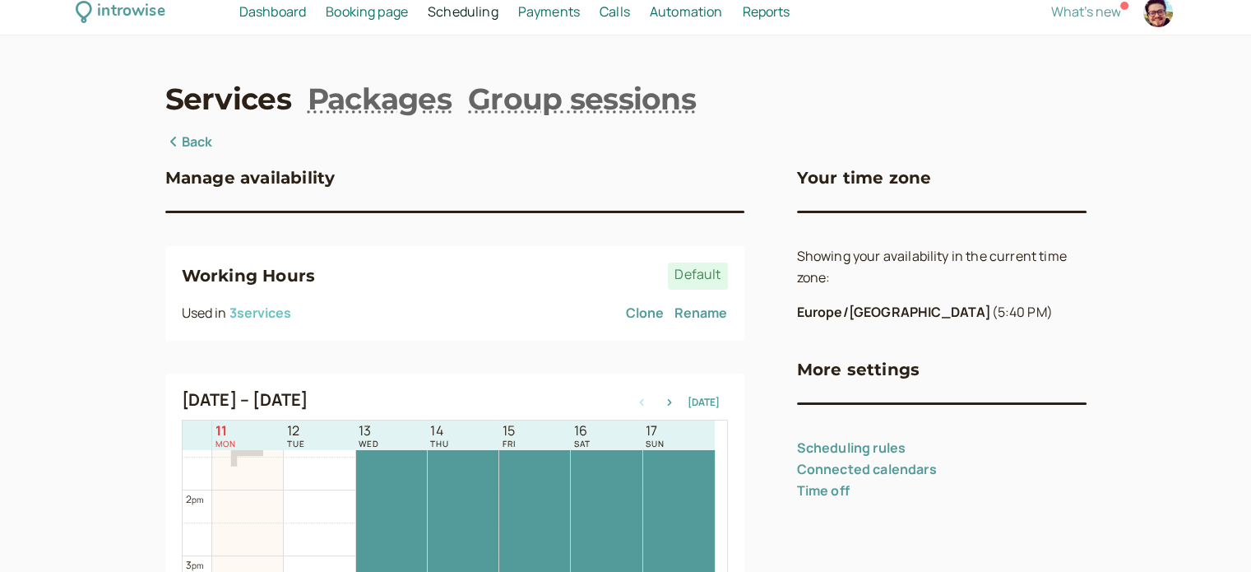
click at [270, 316] on button "3 service s" at bounding box center [261, 312] width 62 height 15
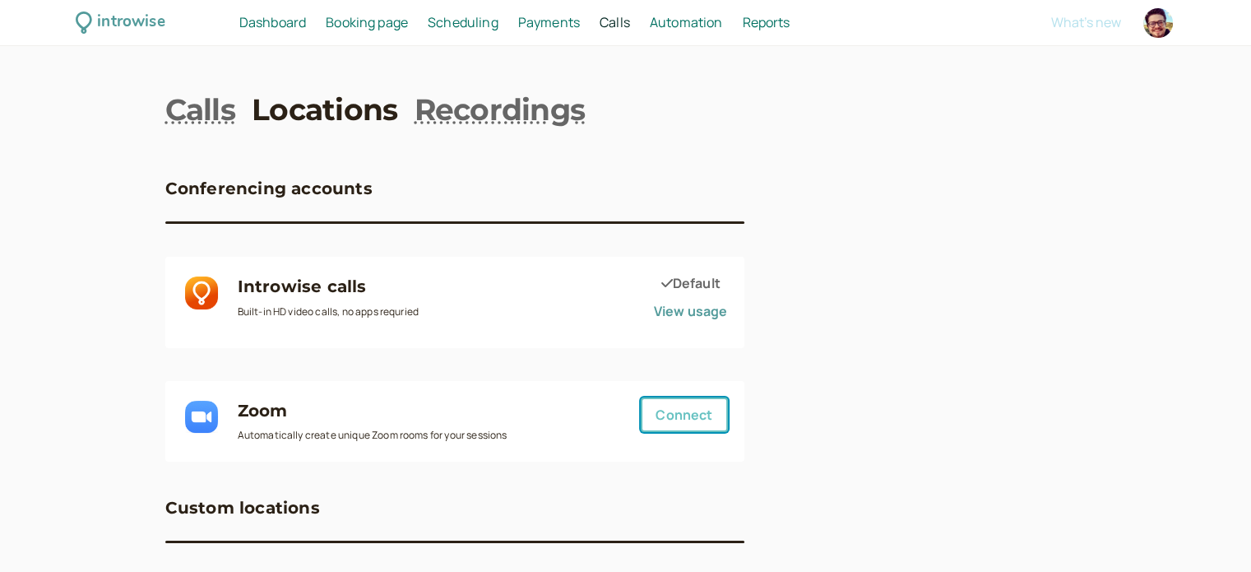
click at [659, 409] on button "Connect" at bounding box center [684, 414] width 86 height 35
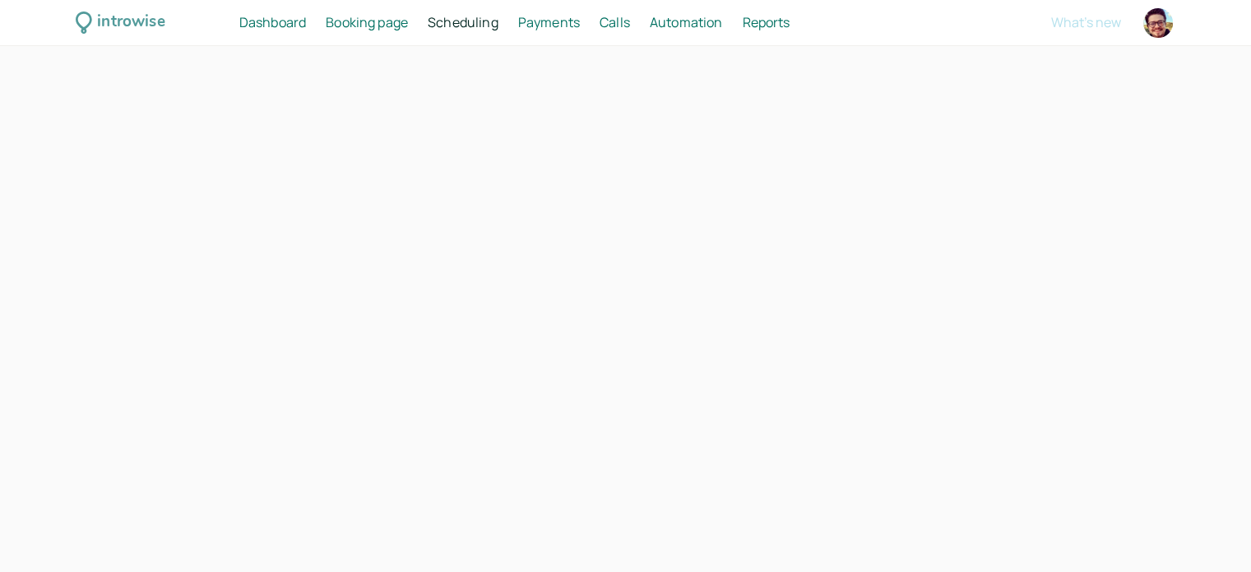
select select "30"
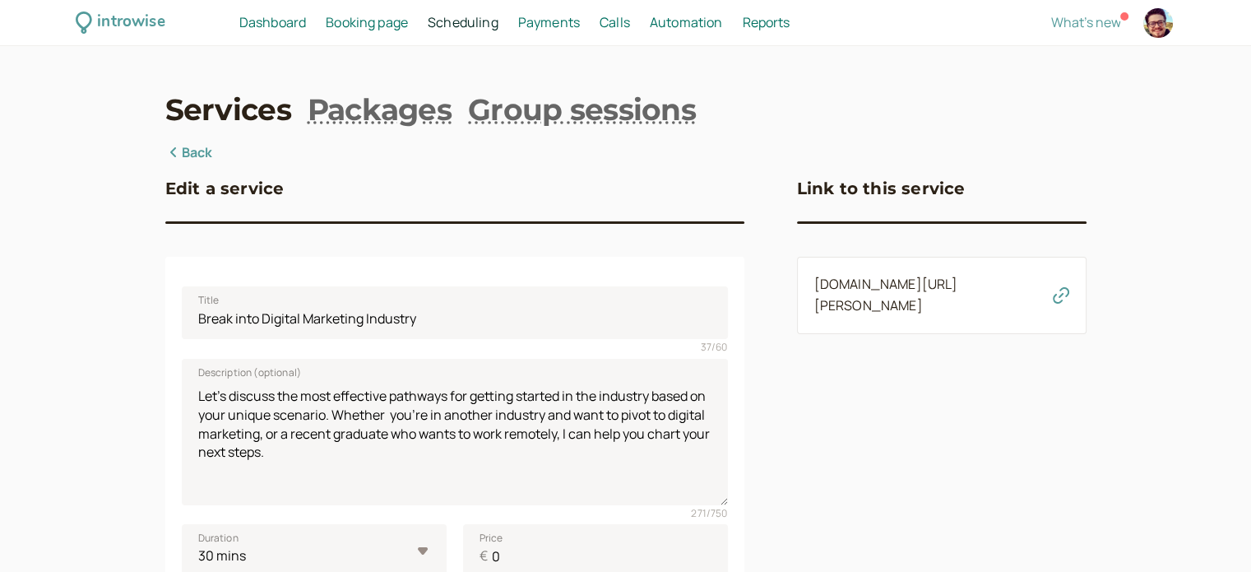
click at [489, 32] on link "Scheduling Scheduling" at bounding box center [463, 22] width 71 height 21
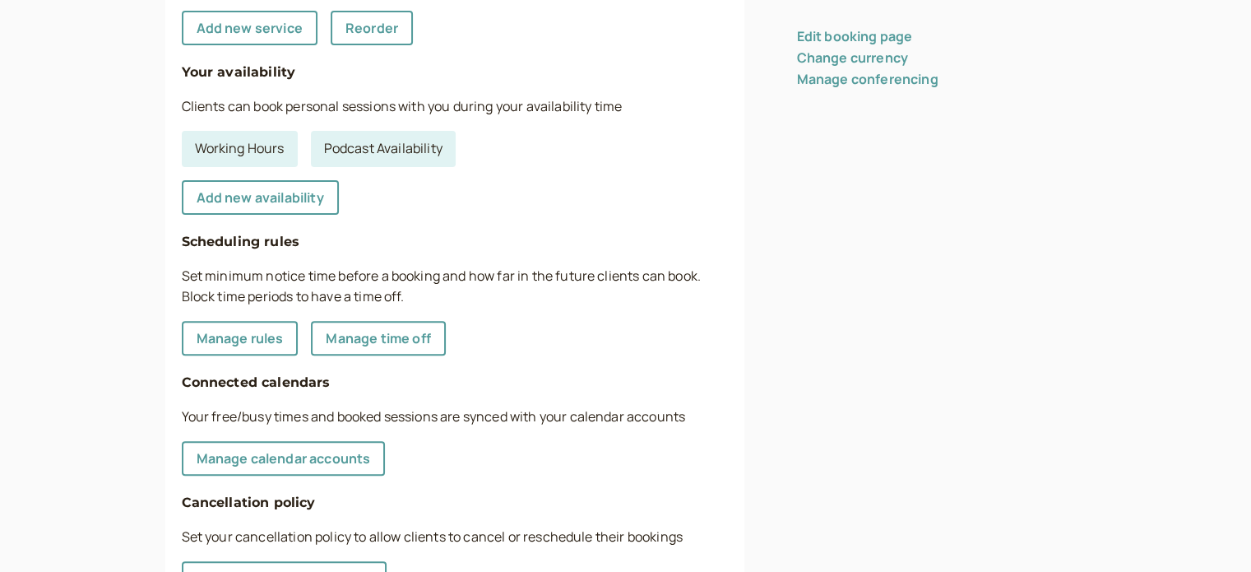
scroll to position [313, 0]
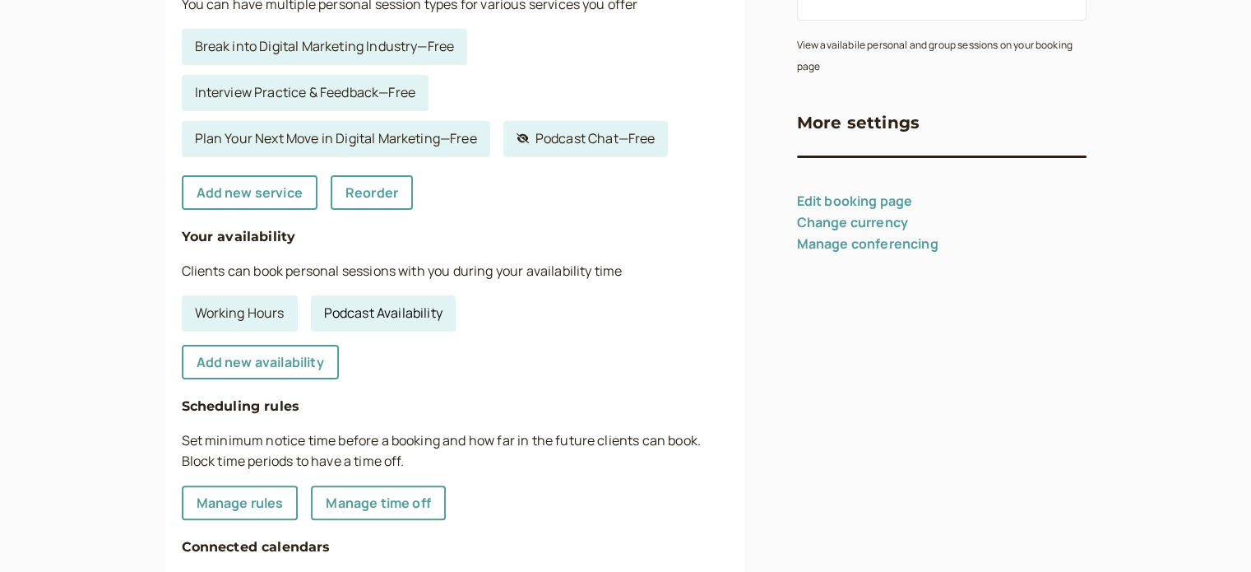
click at [373, 318] on link "Podcast Availability" at bounding box center [383, 313] width 145 height 36
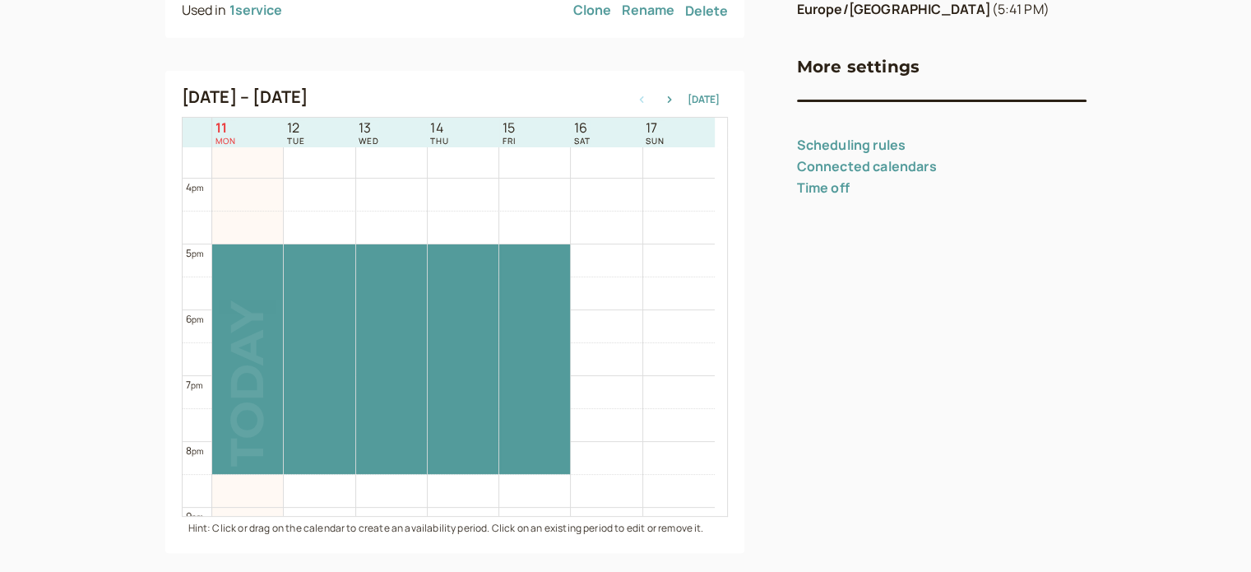
scroll to position [340, 0]
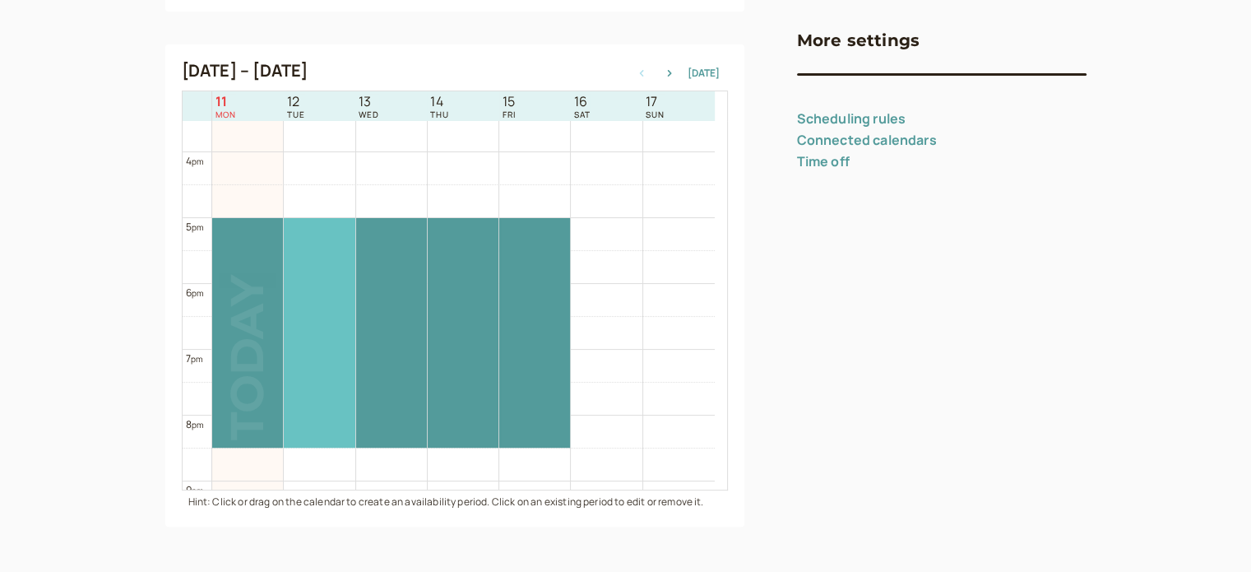
click at [313, 303] on div at bounding box center [319, 333] width 71 height 230
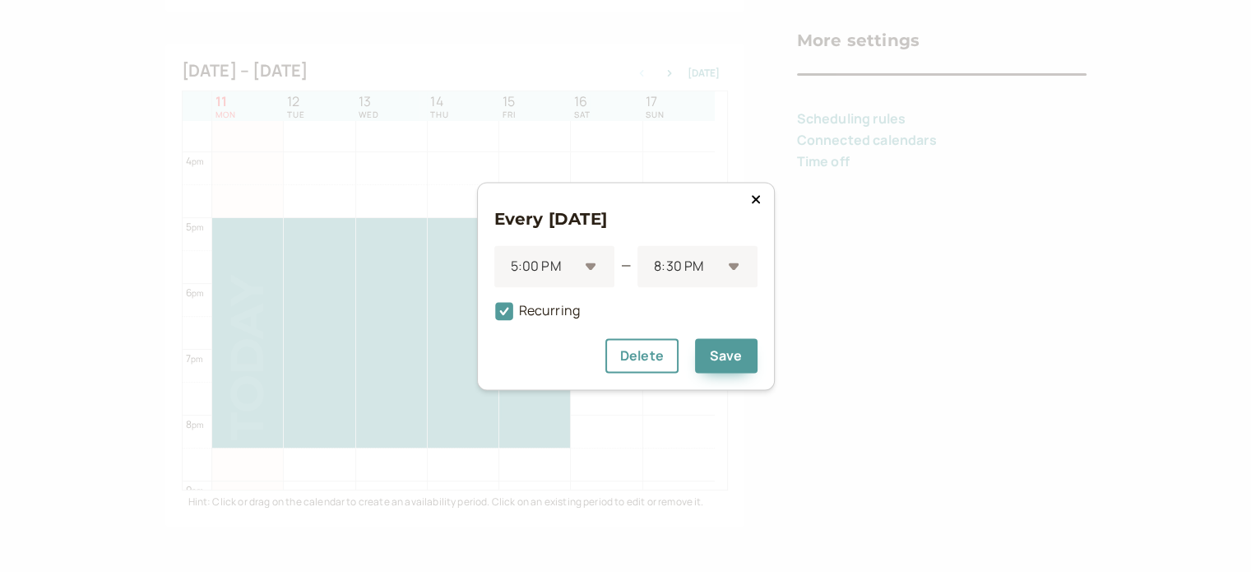
click at [757, 195] on icon at bounding box center [756, 199] width 10 height 13
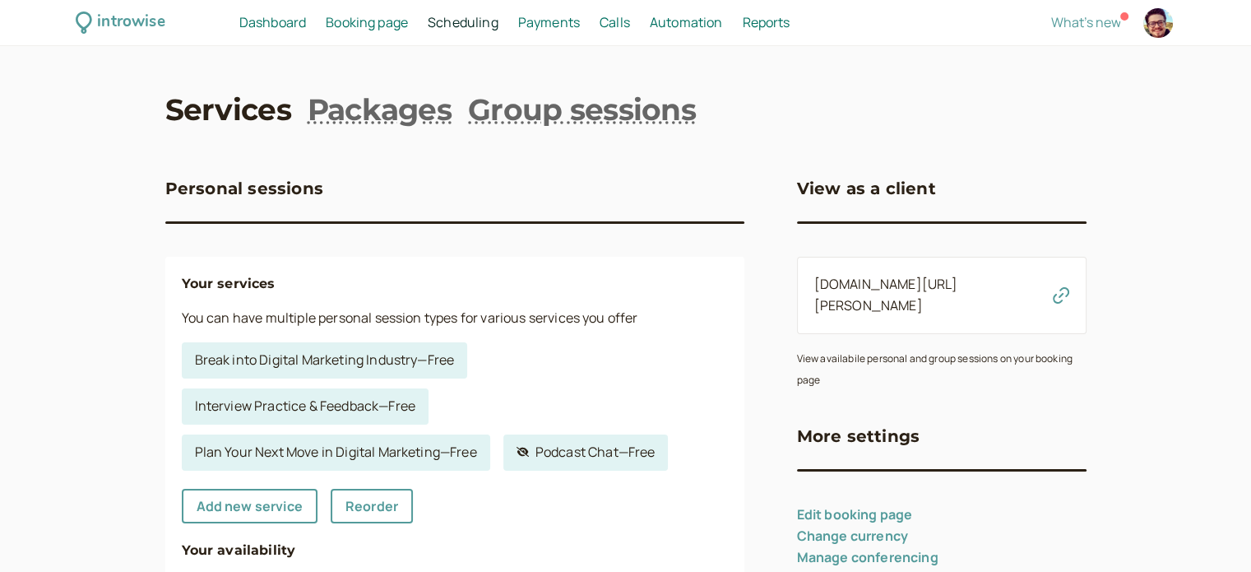
scroll to position [247, 0]
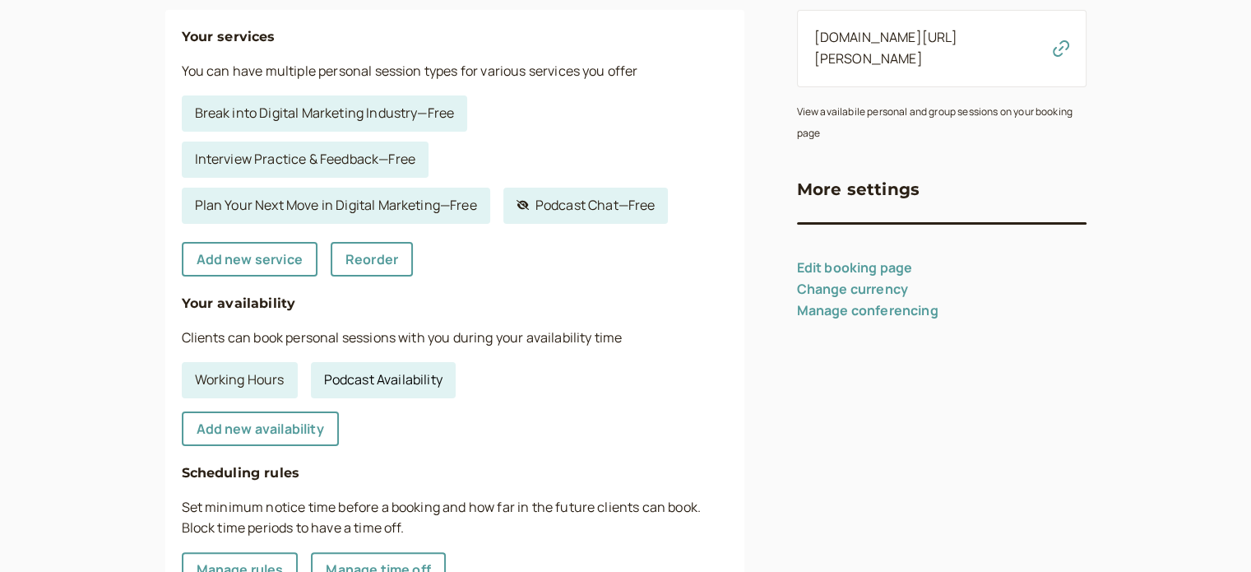
click at [414, 378] on link "Podcast Availability" at bounding box center [383, 380] width 145 height 36
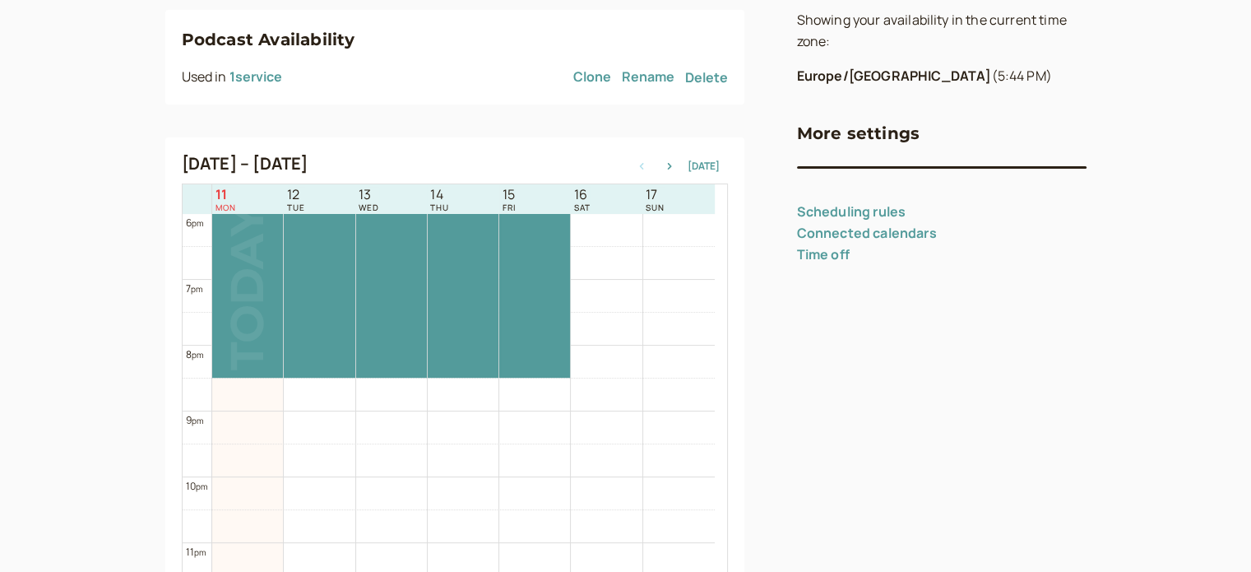
scroll to position [1102, 0]
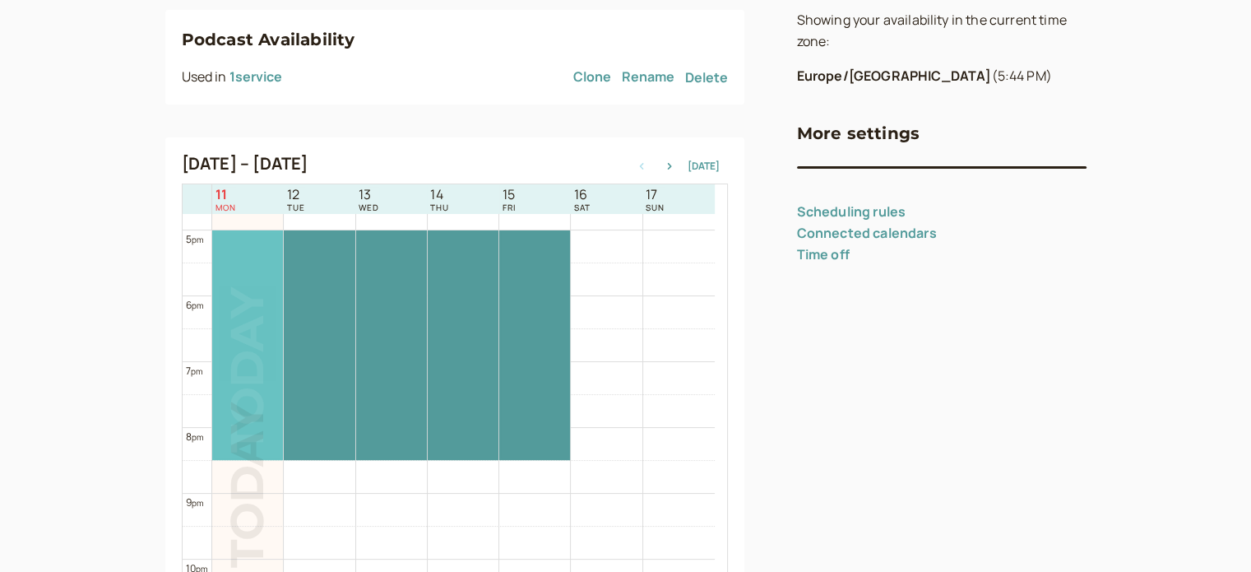
click at [230, 392] on div at bounding box center [247, 345] width 71 height 230
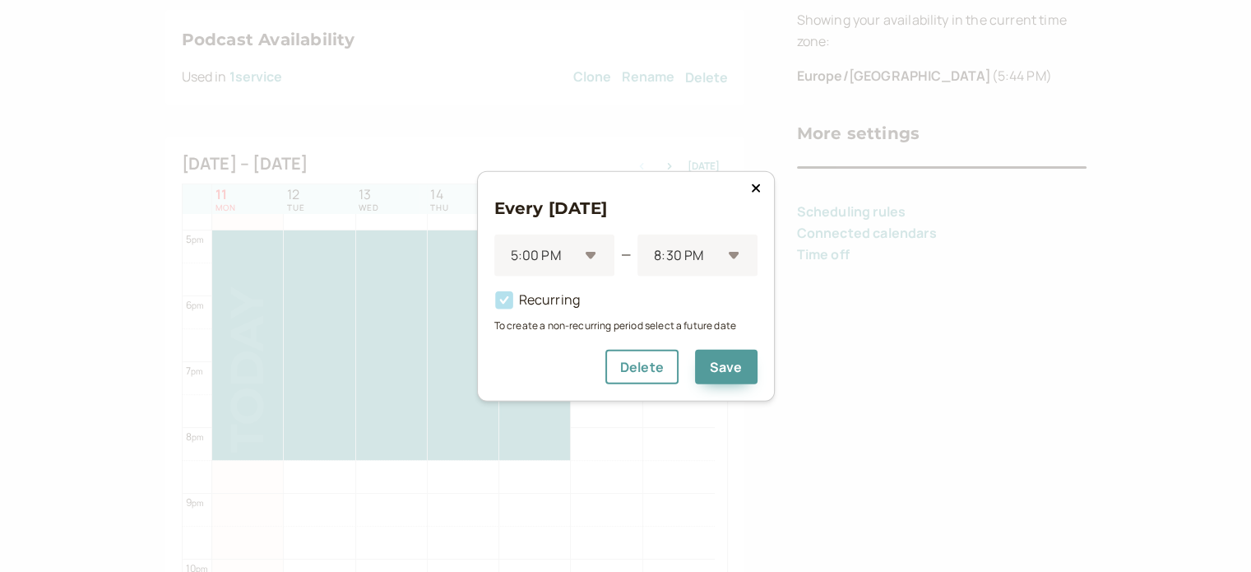
click at [763, 192] on button at bounding box center [756, 187] width 20 height 16
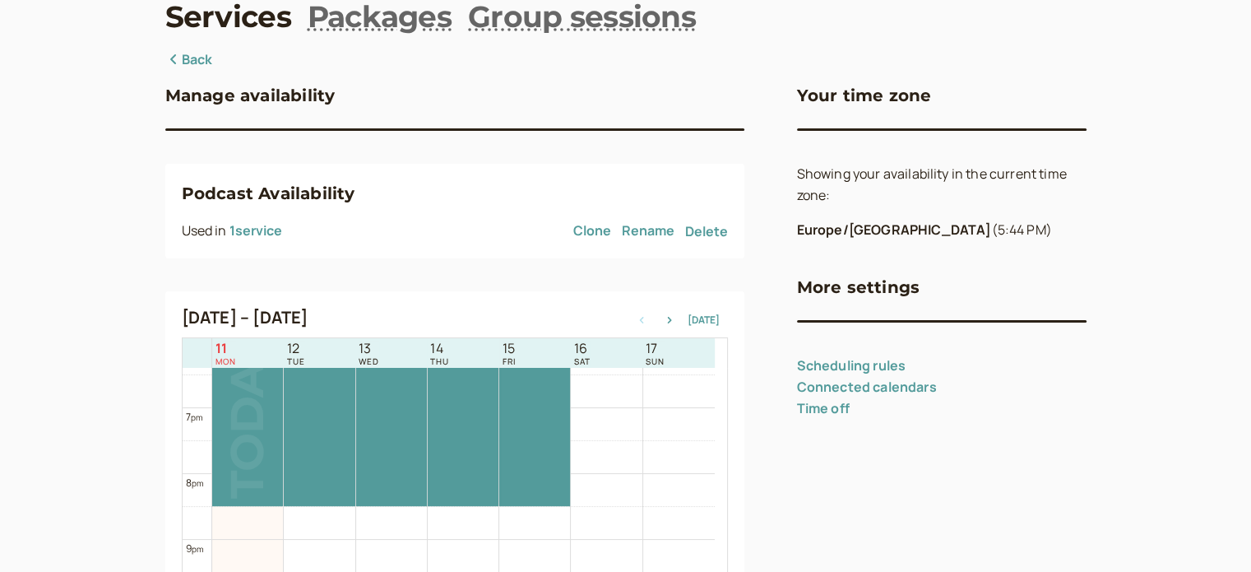
scroll to position [963, 0]
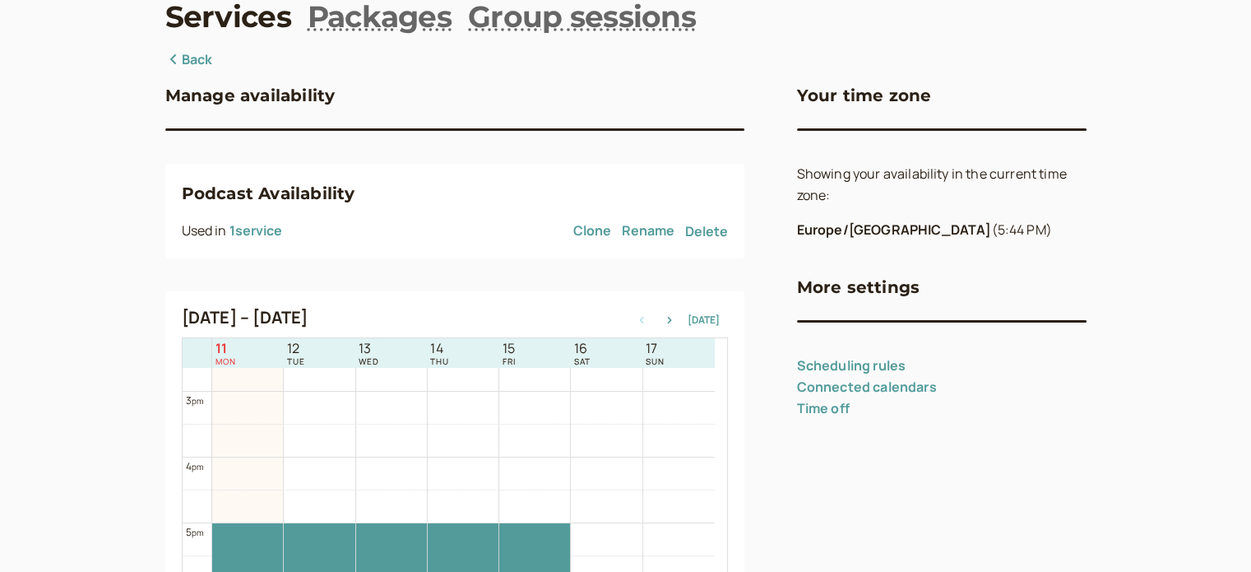
click at [822, 363] on link "Scheduling rules" at bounding box center [851, 365] width 109 height 18
select select "30"
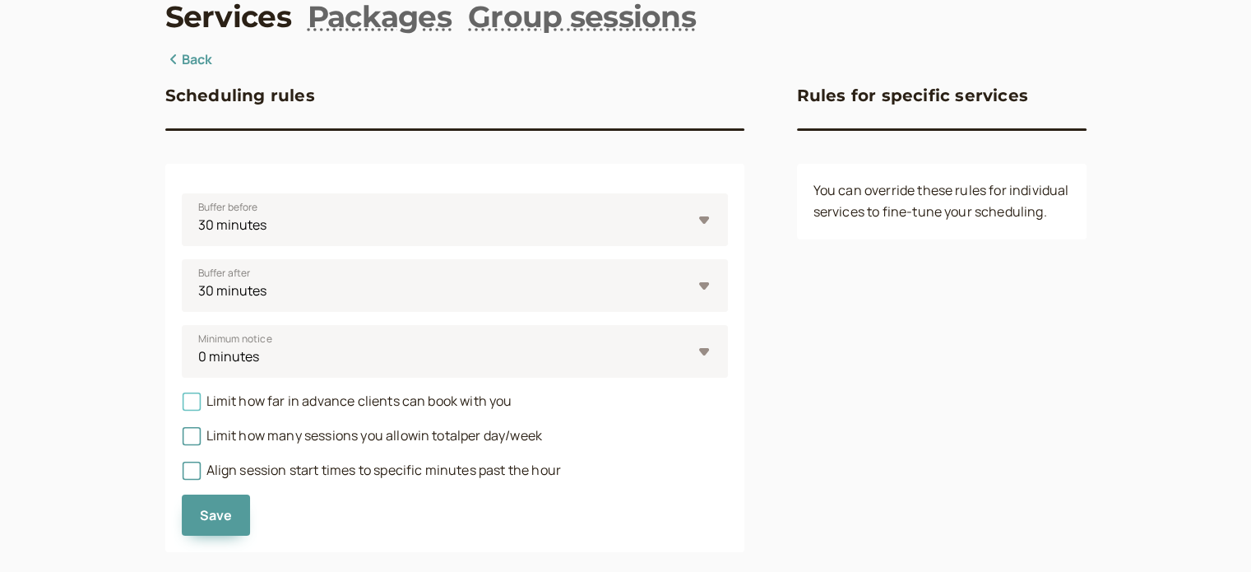
click at [404, 402] on span "Limit how far in advance clients can book with you" at bounding box center [347, 401] width 331 height 18
click at [182, 406] on input "Limit how far in advance clients can book with you" at bounding box center [182, 406] width 0 height 0
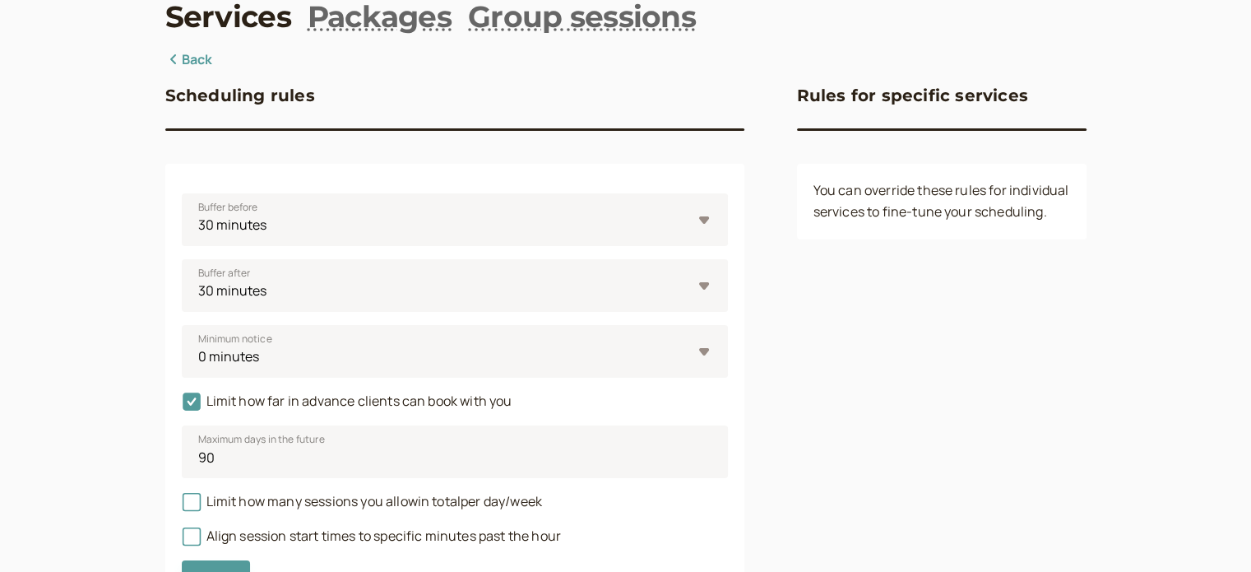
scroll to position [184, 0]
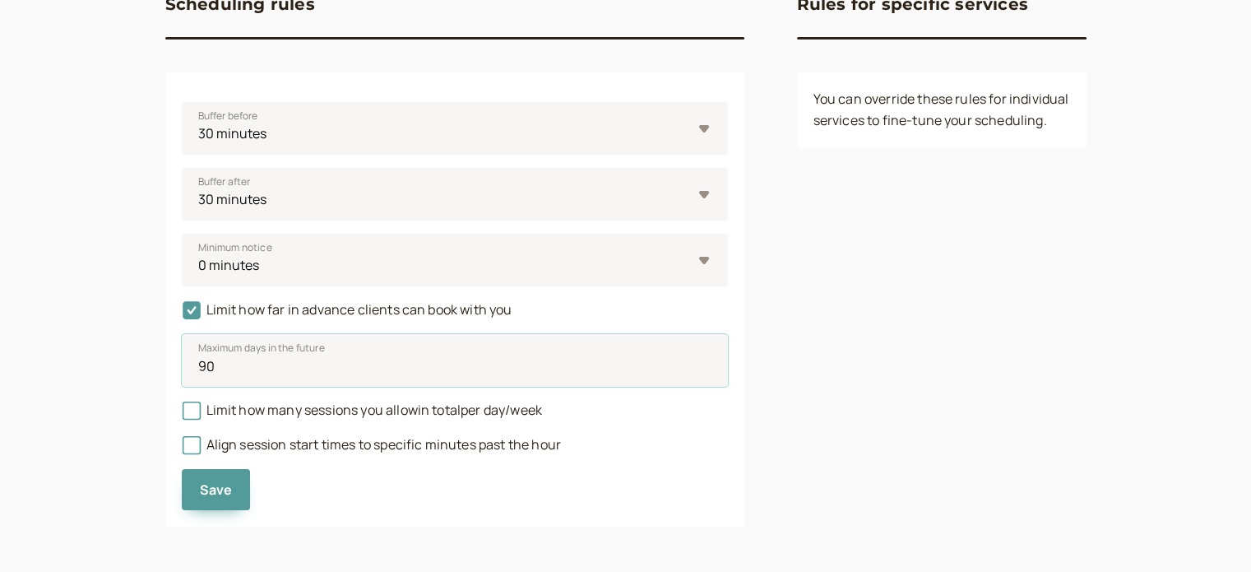
drag, startPoint x: 253, startPoint y: 374, endPoint x: 177, endPoint y: 377, distance: 75.7
click at [177, 377] on div "Buffer before 0 minutes 5 minutes 10 minutes 15 minutes 30 minutes 45 minutes 1…" at bounding box center [454, 299] width 579 height 454
type input "1"
type input "30"
click at [115, 429] on div "introwise Dashboard Dashboard Booking page Booking Scheduling Scheduling Paymen…" at bounding box center [625, 194] width 1251 height 757
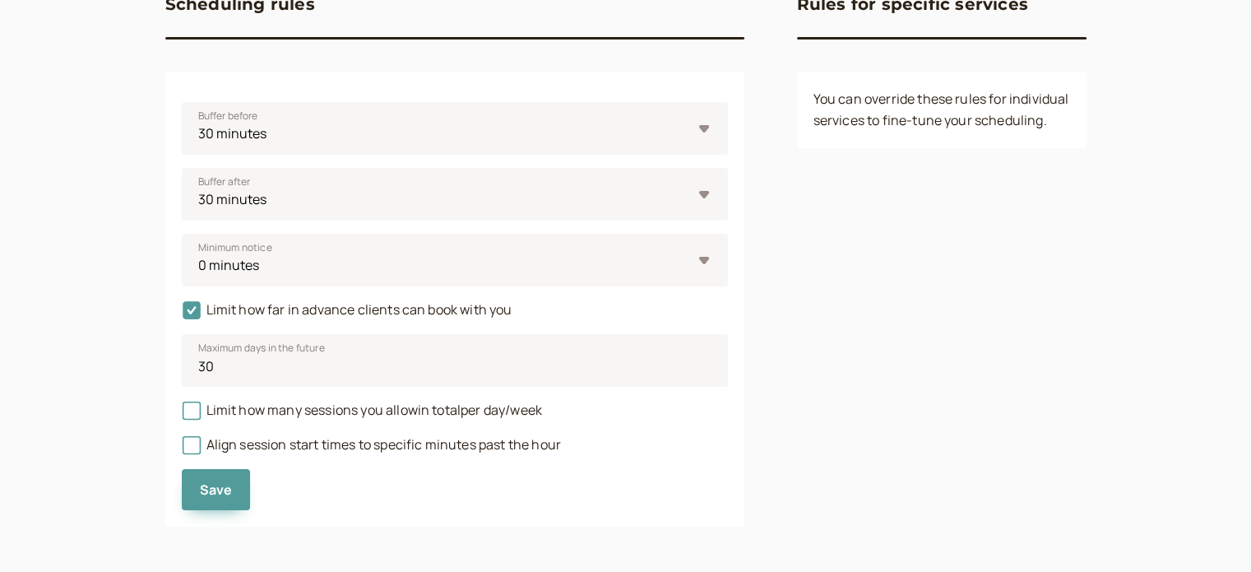
scroll to position [102, 0]
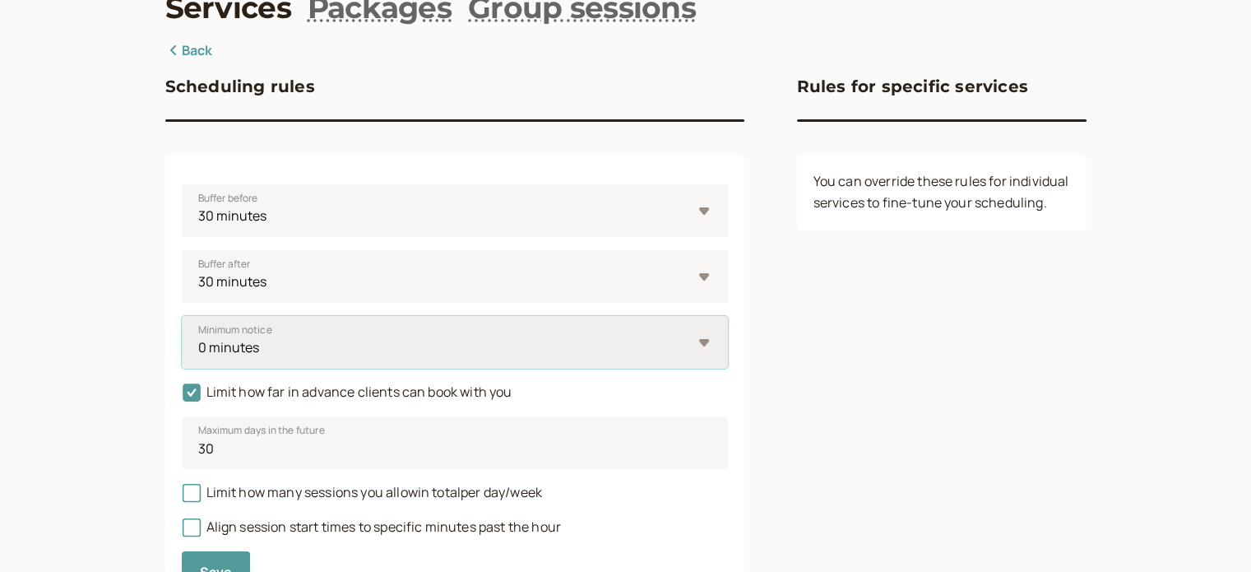
click at [536, 341] on select "0 minutes 5 minutes 10 minutes 15 minutes 30 minutes 45 minutes 1 hour 1.5 hour…" at bounding box center [455, 342] width 546 height 53
select select "10080"
click at [182, 316] on select "0 minutes 5 minutes 10 minutes 15 minutes 30 minutes 45 minutes 1 hour 1.5 hour…" at bounding box center [455, 342] width 546 height 53
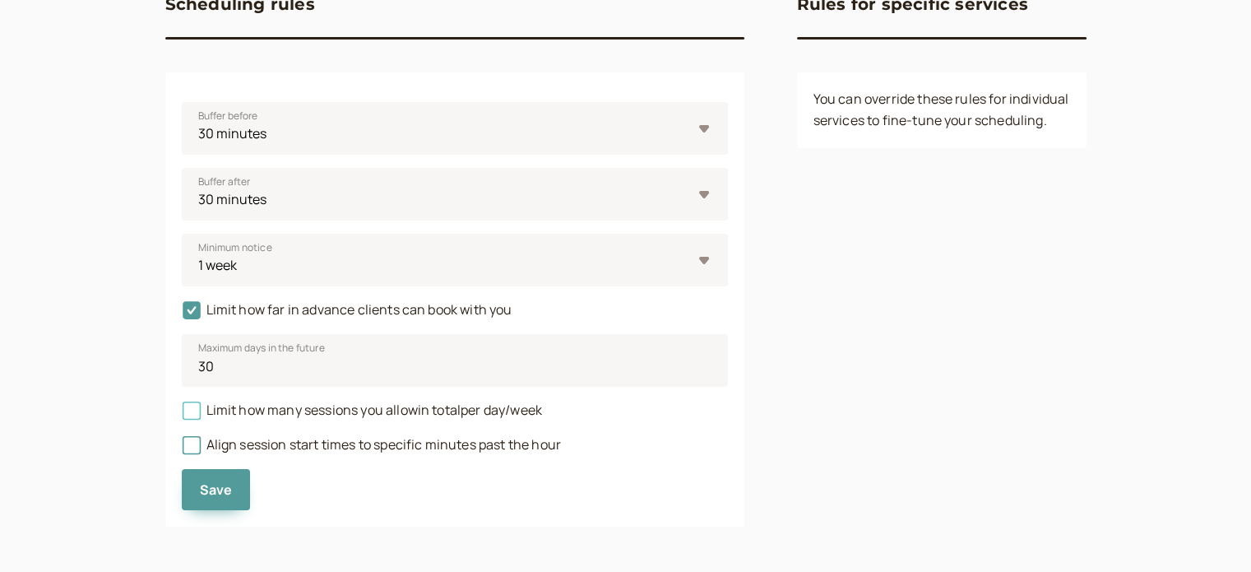
click at [194, 410] on icon at bounding box center [191, 411] width 12 height 12
click at [182, 415] on input "Limit how many sessions you allow in total per day/week" at bounding box center [182, 415] width 0 height 0
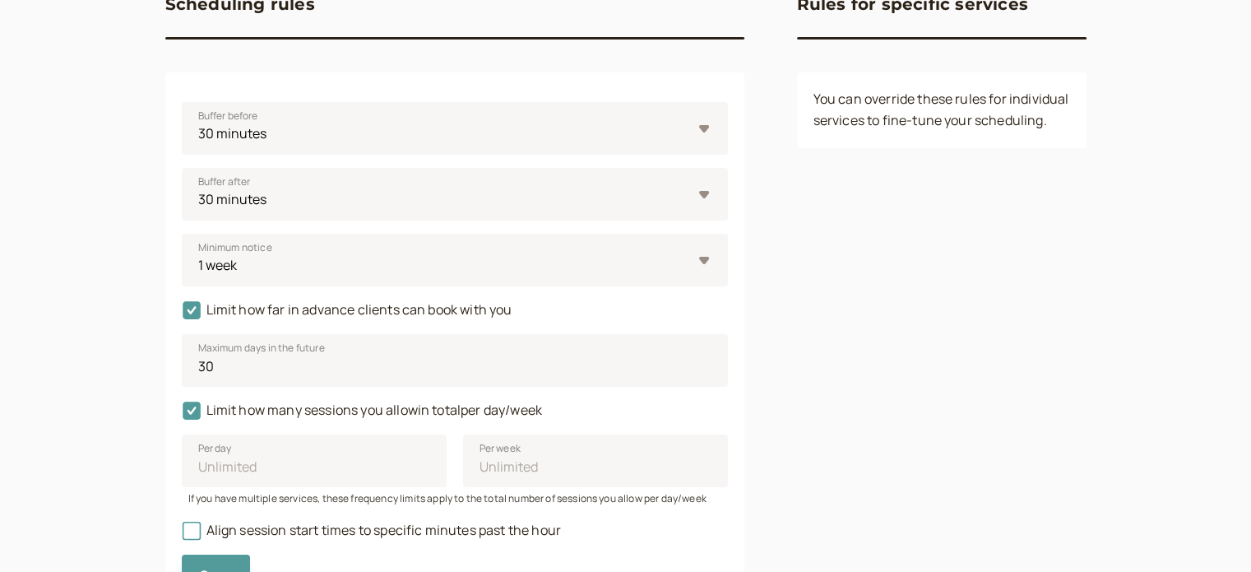
scroll to position [267, 0]
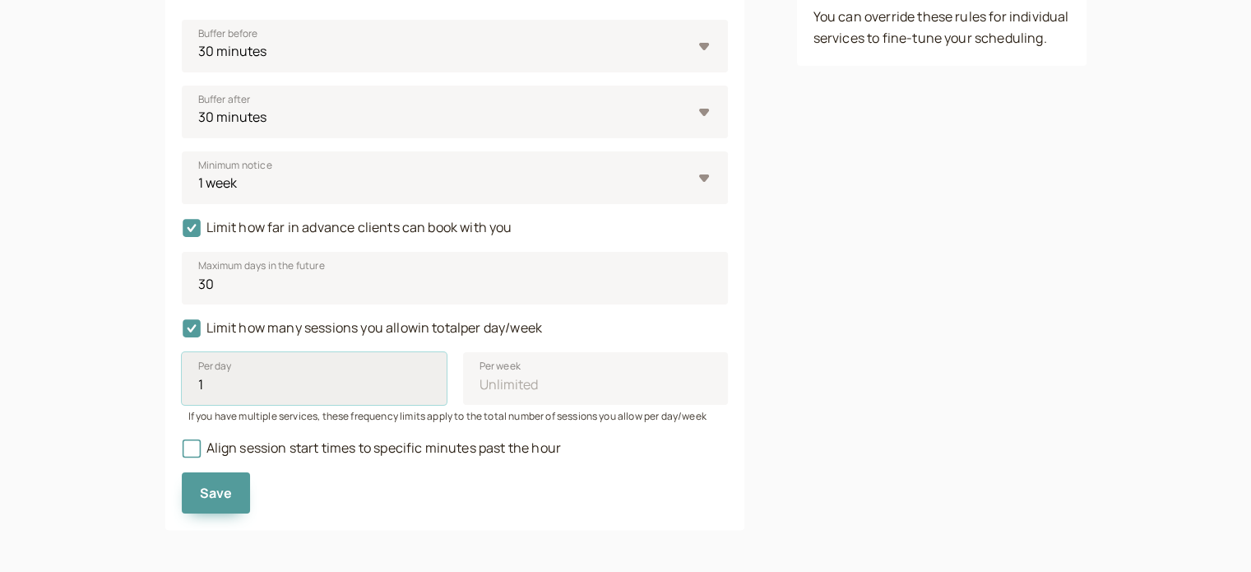
click at [421, 381] on input "1" at bounding box center [314, 378] width 265 height 53
click at [421, 381] on input "2" at bounding box center [314, 378] width 265 height 53
type input "3"
click at [421, 381] on input "3" at bounding box center [314, 378] width 265 height 53
click at [214, 488] on span "Save" at bounding box center [216, 493] width 33 height 18
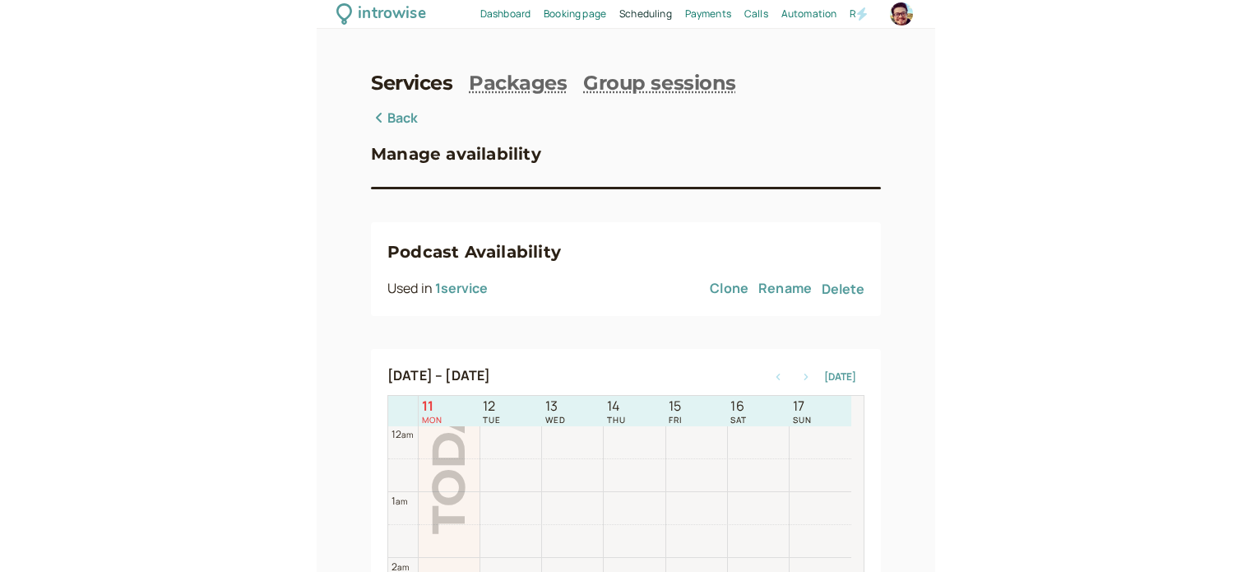
scroll to position [528, 0]
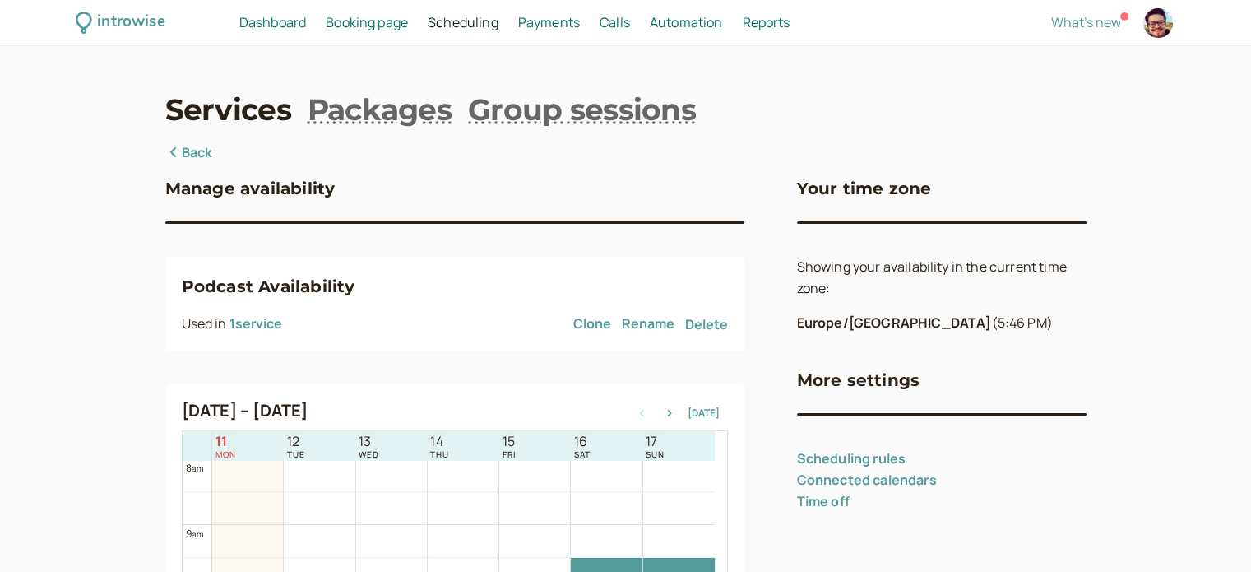
click at [274, 32] on link "Dashboard Dashboard" at bounding box center [272, 22] width 67 height 21
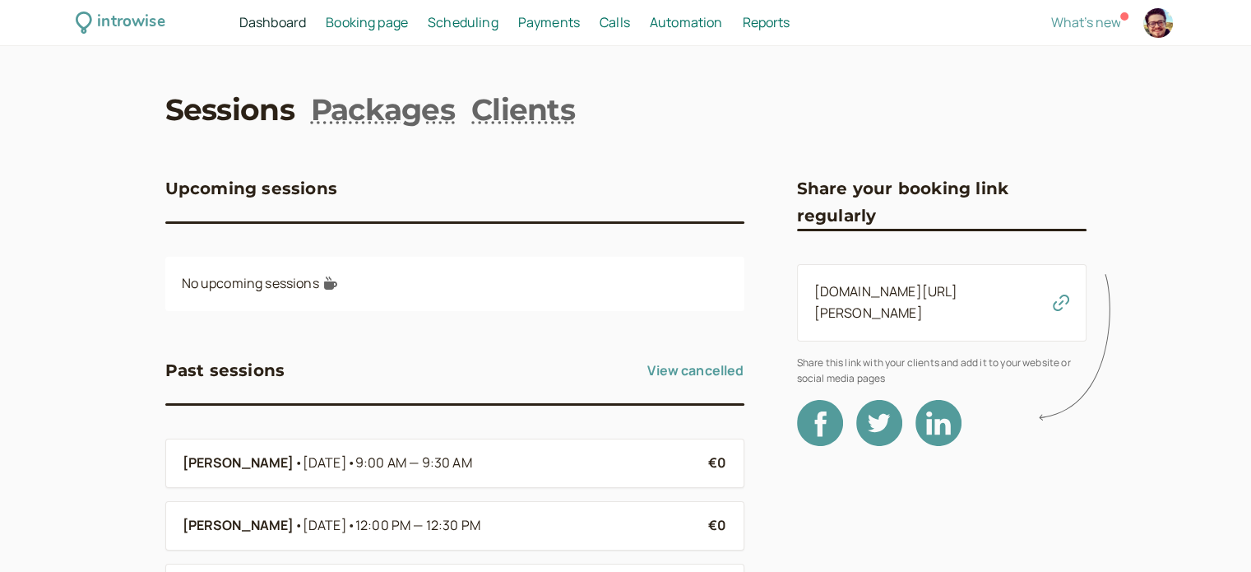
click at [411, 20] on div "Booking page Booking" at bounding box center [366, 22] width 95 height 21
click at [387, 22] on span "Booking page" at bounding box center [367, 22] width 82 height 18
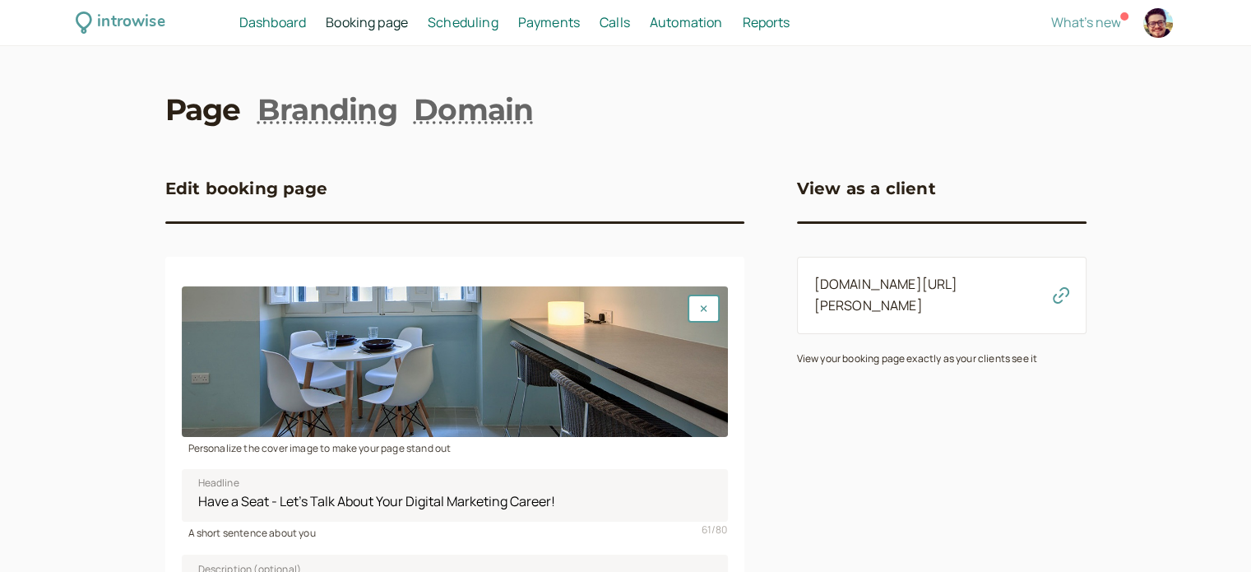
click at [495, 22] on span "Scheduling" at bounding box center [463, 22] width 71 height 18
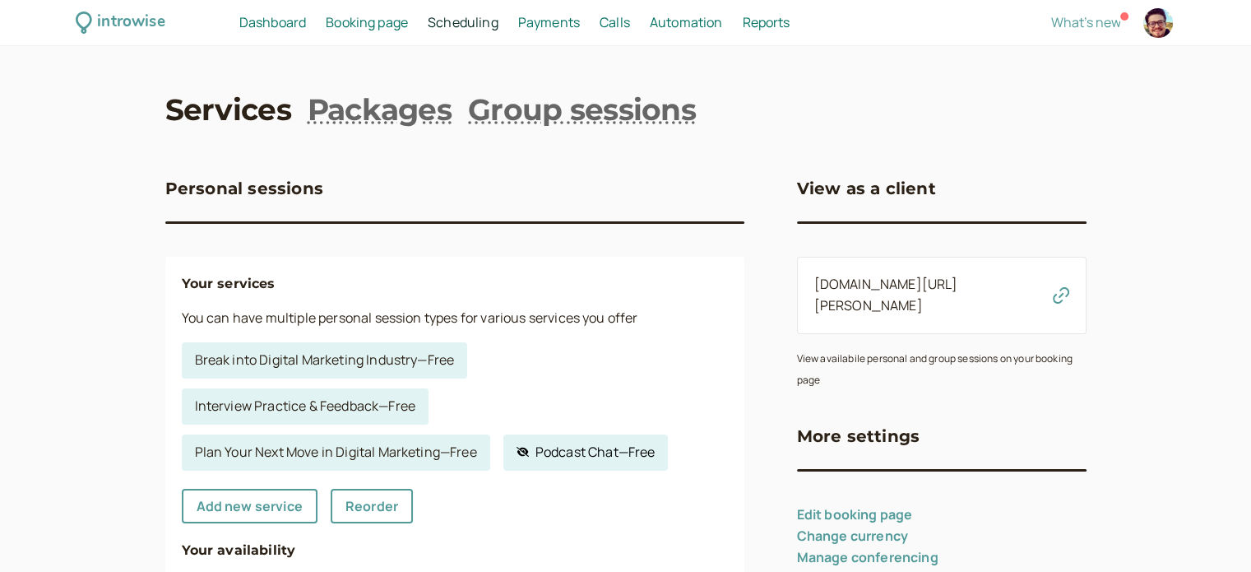
click at [610, 443] on link "Hidden service Podcast Chat — Free" at bounding box center [585, 452] width 165 height 36
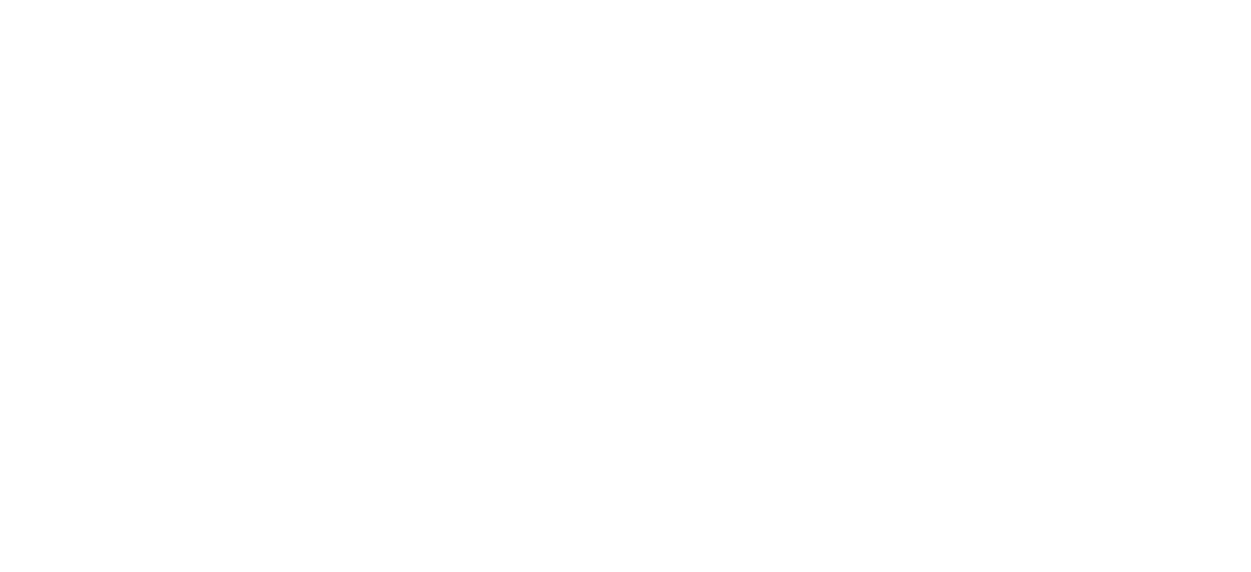
select select "60"
select select "9BVSjJsLNpyAjsQ6sTob"
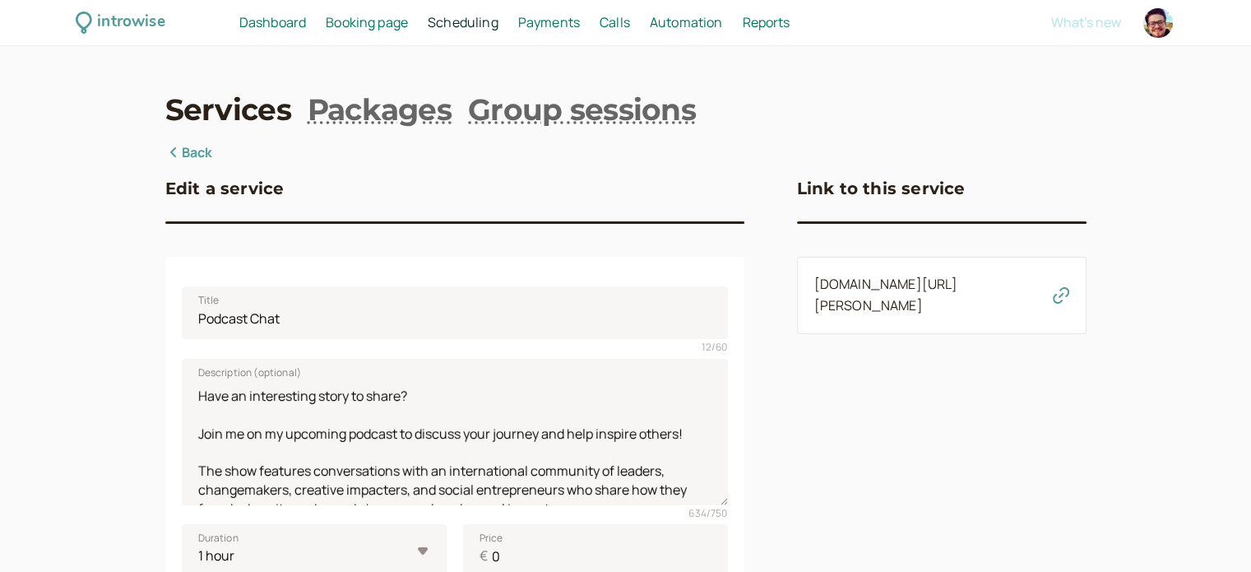
click at [630, 295] on icon "button" at bounding box center [1061, 295] width 16 height 16
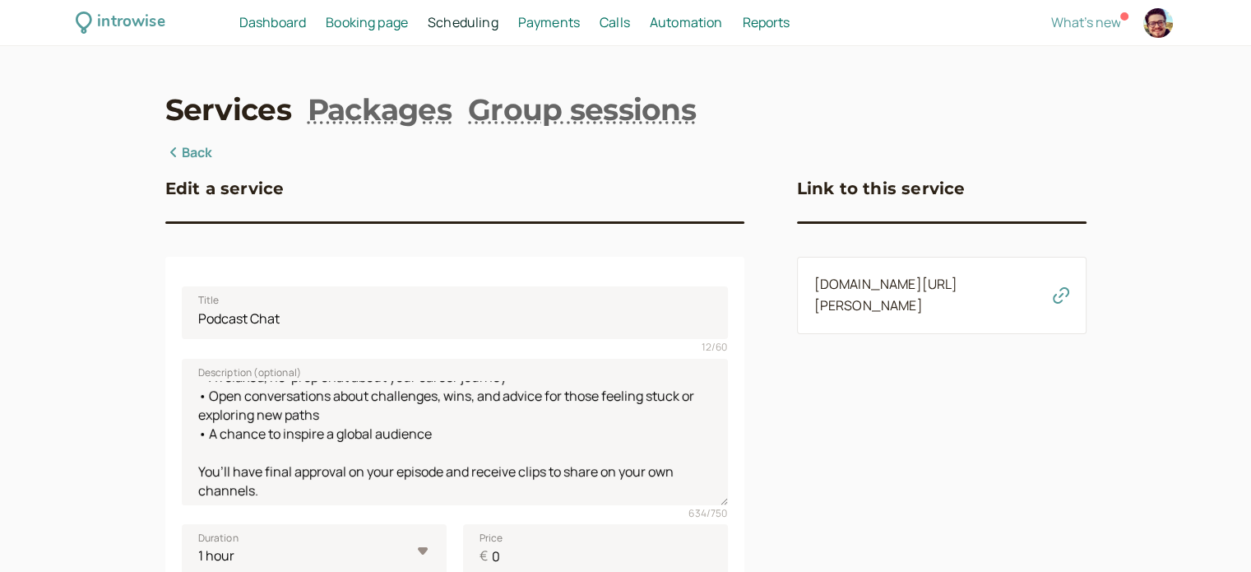
click at [630, 289] on icon "button" at bounding box center [1061, 295] width 16 height 16
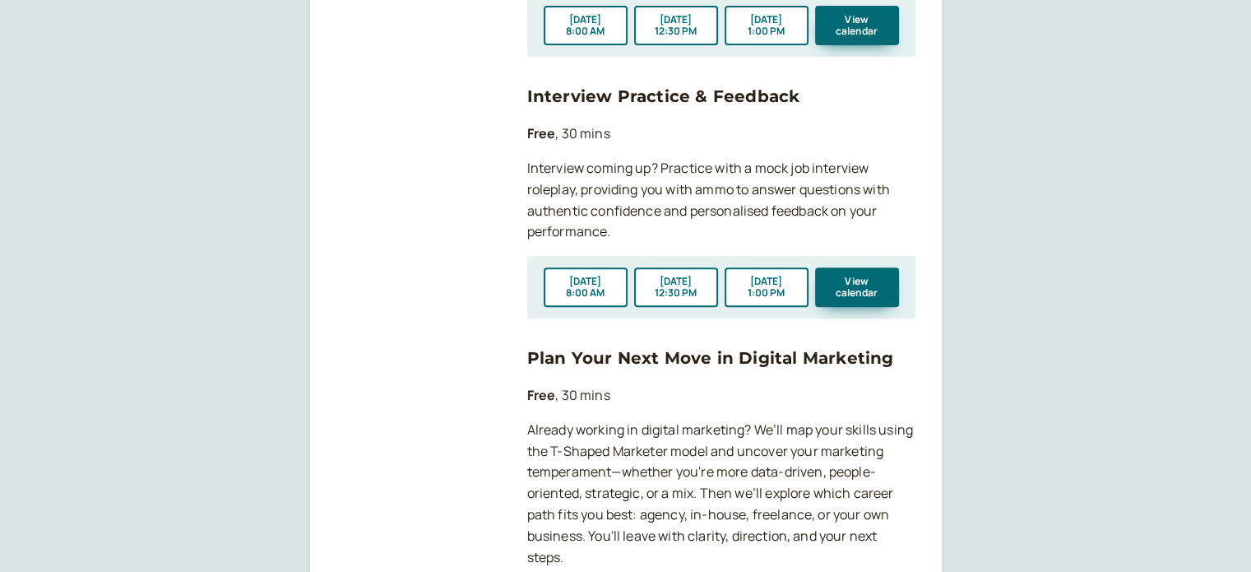
scroll to position [987, 0]
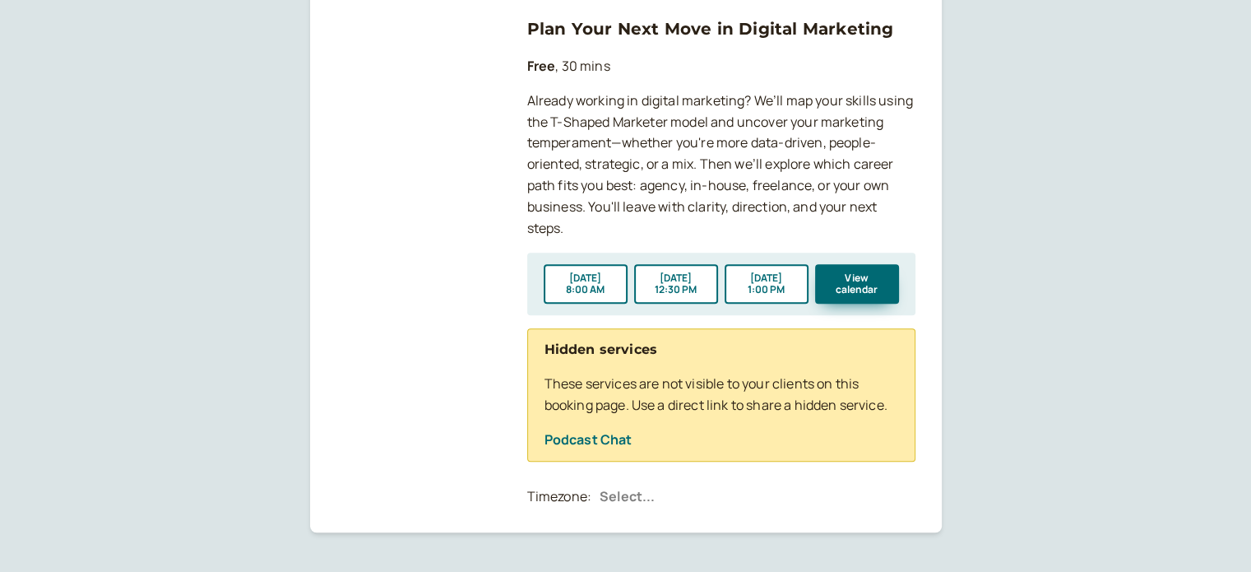
click at [618, 443] on link "Podcast Chat" at bounding box center [589, 439] width 88 height 18
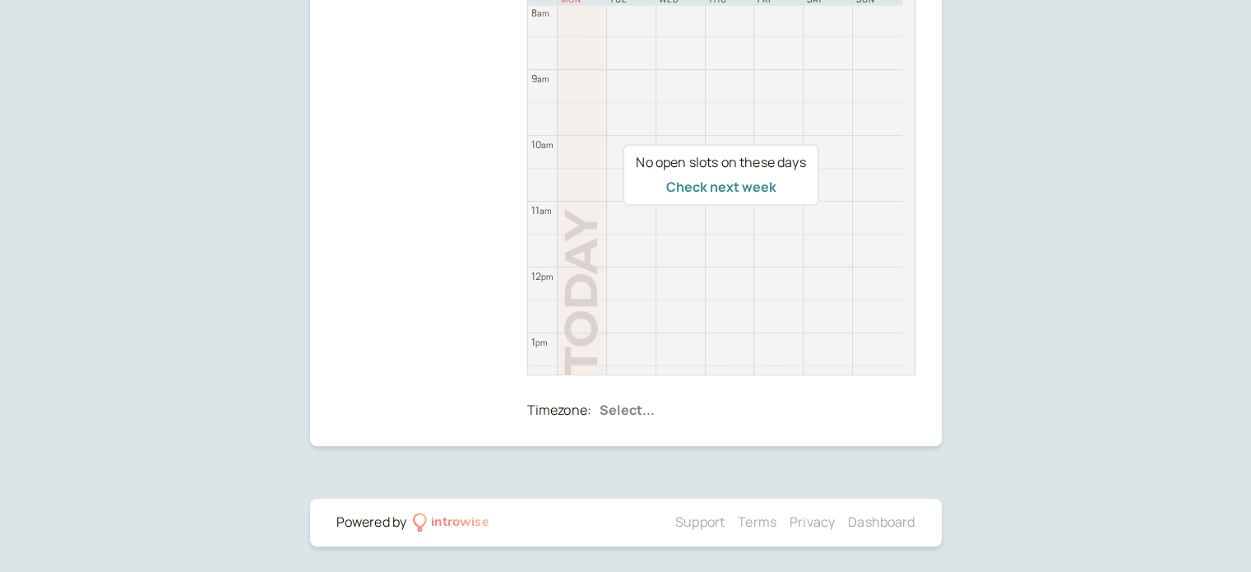
scroll to position [734, 0]
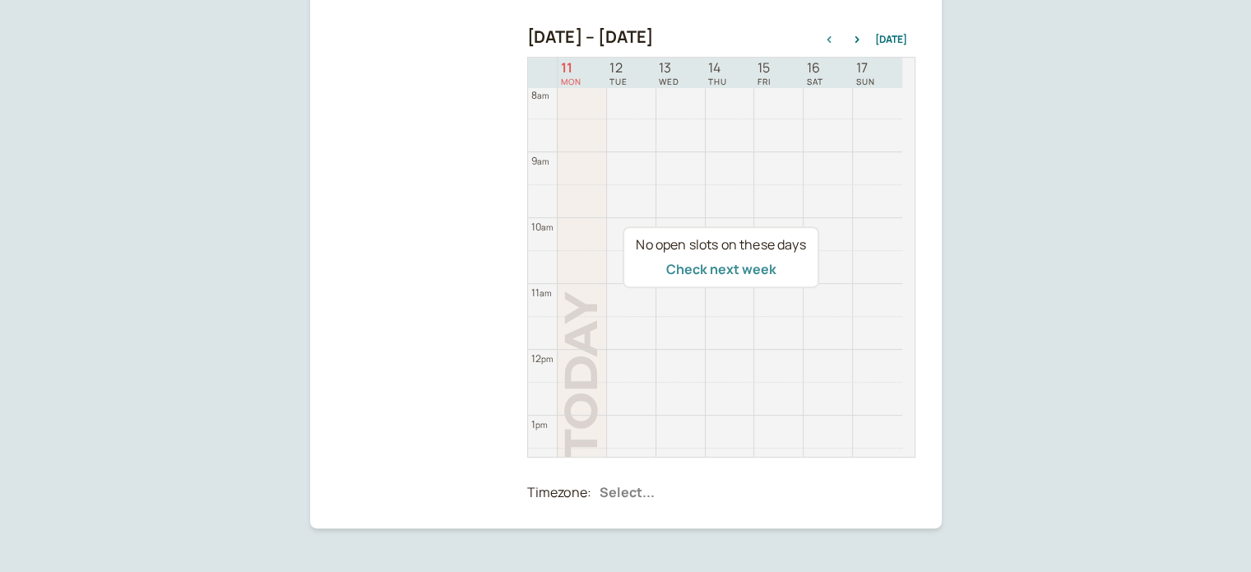
click at [738, 262] on button "Check next week" at bounding box center [721, 269] width 110 height 15
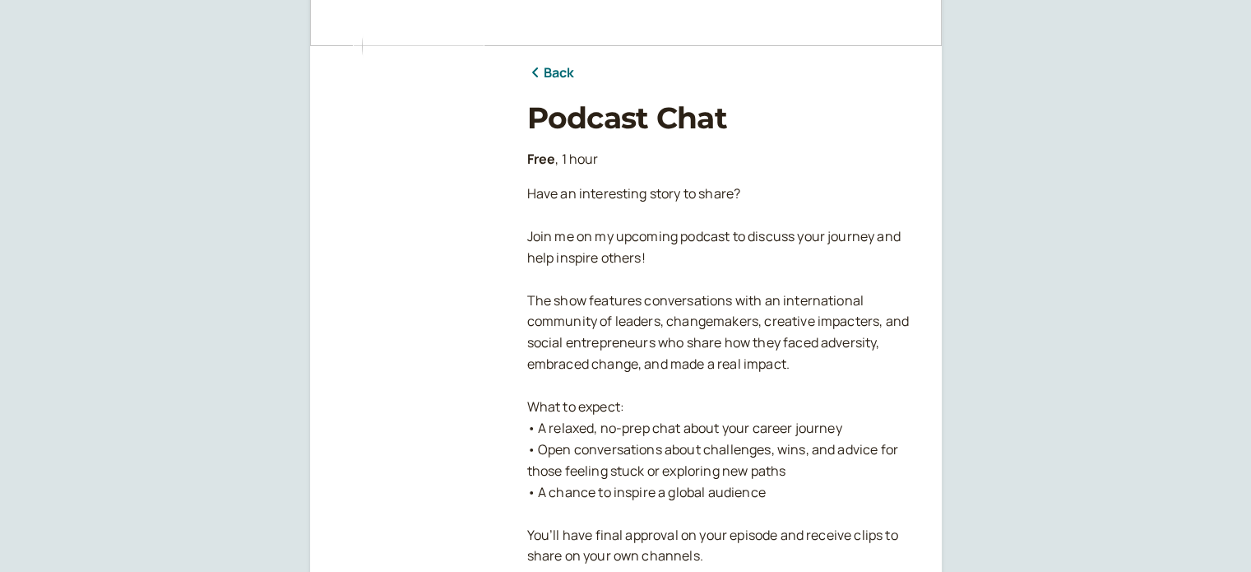
scroll to position [76, 0]
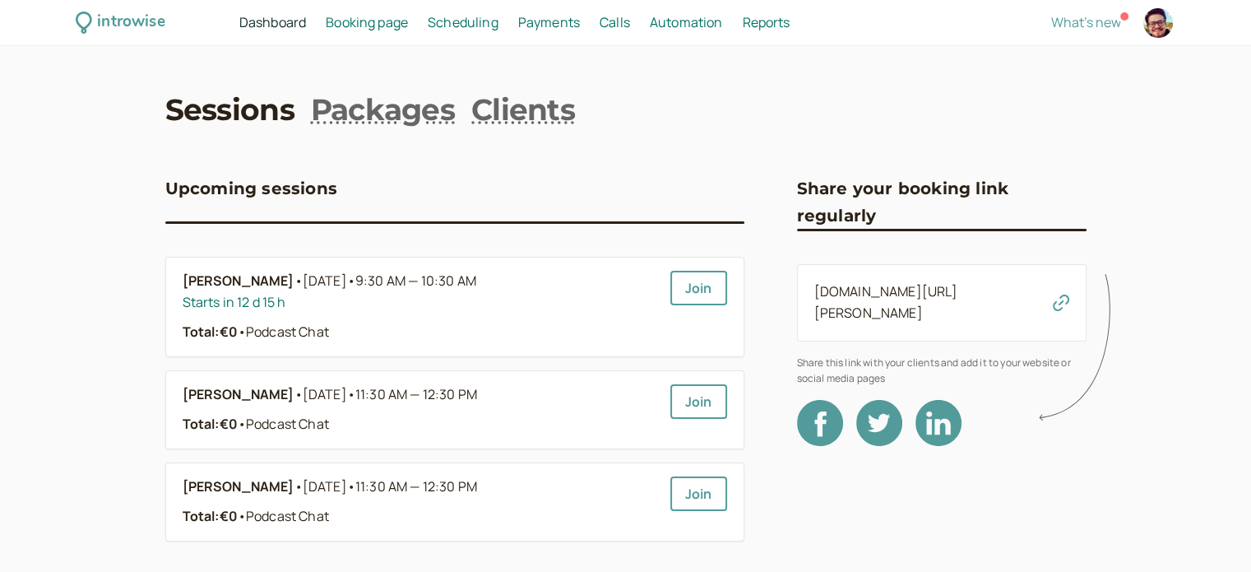
click at [478, 26] on span "Scheduling" at bounding box center [463, 22] width 71 height 18
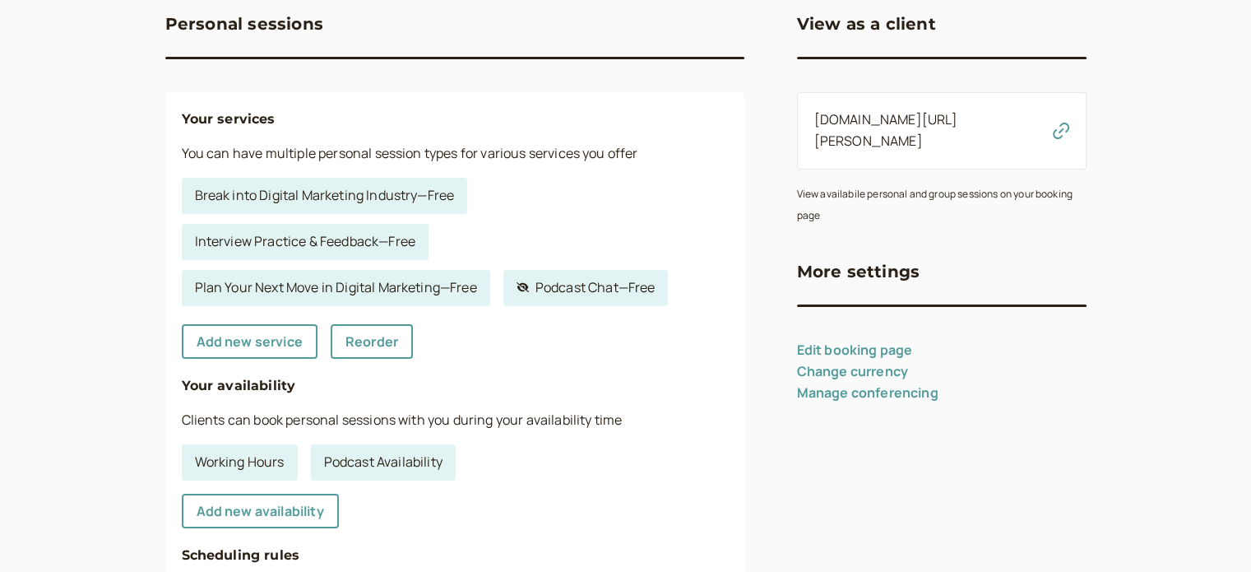
scroll to position [247, 0]
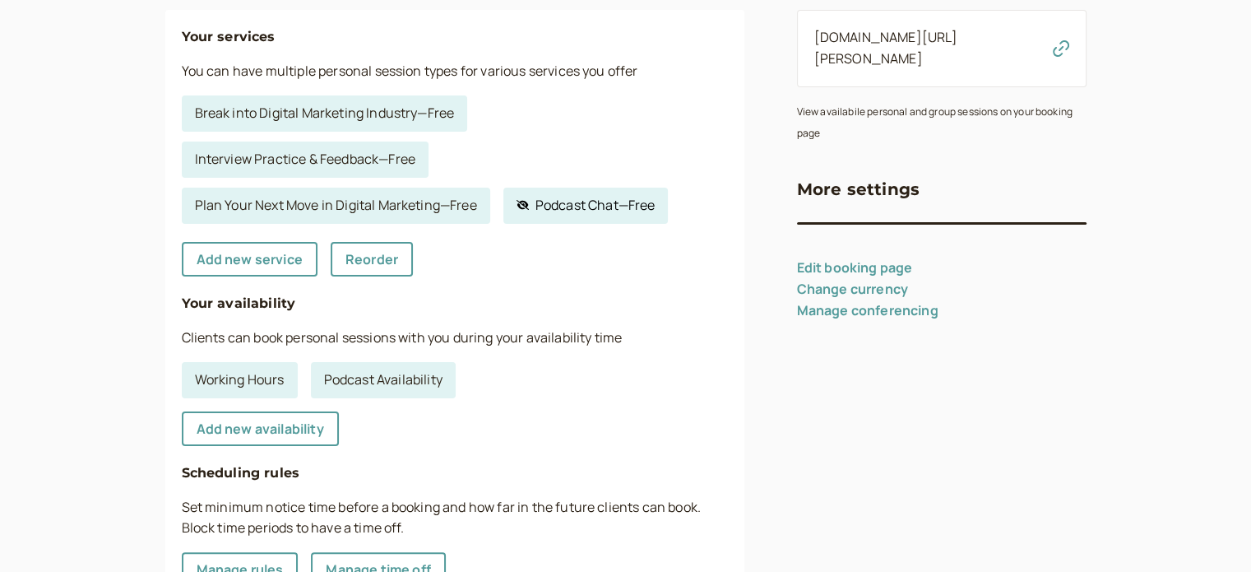
click at [592, 211] on link "Hidden service Podcast Chat — Free" at bounding box center [585, 206] width 165 height 36
select select "60"
select select "9BVSjJsLNpyAjsQ6sTob"
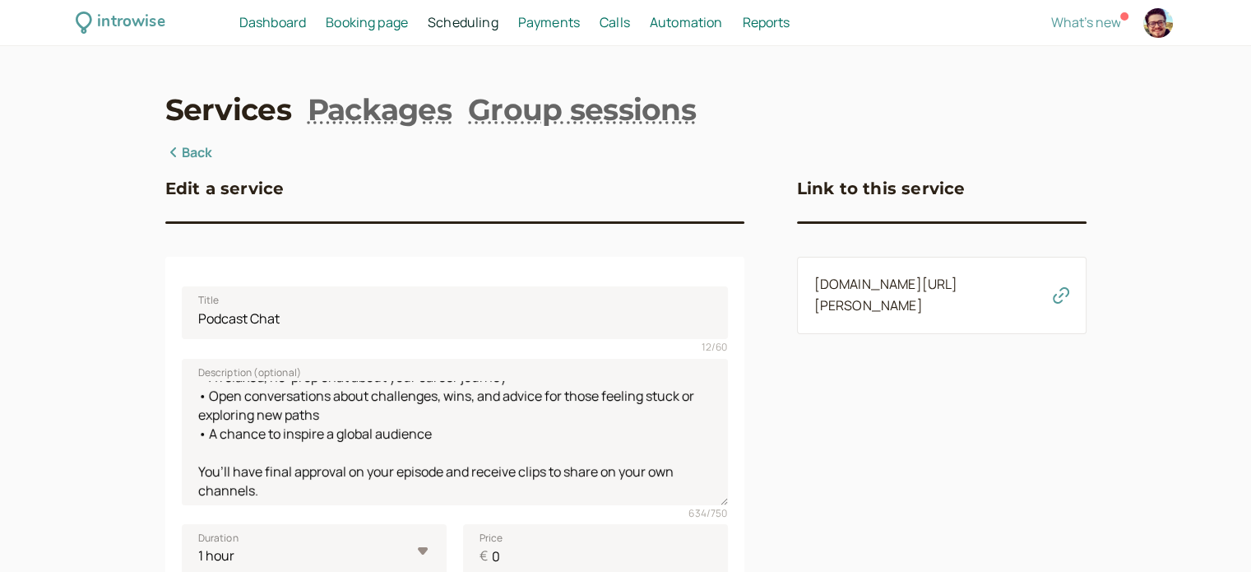
click at [474, 28] on span "Scheduling" at bounding box center [463, 22] width 71 height 18
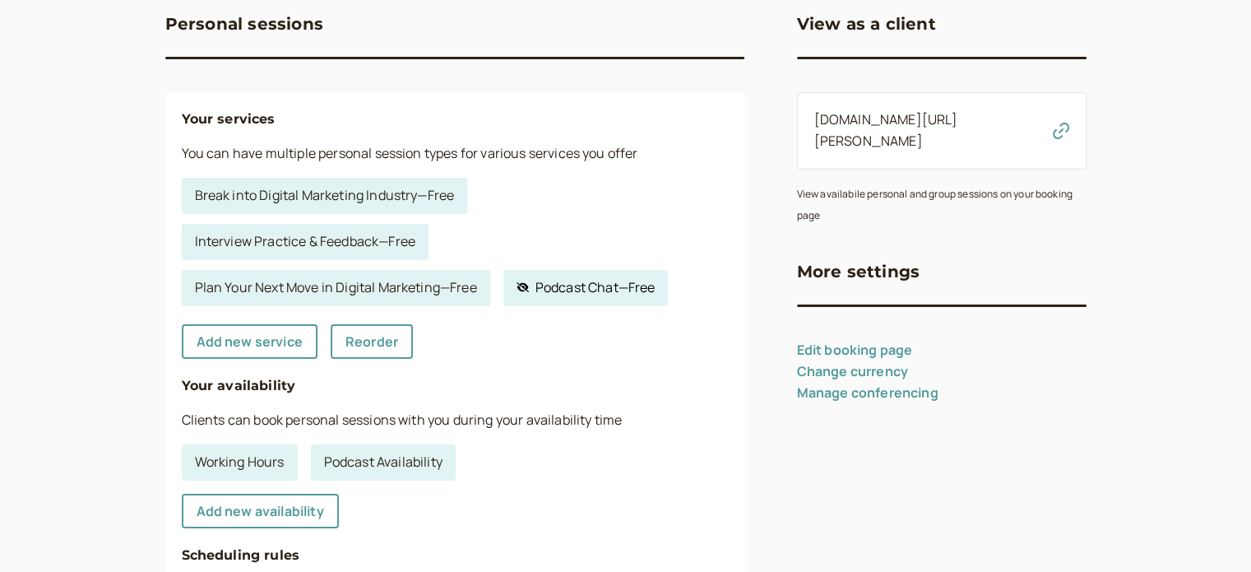
scroll to position [247, 0]
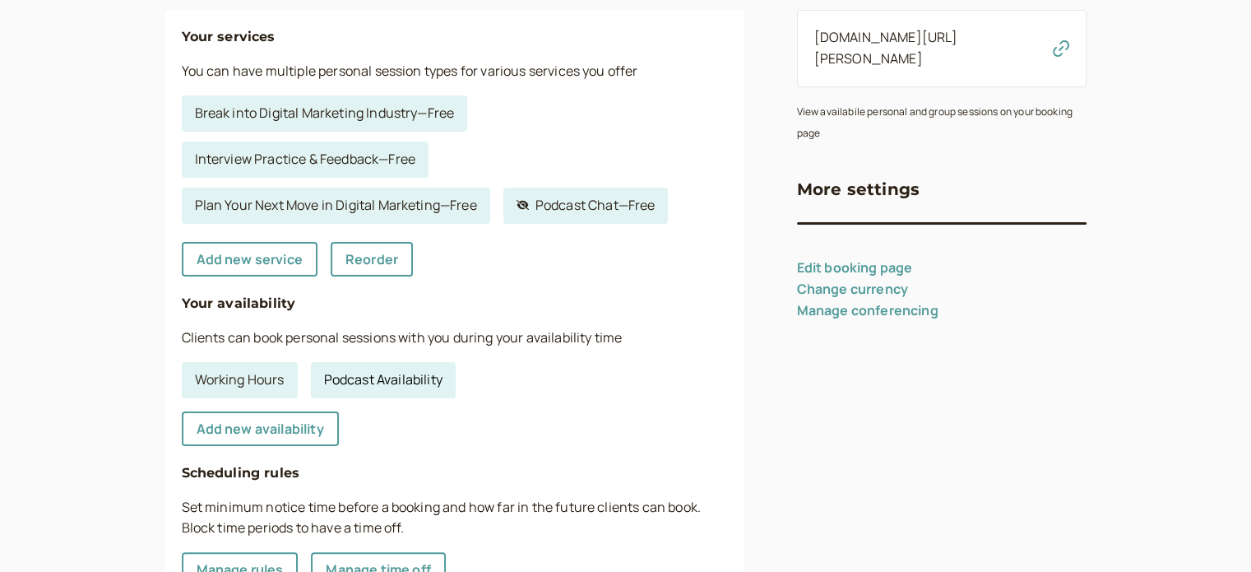
click at [415, 377] on link "Podcast Availability" at bounding box center [383, 380] width 145 height 36
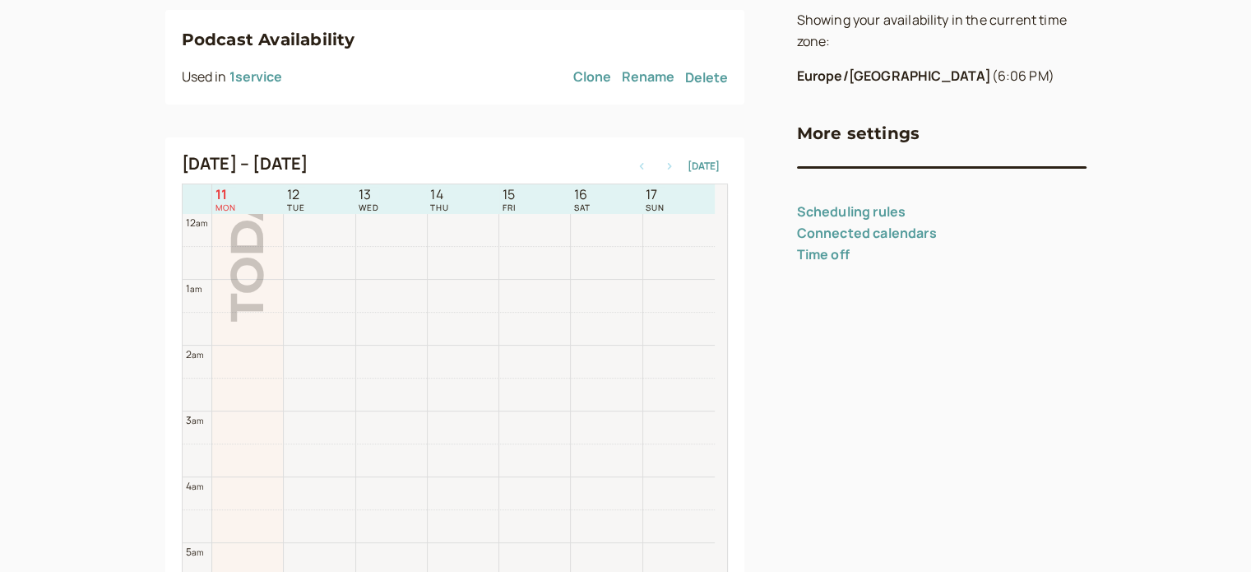
scroll to position [527, 0]
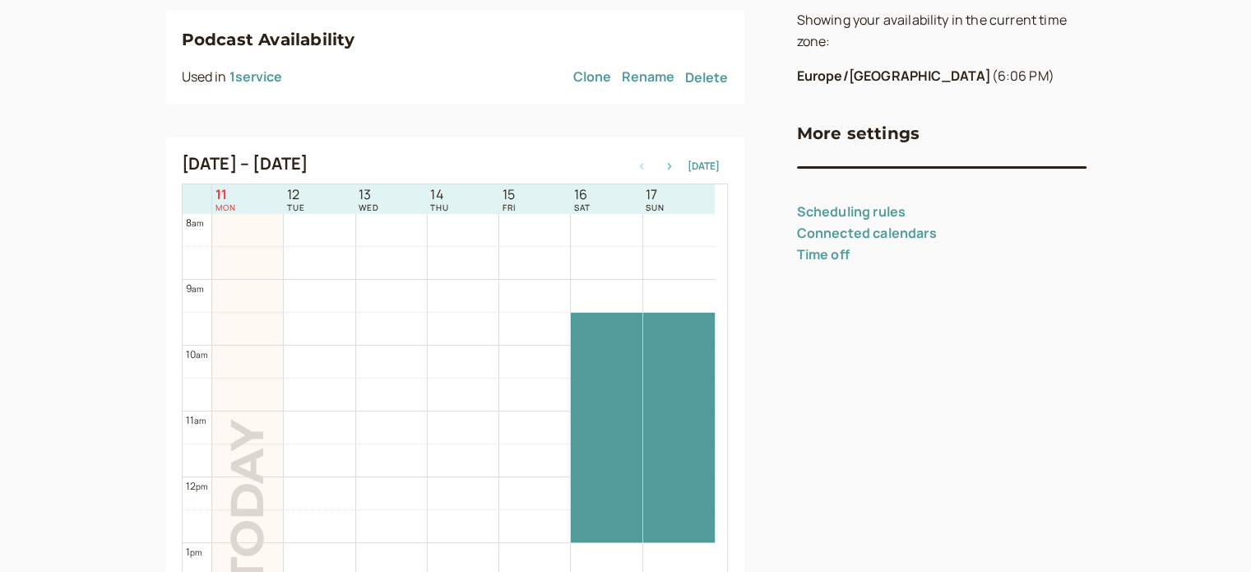
click at [679, 166] on icon "button" at bounding box center [670, 166] width 20 height 7
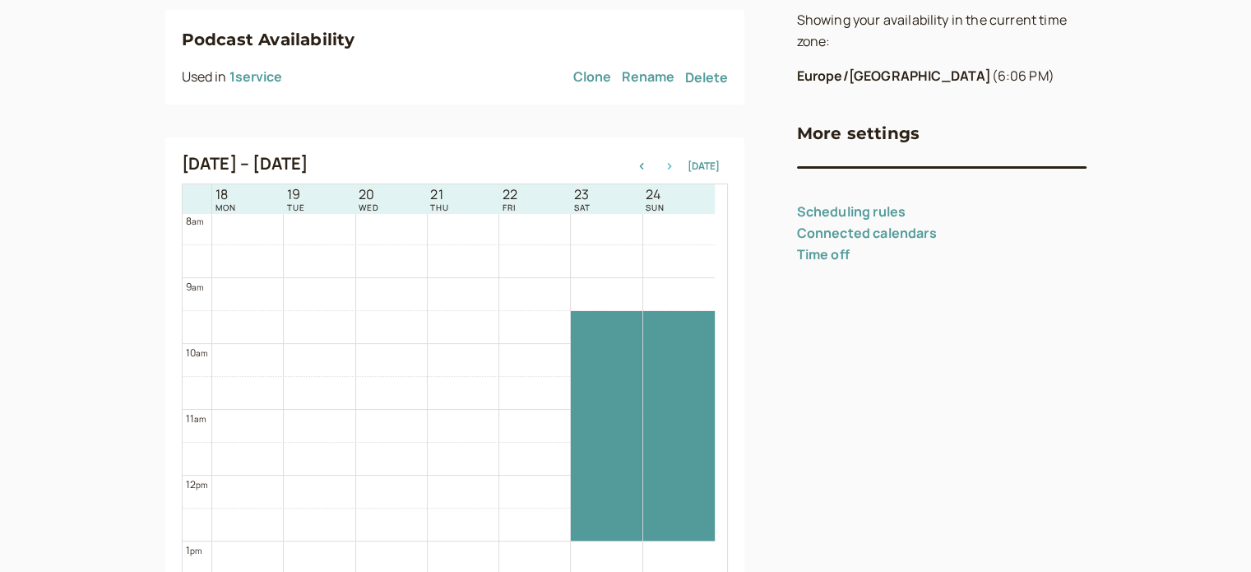
click at [679, 166] on icon "button" at bounding box center [670, 166] width 20 height 7
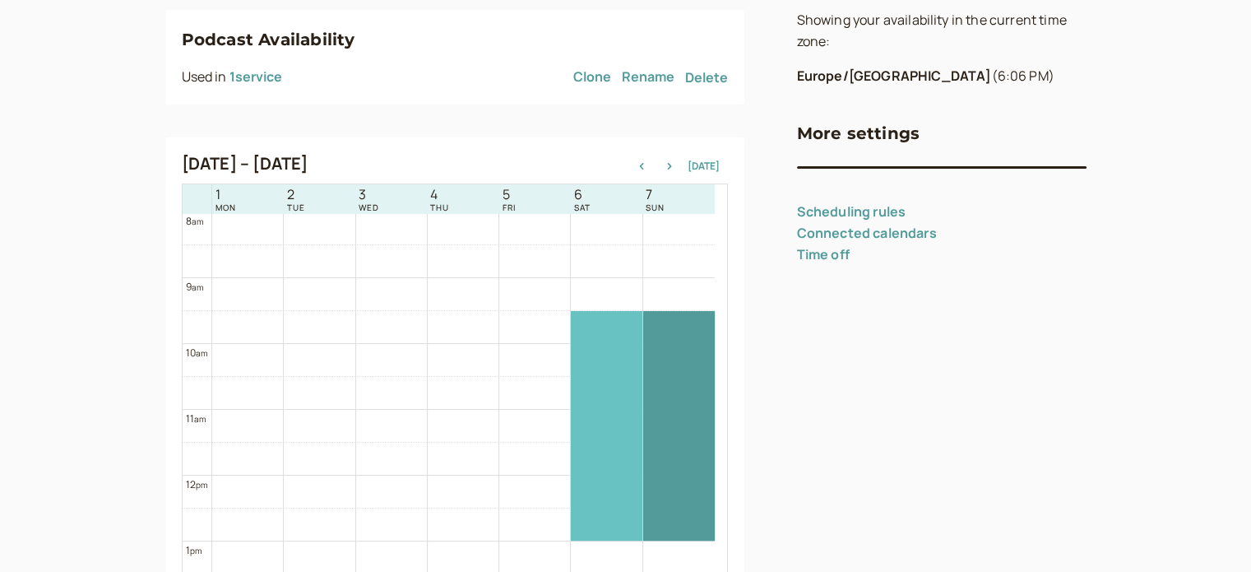
click at [595, 399] on div at bounding box center [606, 426] width 71 height 230
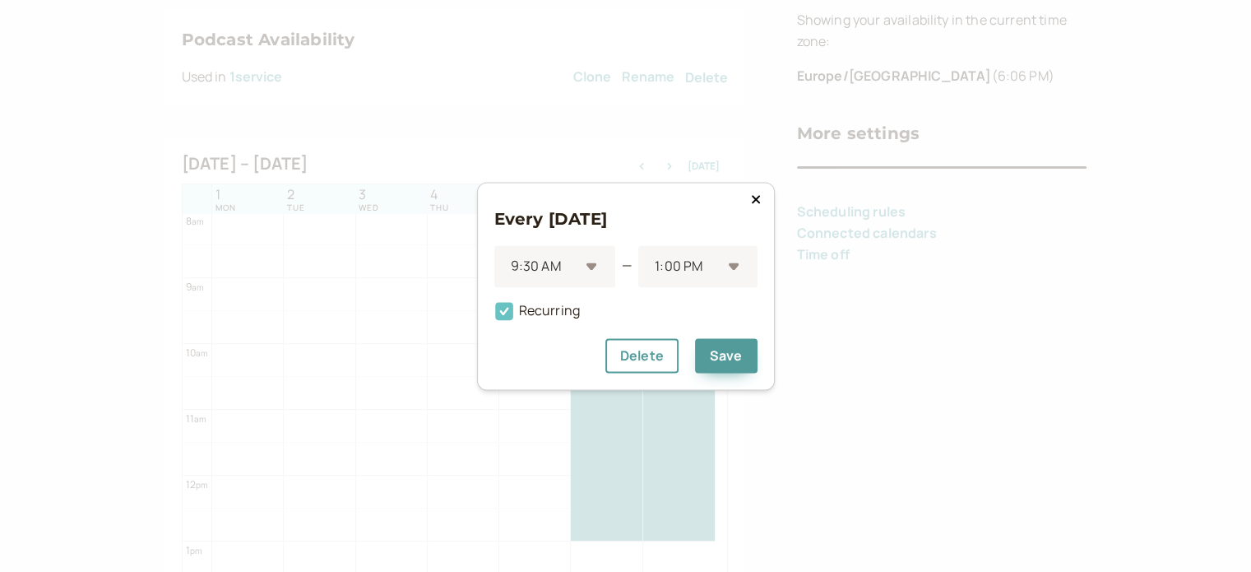
click at [554, 313] on span "Recurring" at bounding box center [537, 310] width 86 height 18
click at [494, 315] on input "Recurring" at bounding box center [494, 315] width 0 height 0
click at [670, 361] on button "Delete" at bounding box center [641, 355] width 73 height 35
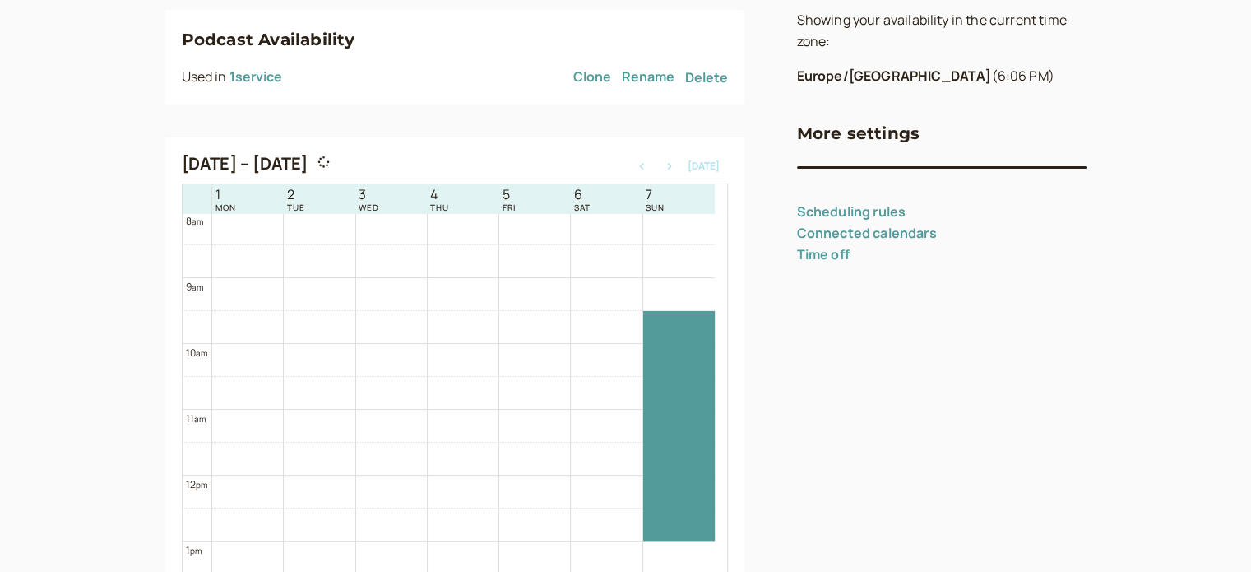
click at [670, 361] on div at bounding box center [679, 426] width 72 height 230
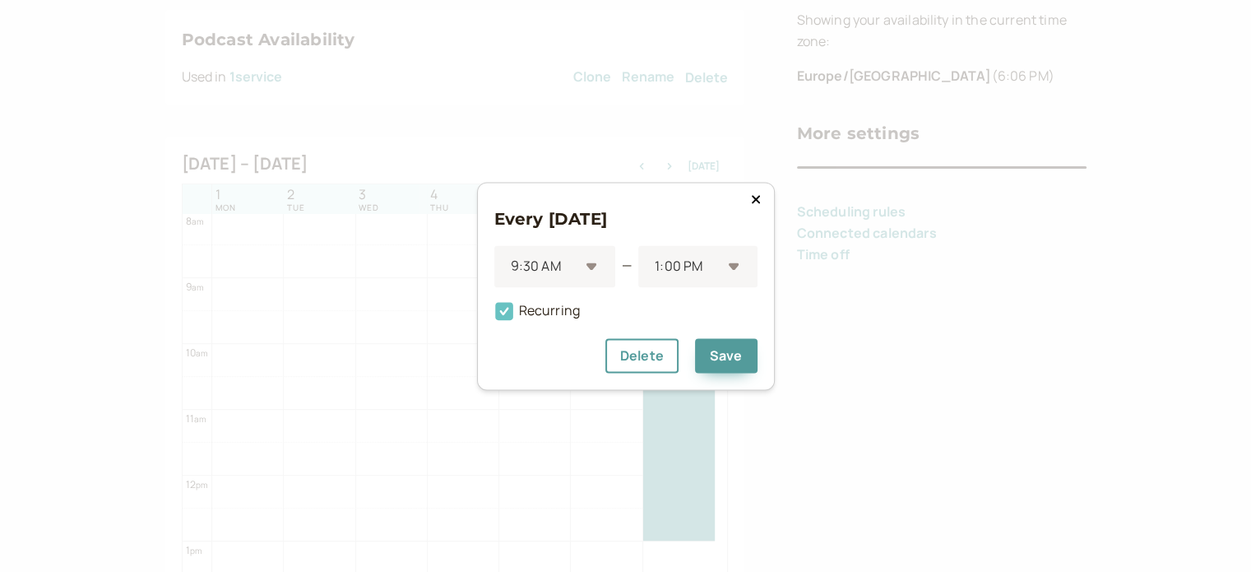
click at [568, 315] on span "Recurring" at bounding box center [537, 310] width 86 height 18
click at [494, 315] on input "Recurring" at bounding box center [494, 315] width 0 height 0
click at [654, 359] on button "Delete" at bounding box center [641, 355] width 73 height 35
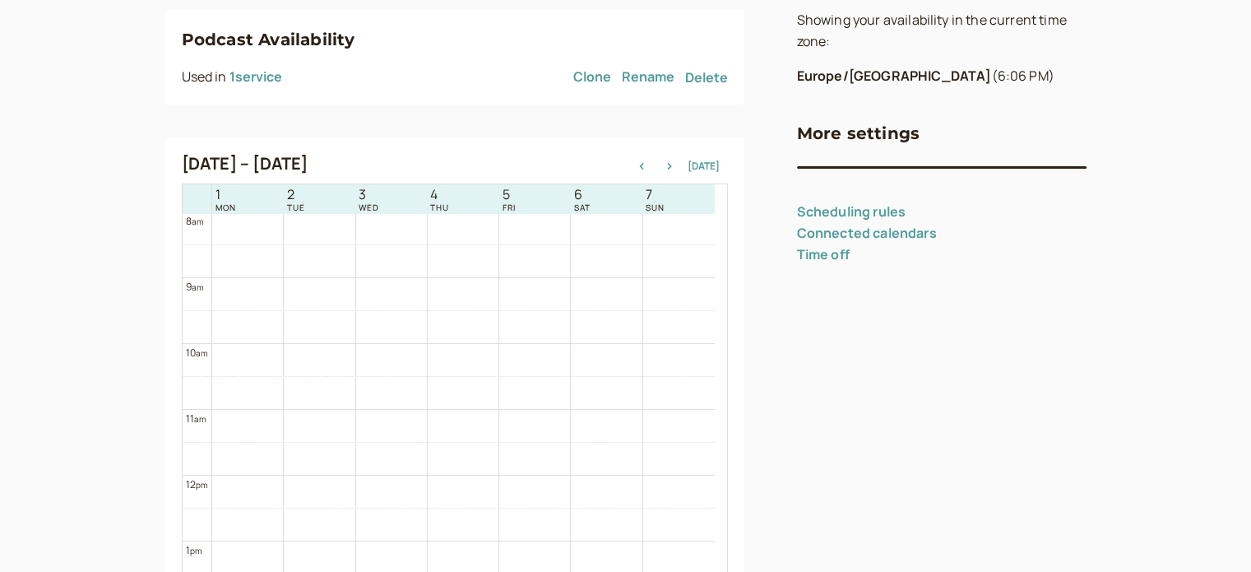
scroll to position [693, 0]
click at [672, 155] on div "Sep 1 – Sep 8, 2025 Today" at bounding box center [455, 165] width 546 height 23
click at [674, 170] on button "button" at bounding box center [670, 166] width 20 height 12
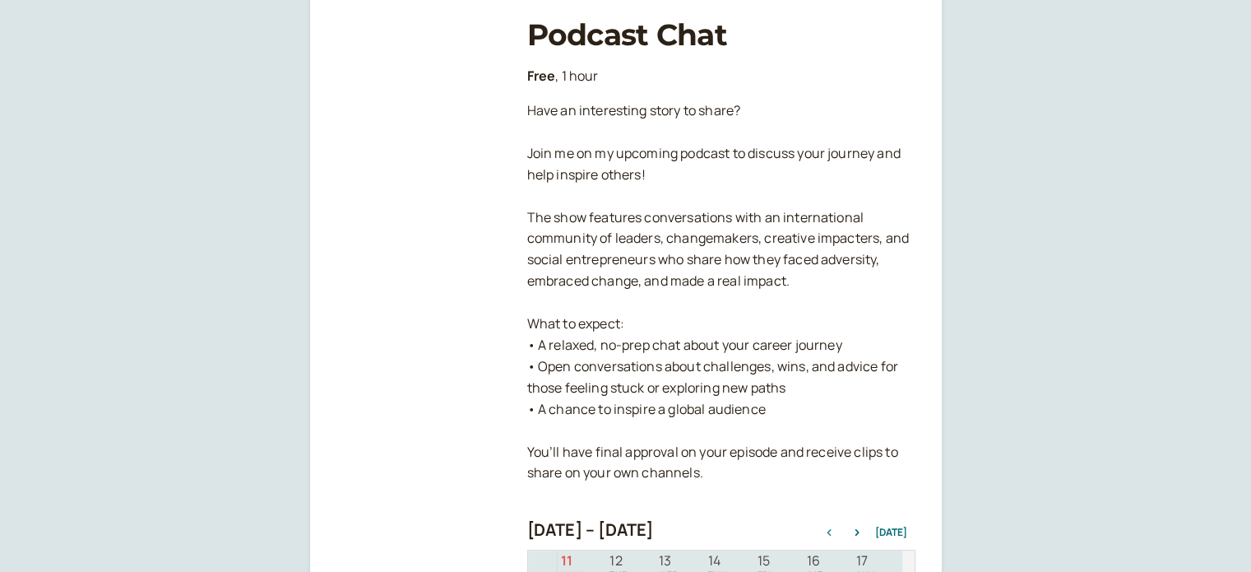
scroll to position [528, 0]
